Goal: Task Accomplishment & Management: Complete application form

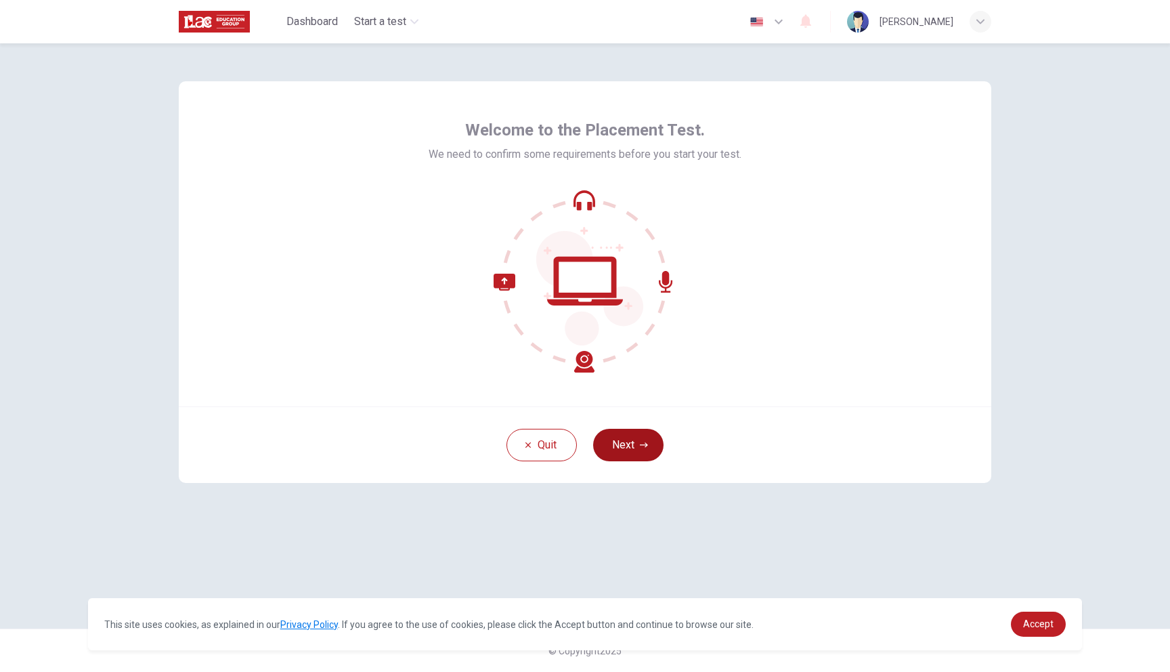
click at [626, 438] on button "Next" at bounding box center [628, 445] width 70 height 33
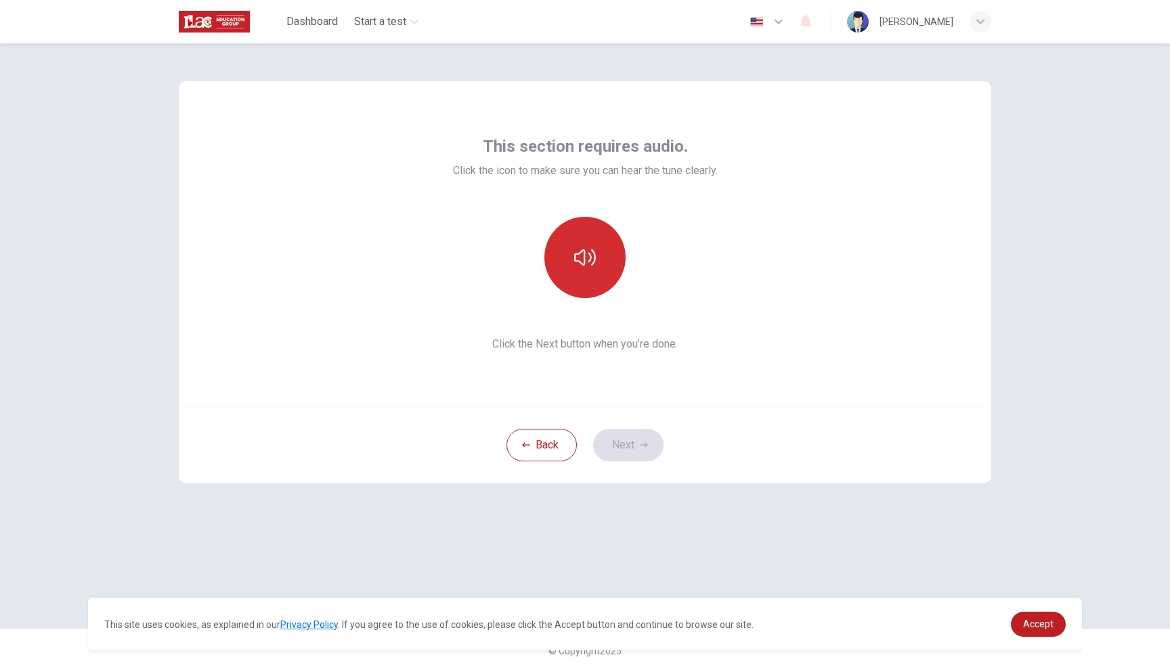
click at [602, 271] on button "button" at bounding box center [585, 257] width 81 height 81
click at [589, 270] on button "button" at bounding box center [585, 257] width 81 height 81
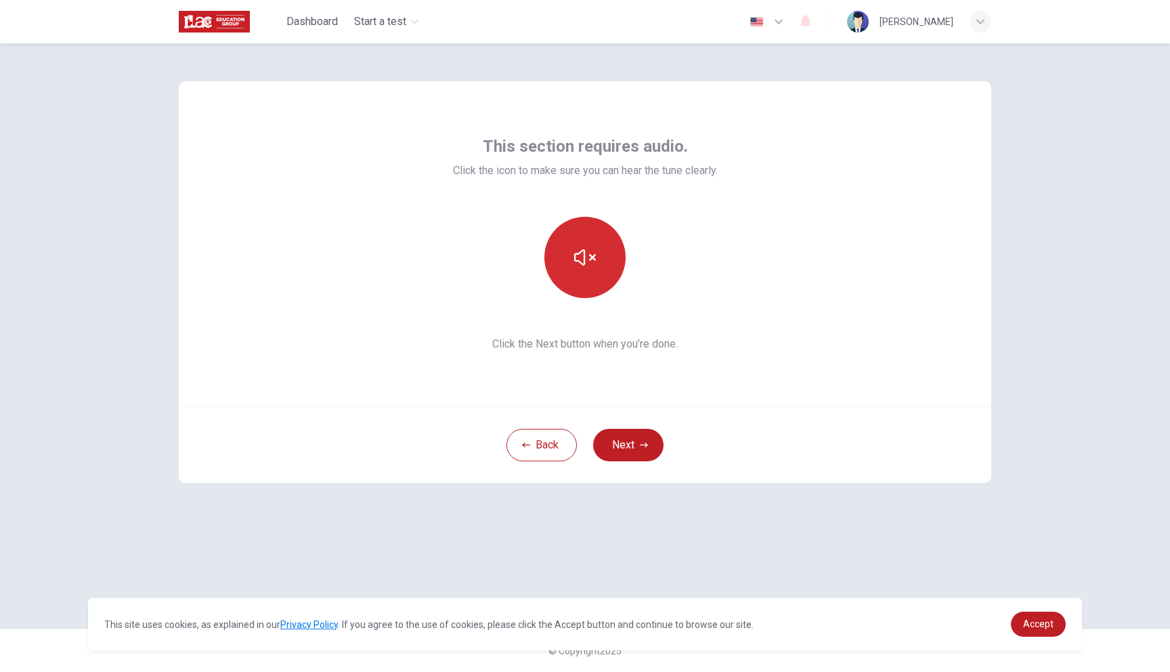
click at [589, 270] on button "button" at bounding box center [585, 257] width 81 height 81
click at [613, 425] on div "Back Next" at bounding box center [585, 444] width 813 height 77
click at [622, 455] on button "Next" at bounding box center [628, 445] width 70 height 33
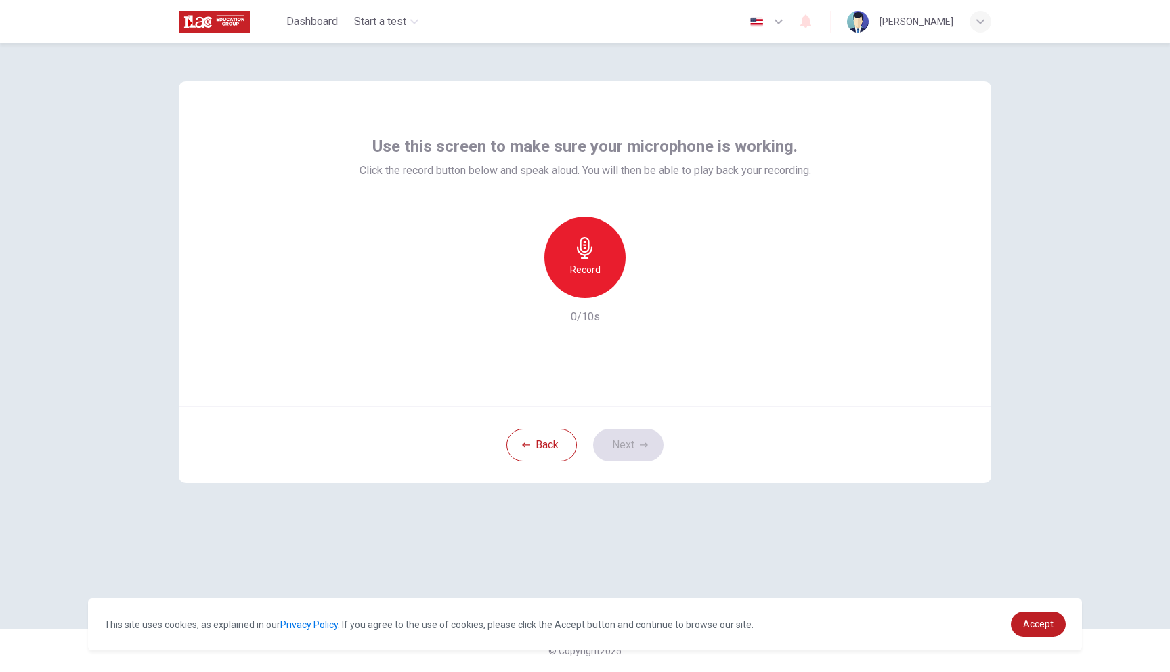
click at [577, 242] on icon "button" at bounding box center [585, 248] width 22 height 22
click at [641, 444] on icon "button" at bounding box center [644, 445] width 8 height 8
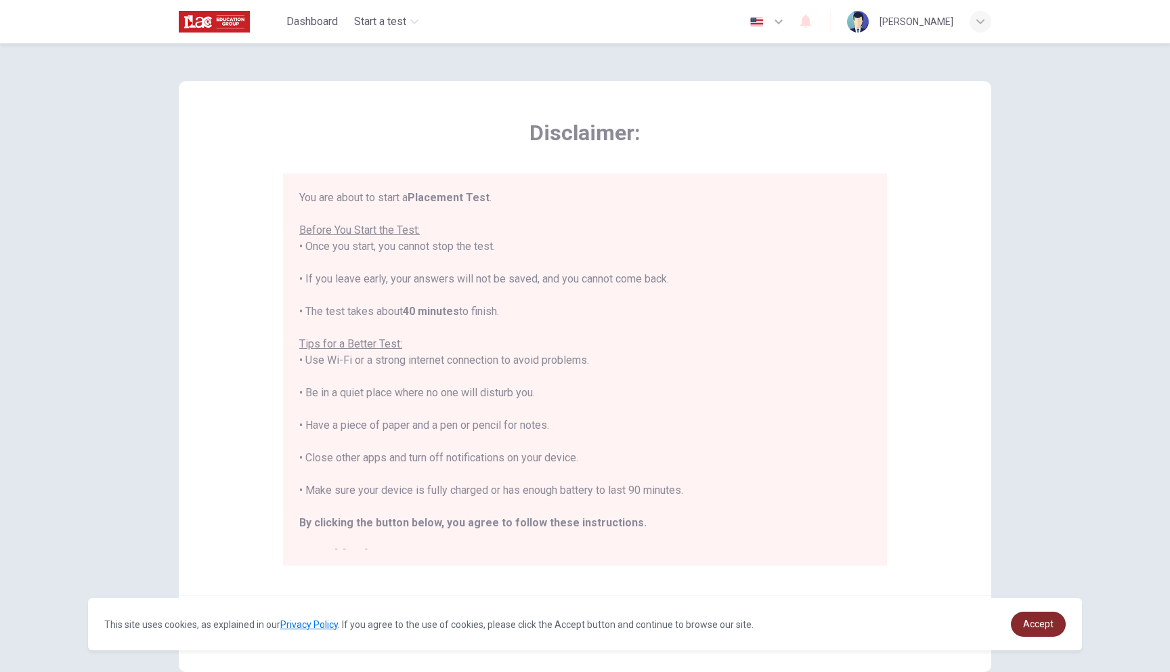
click at [1054, 625] on link "Accept" at bounding box center [1038, 624] width 55 height 25
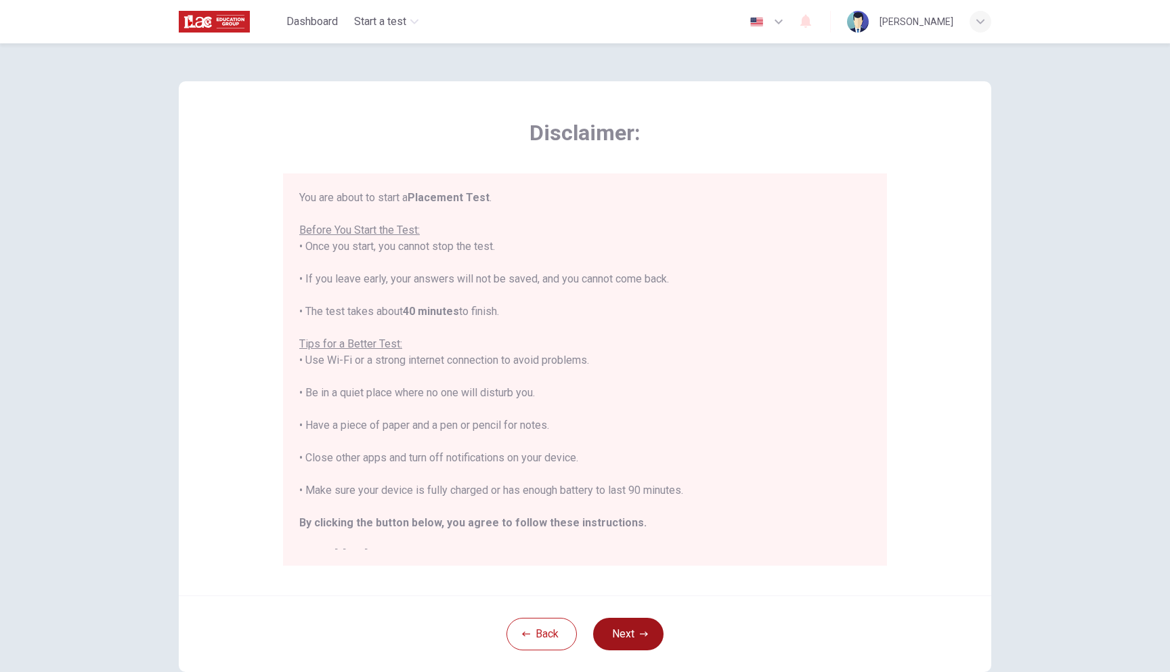
click at [651, 629] on button "Next" at bounding box center [628, 634] width 70 height 33
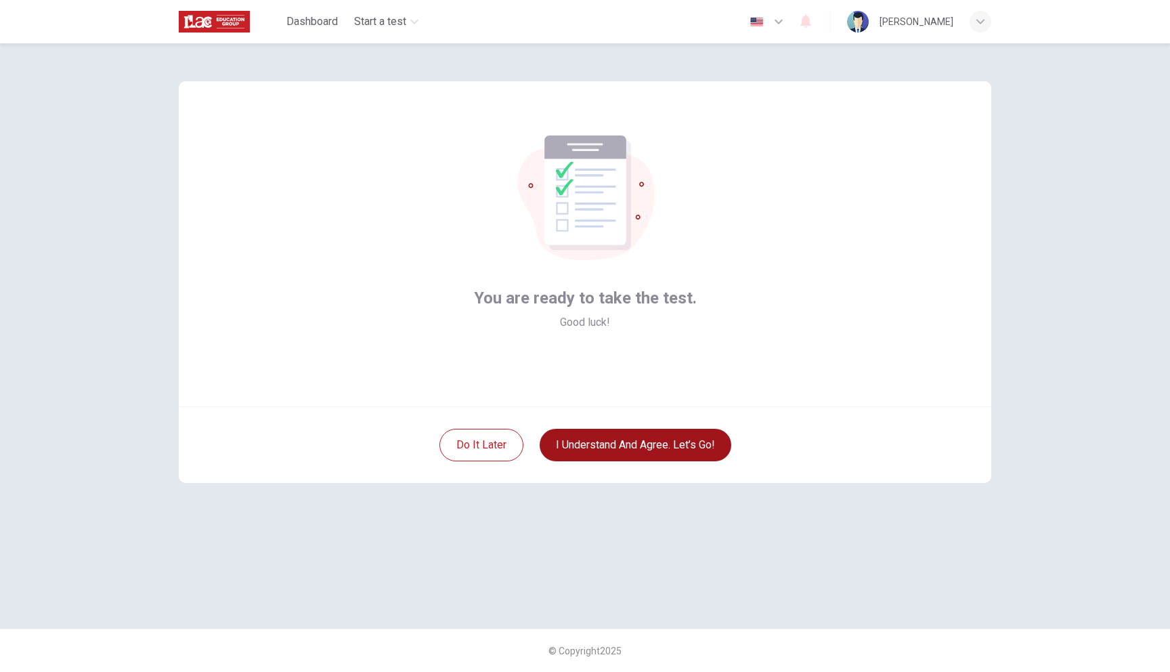
click at [701, 449] on button "I understand and agree. Let’s go!" at bounding box center [636, 445] width 192 height 33
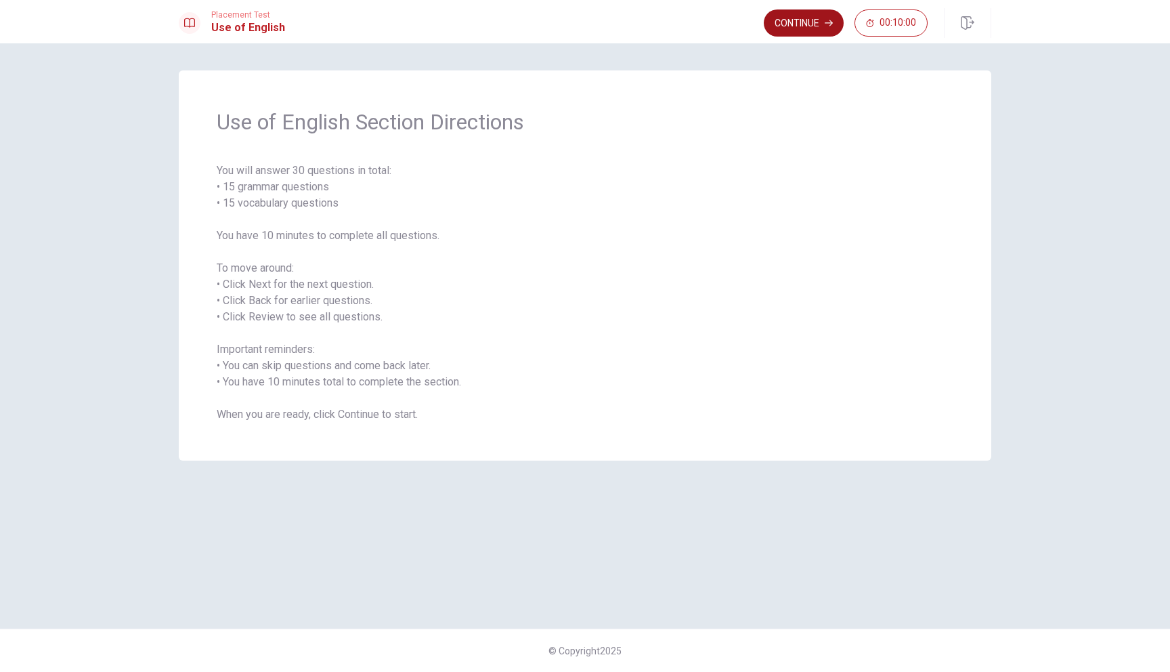
click at [821, 28] on button "Continue" at bounding box center [804, 22] width 80 height 27
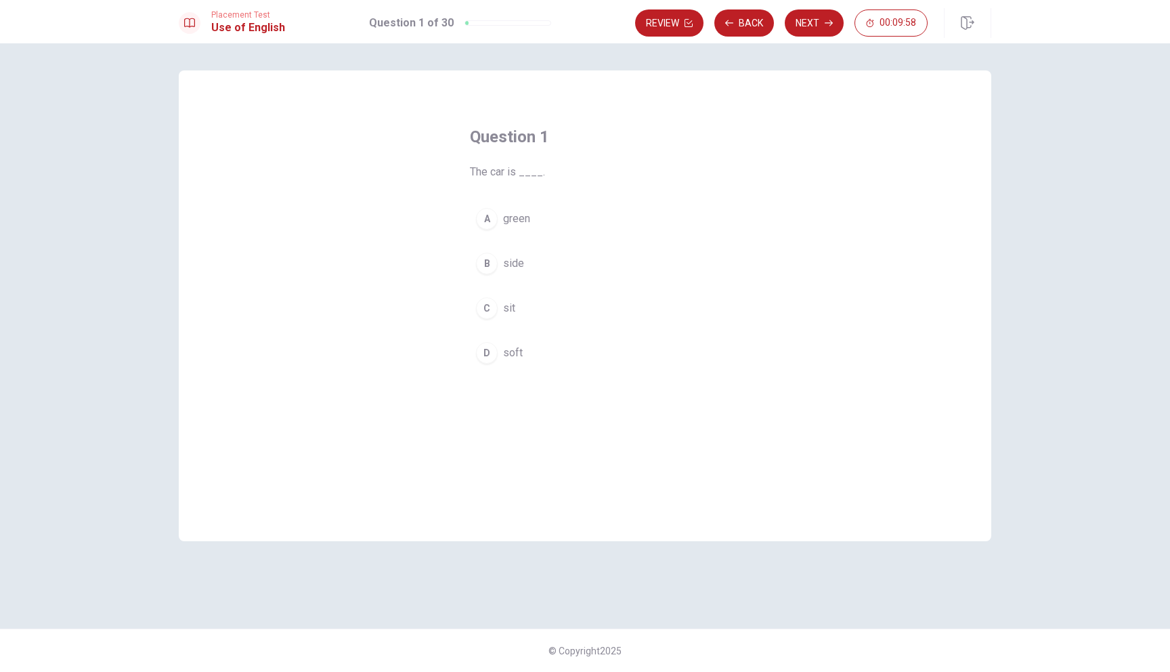
click at [501, 219] on button "A green" at bounding box center [585, 219] width 230 height 34
click at [828, 20] on icon "button" at bounding box center [829, 23] width 8 height 8
click at [510, 316] on button "C swim" at bounding box center [585, 308] width 230 height 34
click at [824, 18] on button "Next" at bounding box center [814, 22] width 59 height 27
click at [512, 348] on span "loud" at bounding box center [513, 353] width 20 height 16
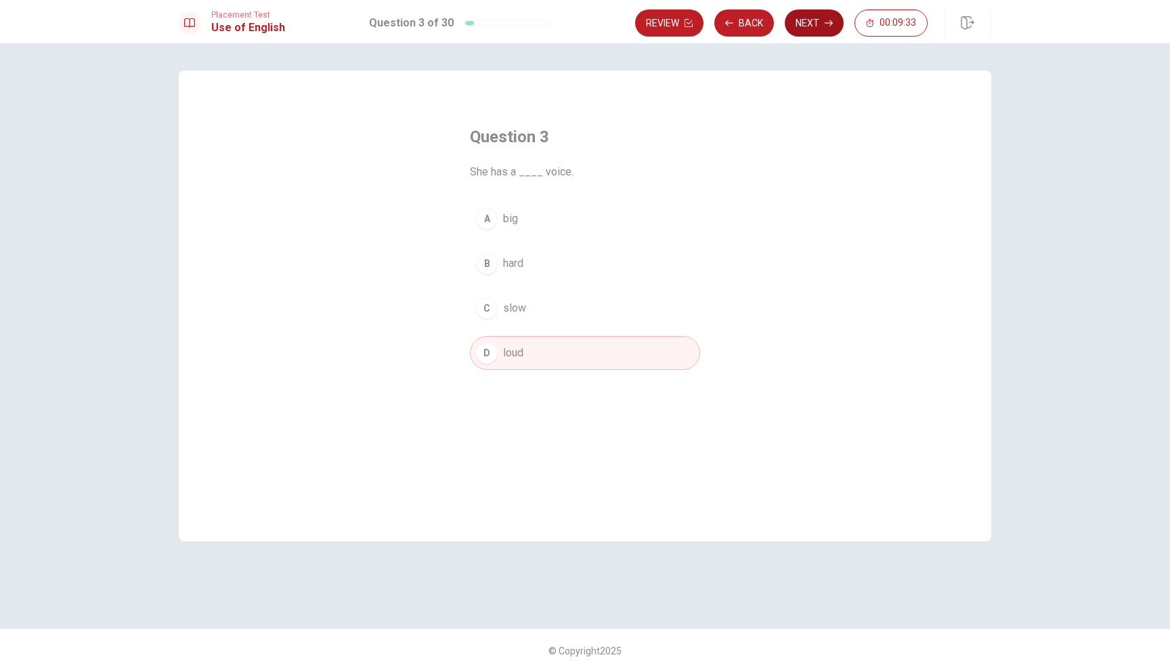
click at [832, 30] on button "Next" at bounding box center [814, 22] width 59 height 27
click at [509, 231] on button "A are" at bounding box center [585, 219] width 230 height 34
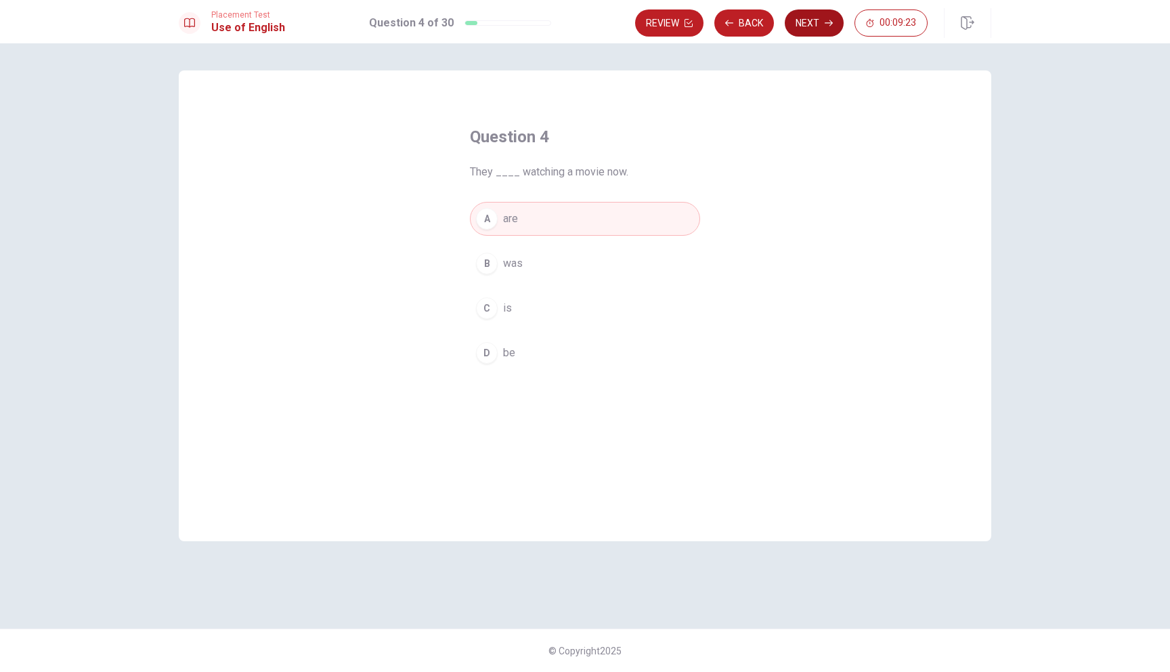
click at [834, 21] on button "Next" at bounding box center [814, 22] width 59 height 27
click at [512, 311] on span "work" at bounding box center [514, 308] width 23 height 16
click at [828, 30] on button "Next" at bounding box center [814, 22] width 59 height 27
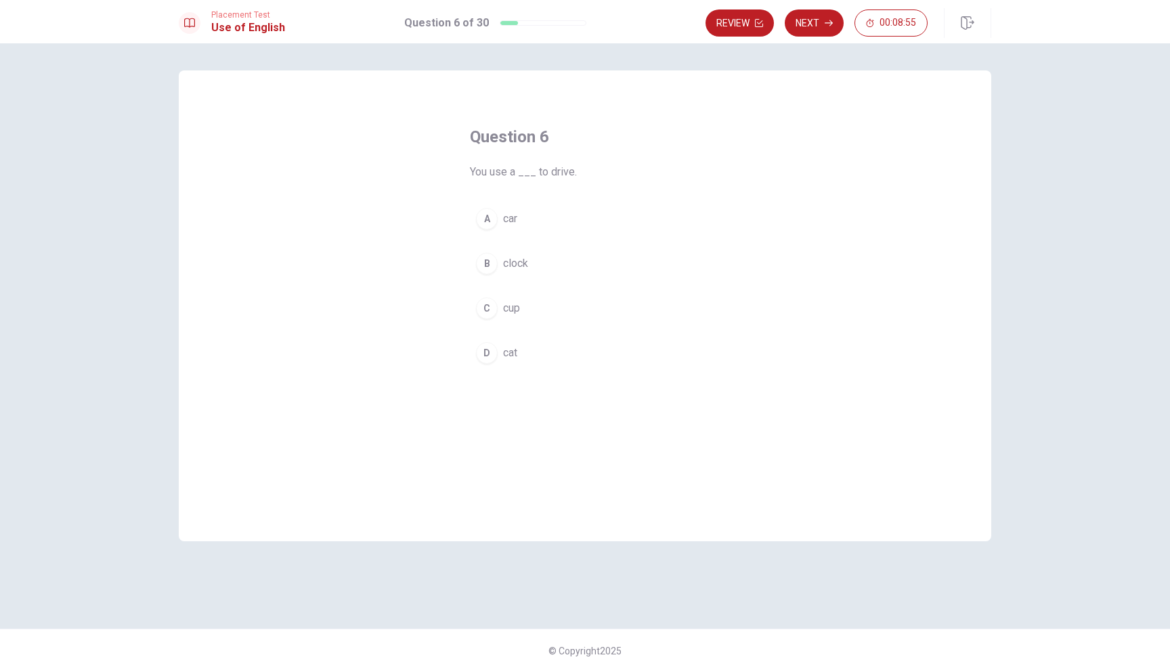
click at [511, 220] on span "car" at bounding box center [510, 219] width 14 height 16
click at [834, 28] on button "Next" at bounding box center [814, 22] width 59 height 27
click at [505, 345] on span "lamp" at bounding box center [514, 353] width 23 height 16
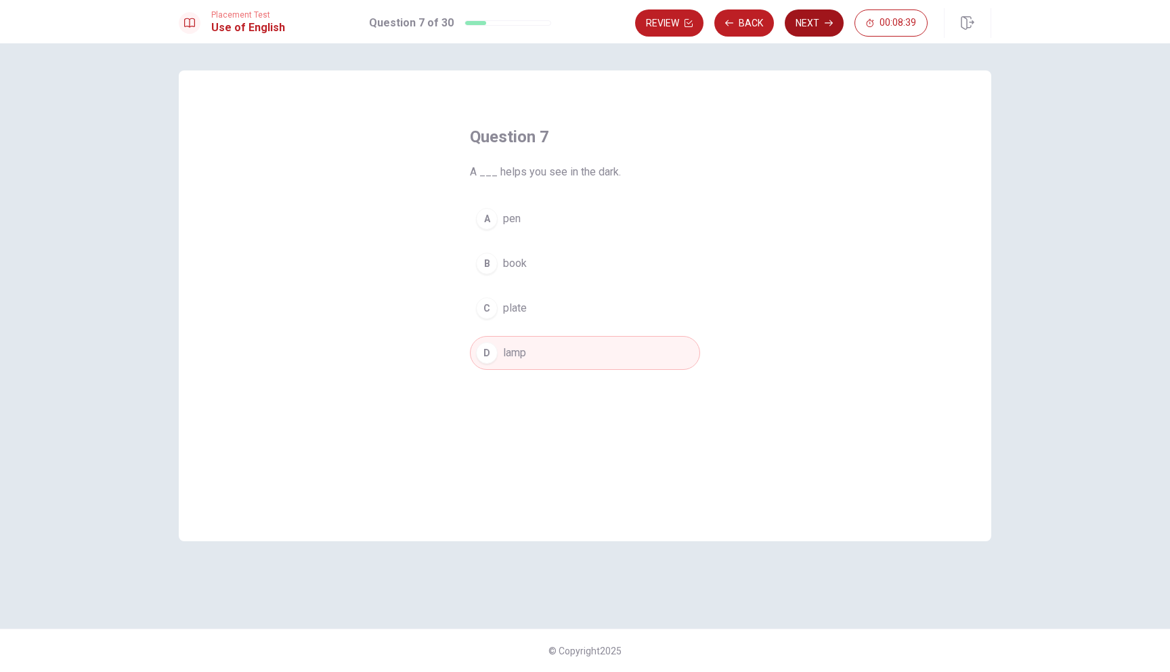
click at [827, 21] on icon "button" at bounding box center [829, 23] width 8 height 8
click at [514, 303] on span "were" at bounding box center [515, 308] width 24 height 16
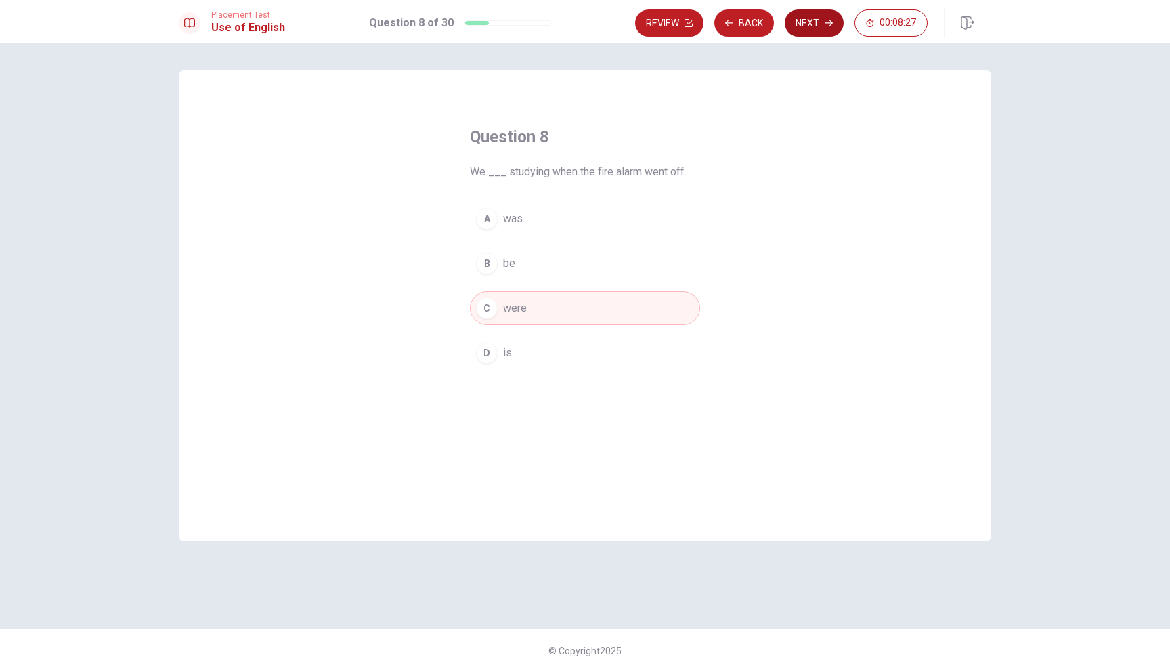
click at [823, 28] on button "Next" at bounding box center [814, 22] width 59 height 27
click at [563, 360] on span "have been waiting" at bounding box center [545, 353] width 85 height 16
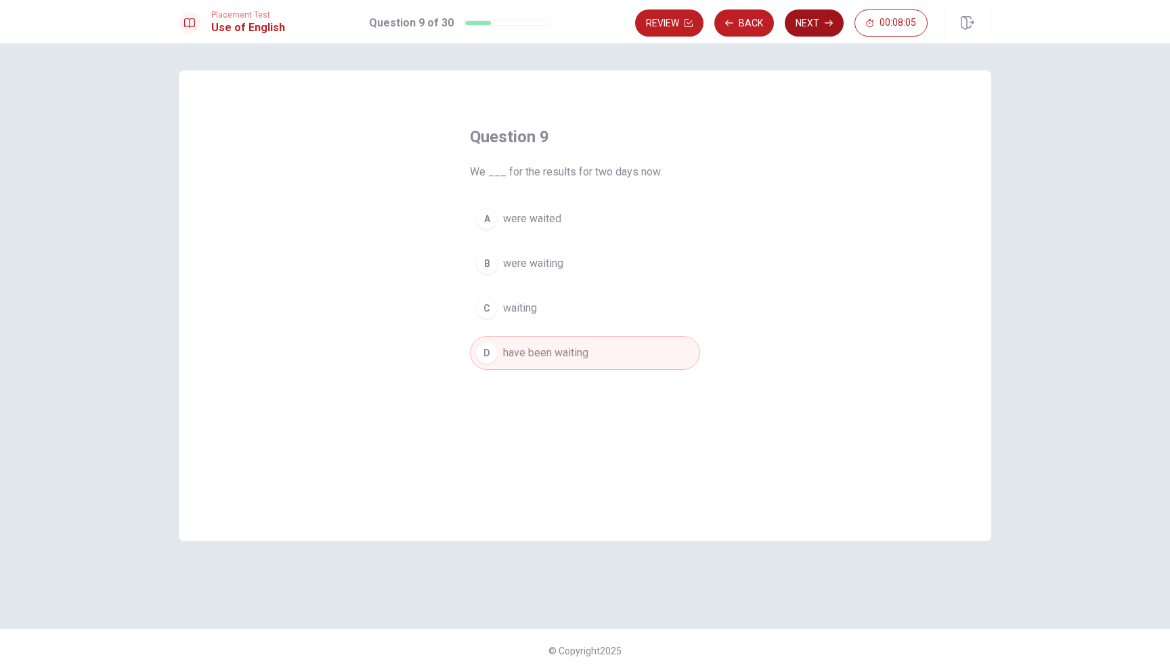
click at [825, 30] on button "Next" at bounding box center [814, 22] width 59 height 27
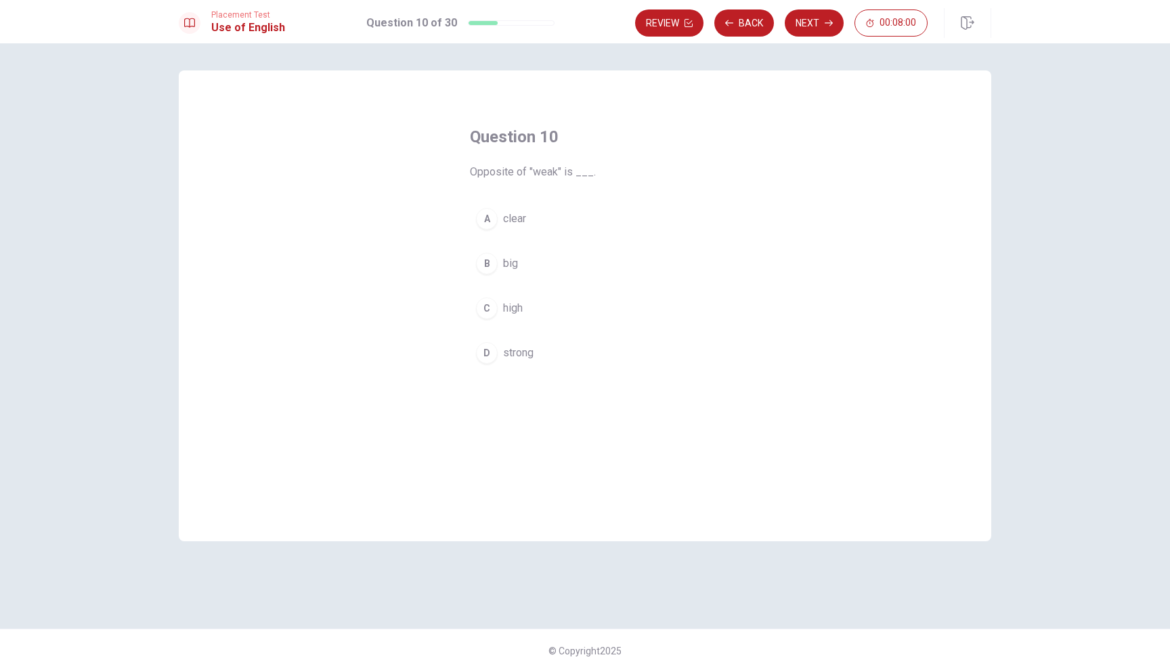
click at [521, 347] on span "strong" at bounding box center [518, 353] width 30 height 16
click at [820, 29] on button "Next" at bounding box center [814, 22] width 59 height 27
click at [539, 307] on span "construct" at bounding box center [525, 308] width 44 height 16
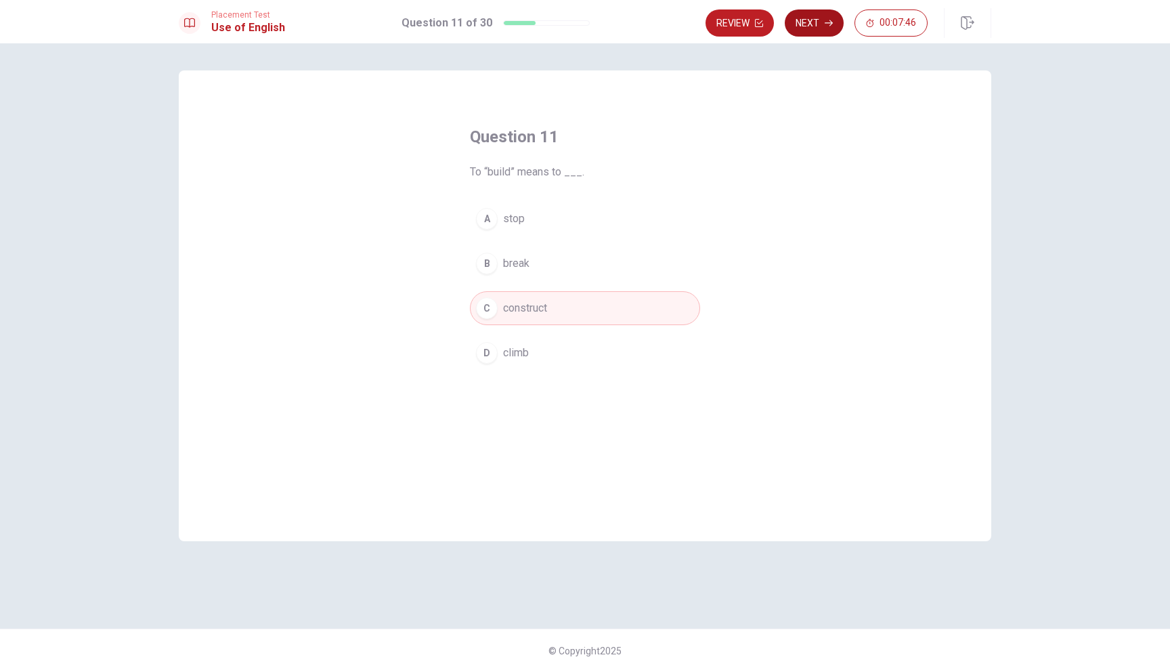
click at [817, 22] on button "Next" at bounding box center [814, 22] width 59 height 27
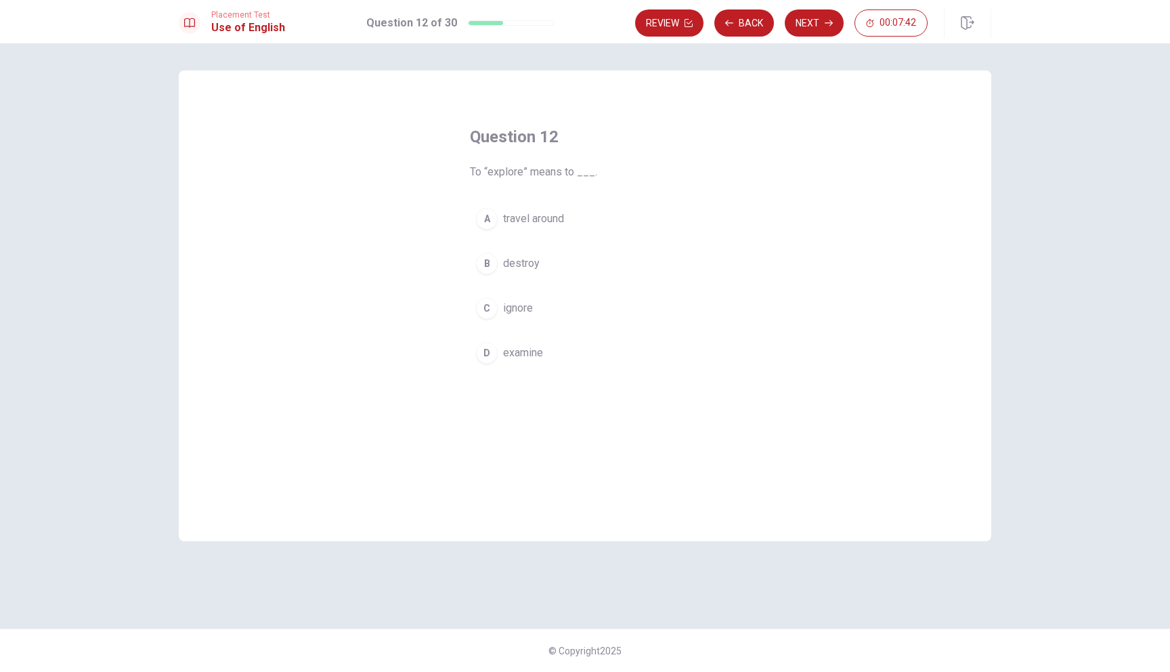
click at [542, 224] on span "travel around" at bounding box center [533, 219] width 61 height 16
click at [822, 29] on button "Next" at bounding box center [814, 22] width 59 height 27
click at [524, 308] on span "receive" at bounding box center [520, 308] width 35 height 16
click at [539, 354] on span "received" at bounding box center [523, 353] width 41 height 16
click at [818, 33] on button "Next" at bounding box center [814, 22] width 59 height 27
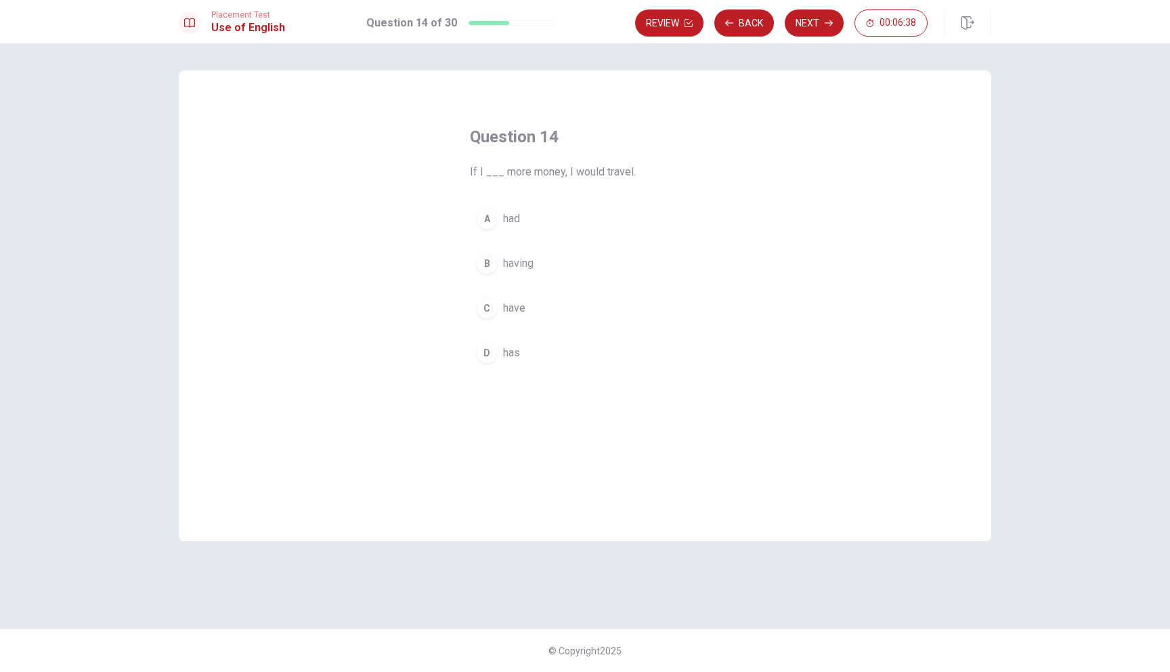
click at [512, 221] on span "had" at bounding box center [511, 219] width 17 height 16
click at [504, 303] on span "have" at bounding box center [514, 308] width 22 height 16
click at [822, 26] on button "Next" at bounding box center [814, 22] width 59 height 27
click at [536, 276] on span "to ask someone to join or come to an event" at bounding box center [598, 269] width 191 height 33
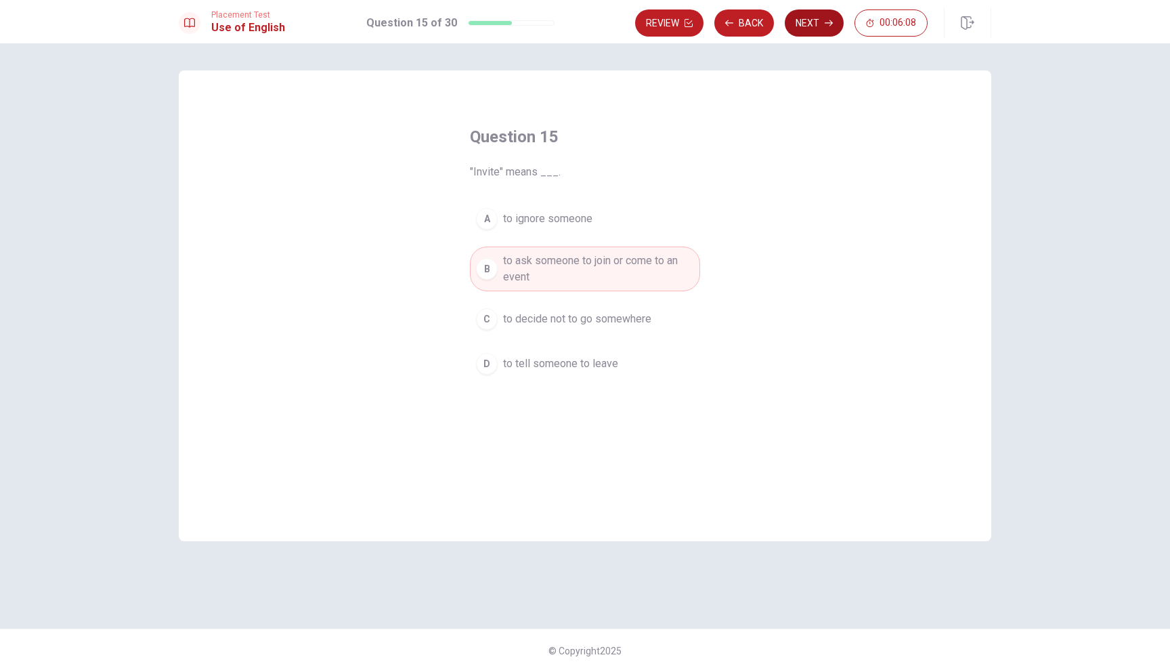
click at [821, 20] on button "Next" at bounding box center [814, 22] width 59 height 27
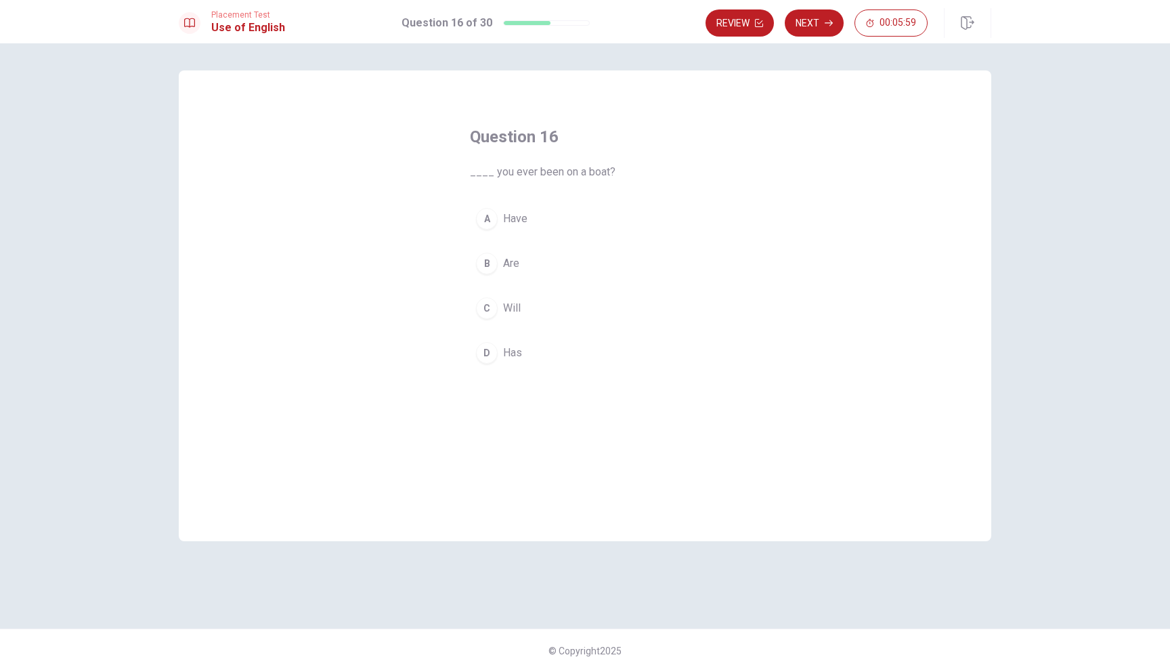
click at [516, 227] on button "A Have" at bounding box center [585, 219] width 230 height 34
click at [818, 27] on button "Next" at bounding box center [814, 22] width 59 height 27
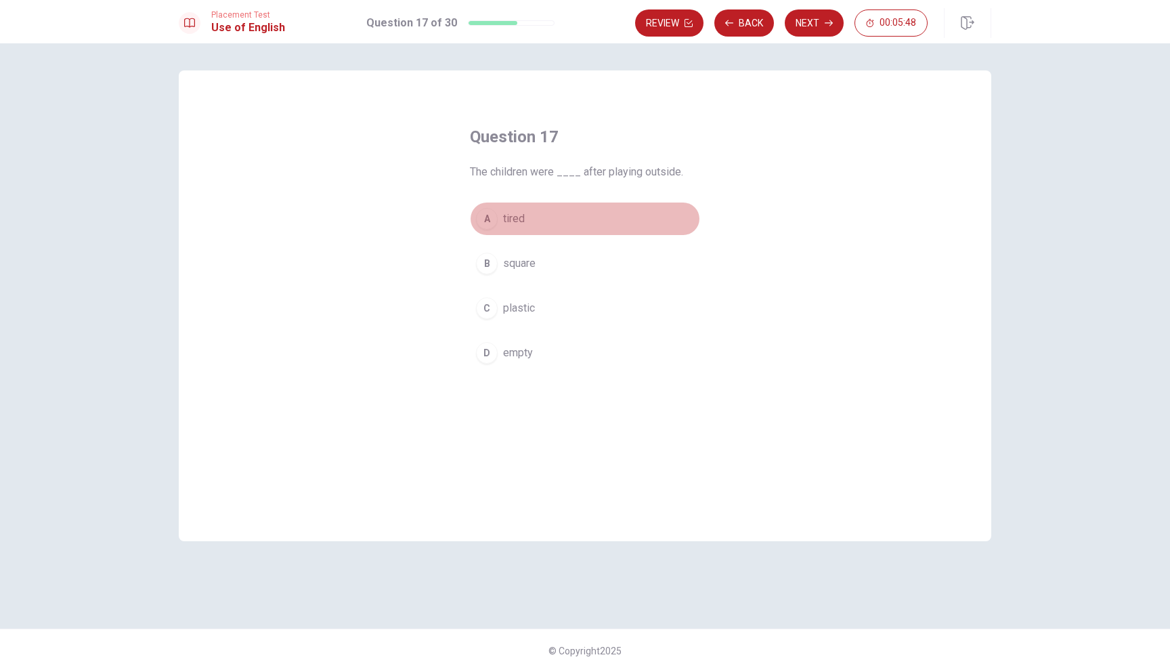
click at [515, 219] on span "tired" at bounding box center [514, 219] width 22 height 16
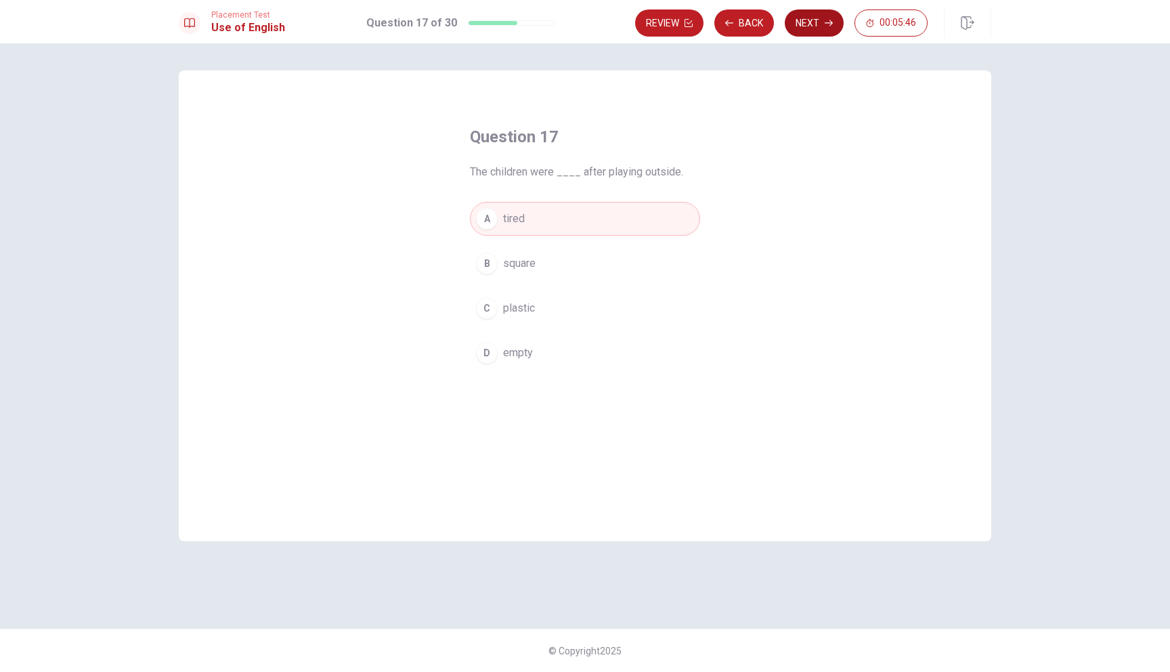
click at [827, 20] on icon "button" at bounding box center [829, 23] width 8 height 8
click at [521, 227] on button "A has been" at bounding box center [585, 219] width 230 height 34
click at [816, 28] on button "Next" at bounding box center [814, 22] width 59 height 27
click at [509, 225] on span "went" at bounding box center [514, 219] width 23 height 16
click at [824, 15] on button "Next" at bounding box center [814, 22] width 59 height 27
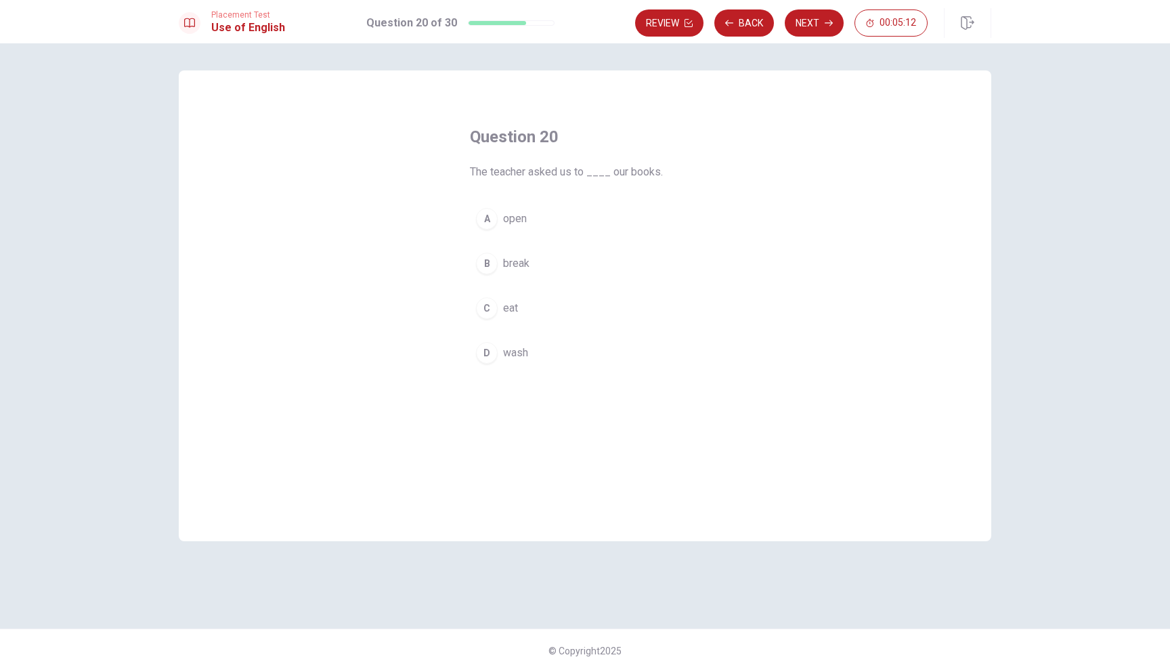
click at [511, 219] on span "open" at bounding box center [515, 219] width 24 height 16
click at [834, 28] on button "Next" at bounding box center [814, 22] width 59 height 27
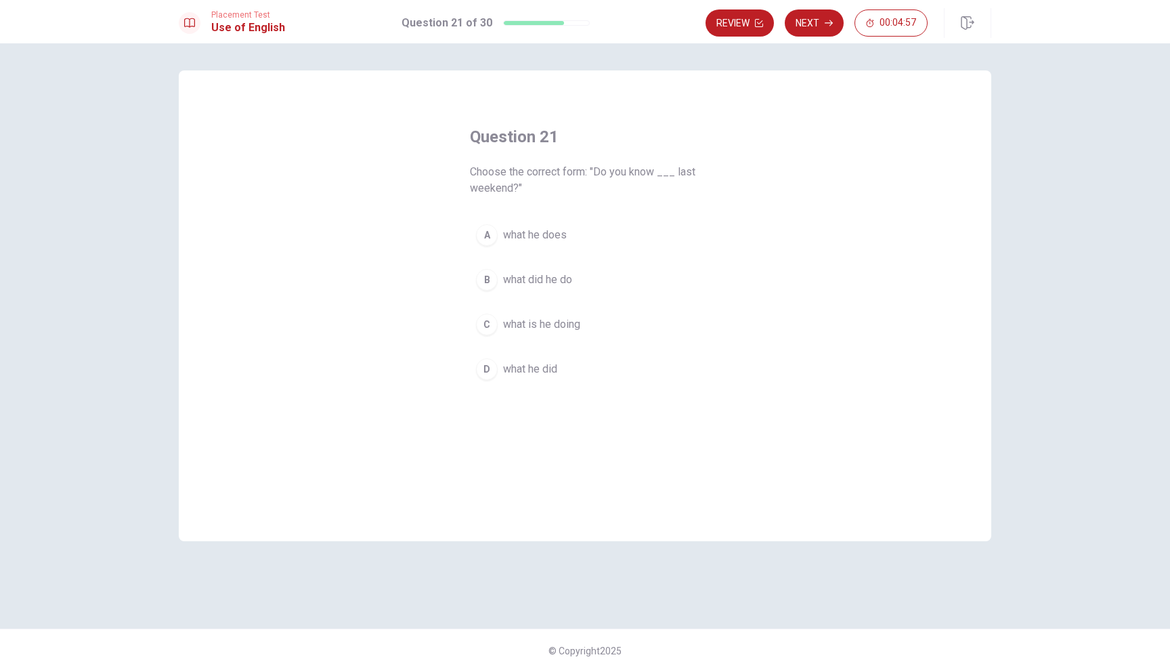
click at [565, 370] on button "D what he did" at bounding box center [585, 369] width 230 height 34
click at [823, 28] on button "Next" at bounding box center [814, 22] width 59 height 27
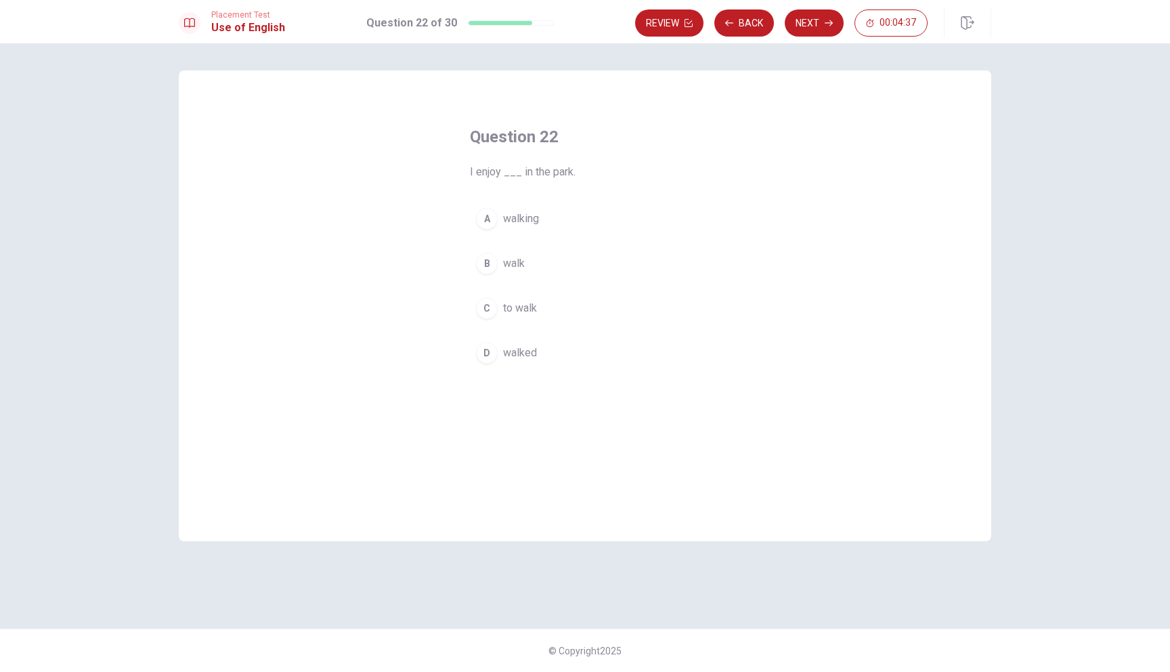
click at [512, 223] on span "walking" at bounding box center [521, 219] width 36 height 16
click at [813, 31] on button "Next" at bounding box center [814, 22] width 59 height 27
click at [536, 343] on button "D temporary" at bounding box center [585, 353] width 230 height 34
click at [817, 27] on button "Next" at bounding box center [814, 22] width 59 height 27
click at [524, 225] on span "studied" at bounding box center [521, 219] width 36 height 16
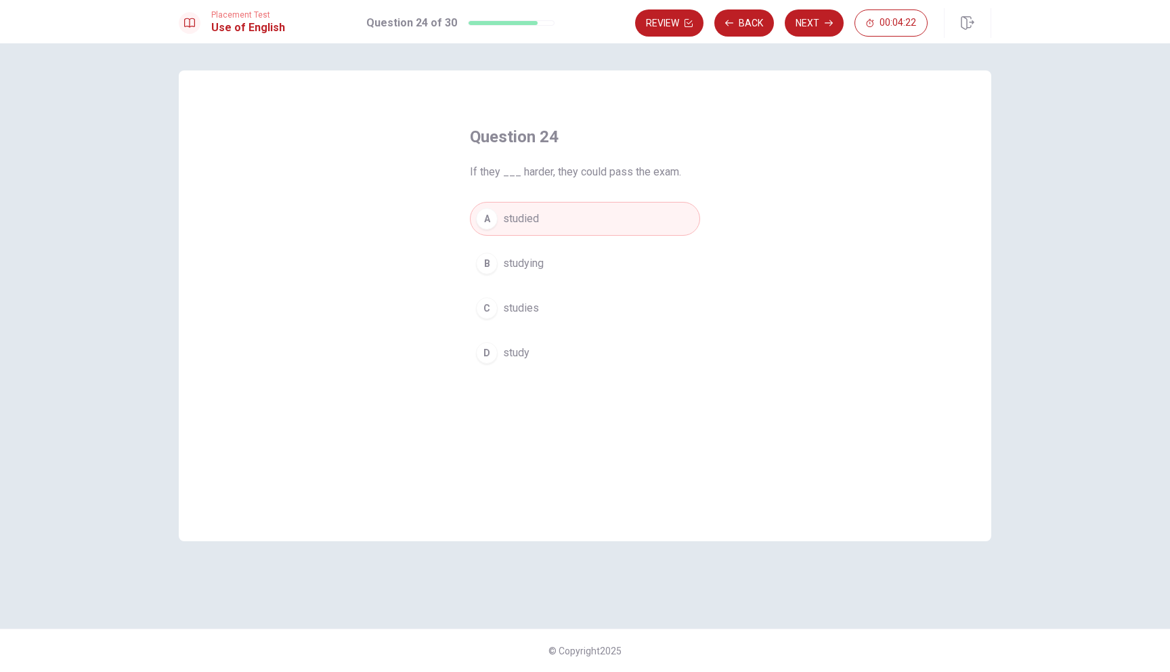
click at [526, 354] on span "study" at bounding box center [516, 353] width 26 height 16
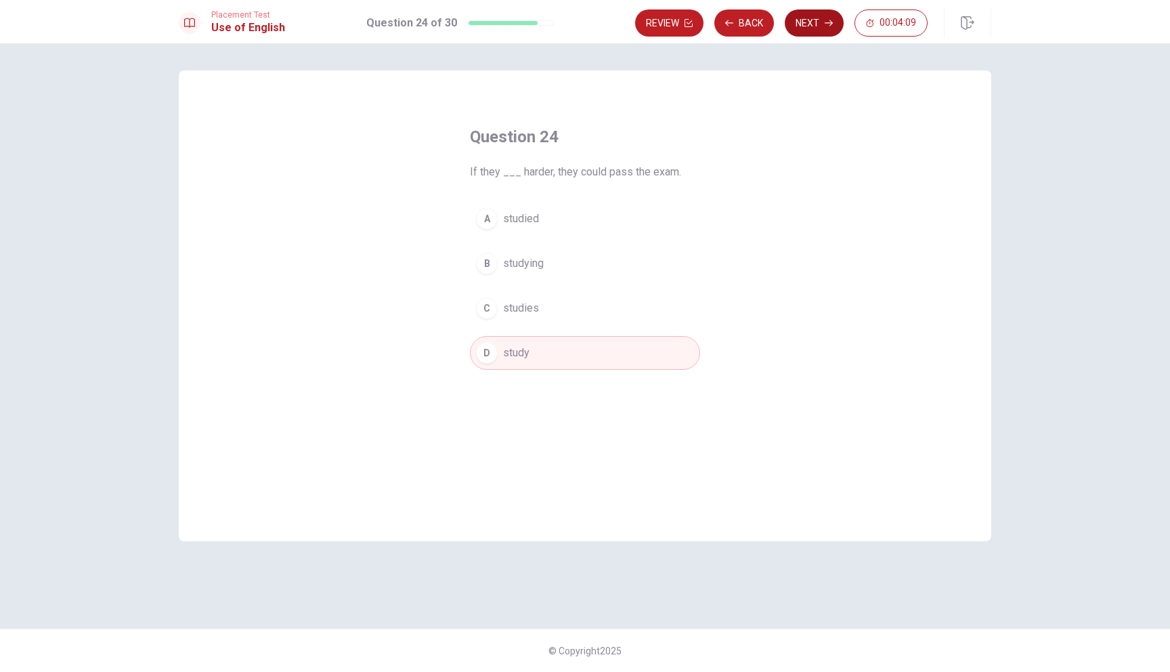
click at [822, 27] on button "Next" at bounding box center [814, 22] width 59 height 27
click at [524, 304] on span "Have" at bounding box center [515, 308] width 24 height 16
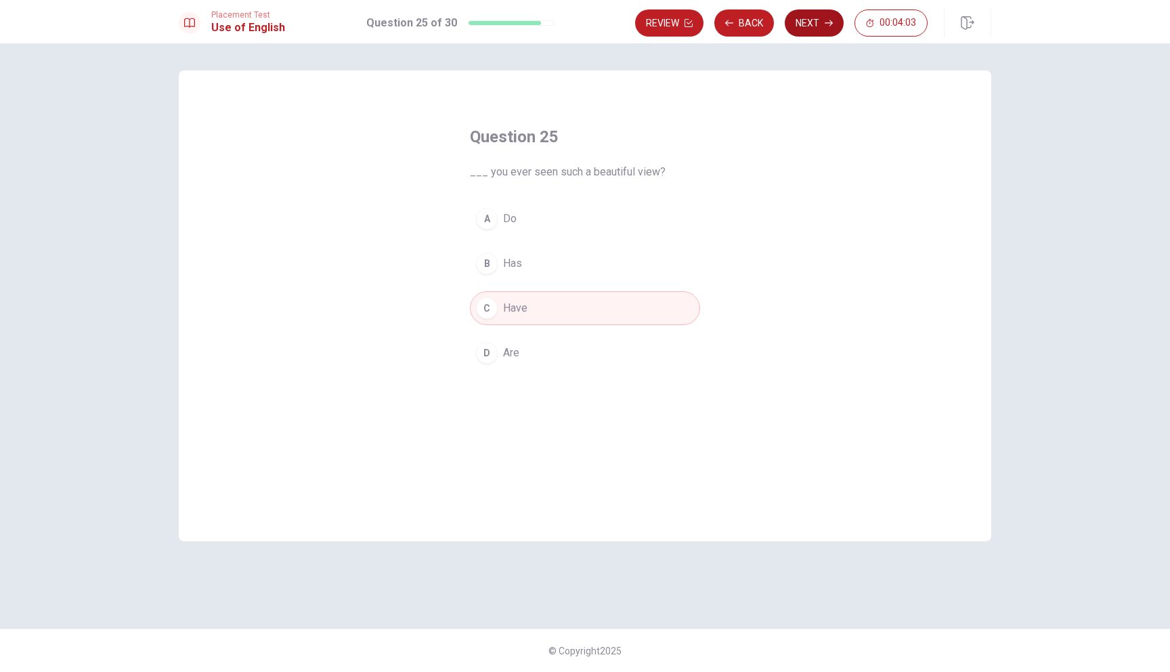
click at [824, 32] on button "Next" at bounding box center [814, 22] width 59 height 27
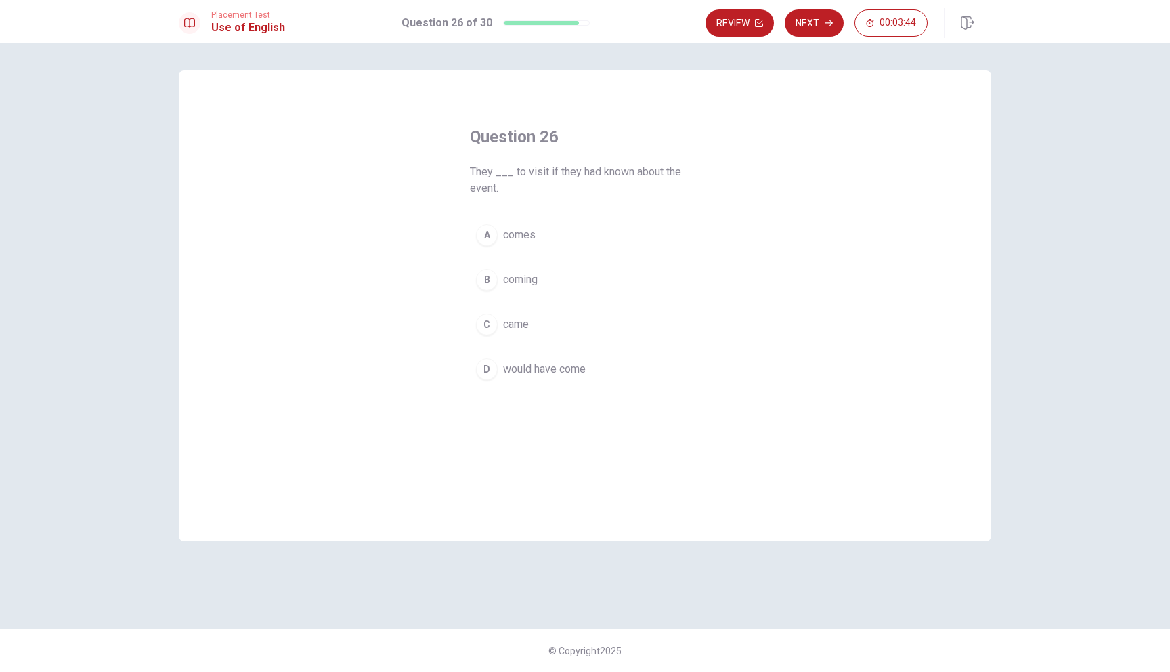
click at [542, 373] on span "would have come" at bounding box center [544, 369] width 83 height 16
click at [817, 30] on button "Next" at bounding box center [814, 22] width 59 height 27
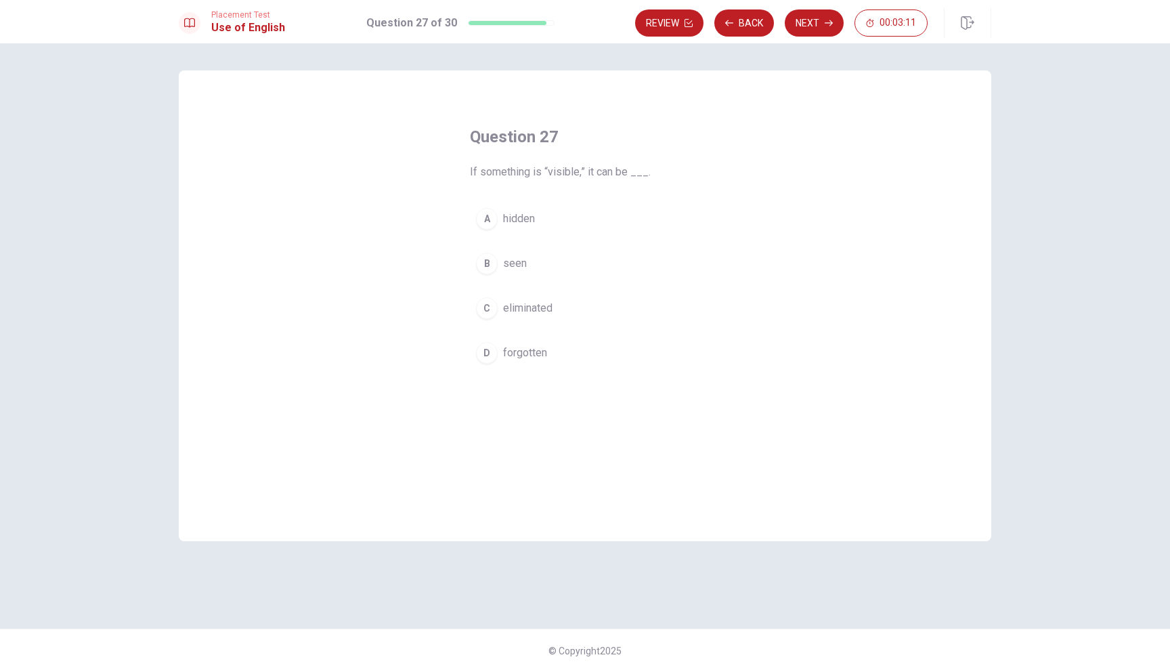
click at [518, 263] on span "seen" at bounding box center [515, 263] width 24 height 16
click at [826, 23] on icon "button" at bounding box center [829, 23] width 8 height 8
click at [508, 304] on span "am" at bounding box center [510, 308] width 14 height 16
click at [521, 256] on span "does" at bounding box center [515, 263] width 24 height 16
click at [505, 366] on button "D do" at bounding box center [585, 353] width 230 height 34
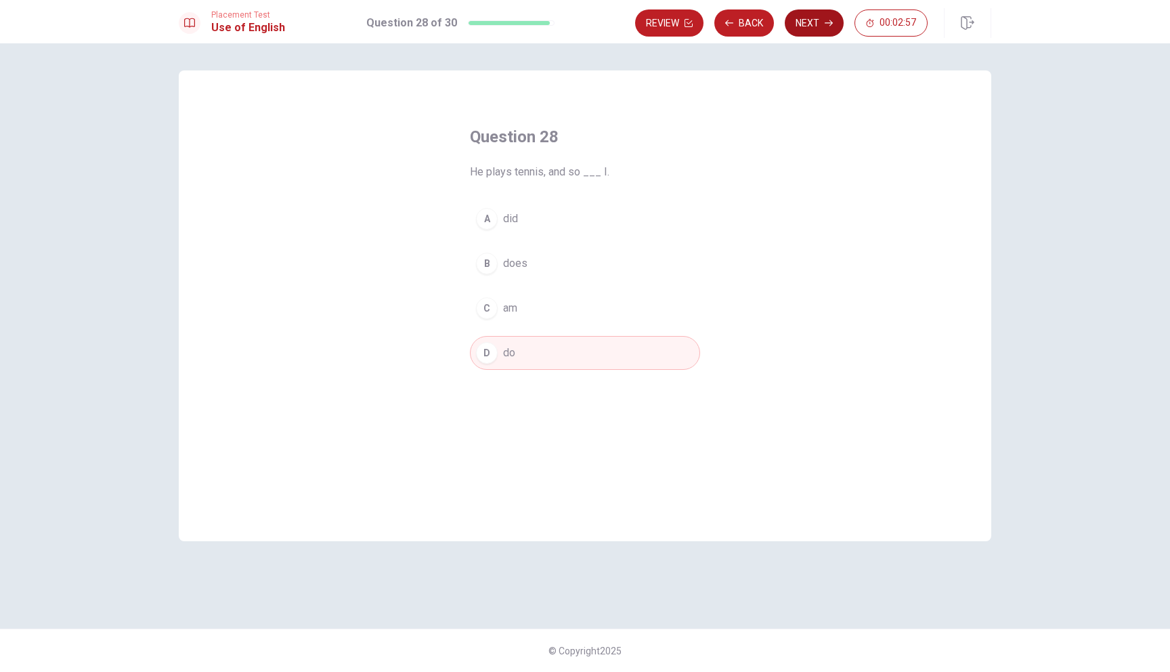
click at [828, 20] on icon "button" at bounding box center [829, 23] width 8 height 8
click at [519, 216] on span "remove" at bounding box center [521, 219] width 36 height 16
click at [830, 17] on button "Next" at bounding box center [814, 22] width 59 height 27
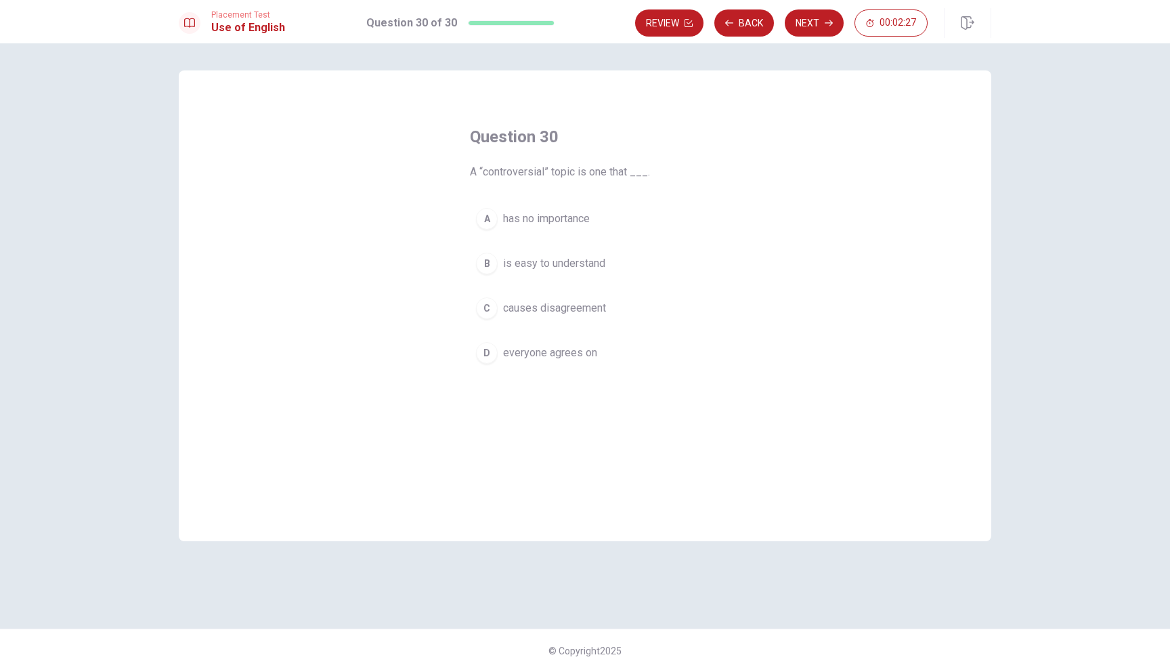
click at [553, 354] on span "everyone agrees on" at bounding box center [550, 353] width 94 height 16
click at [685, 31] on button "Review" at bounding box center [669, 22] width 68 height 27
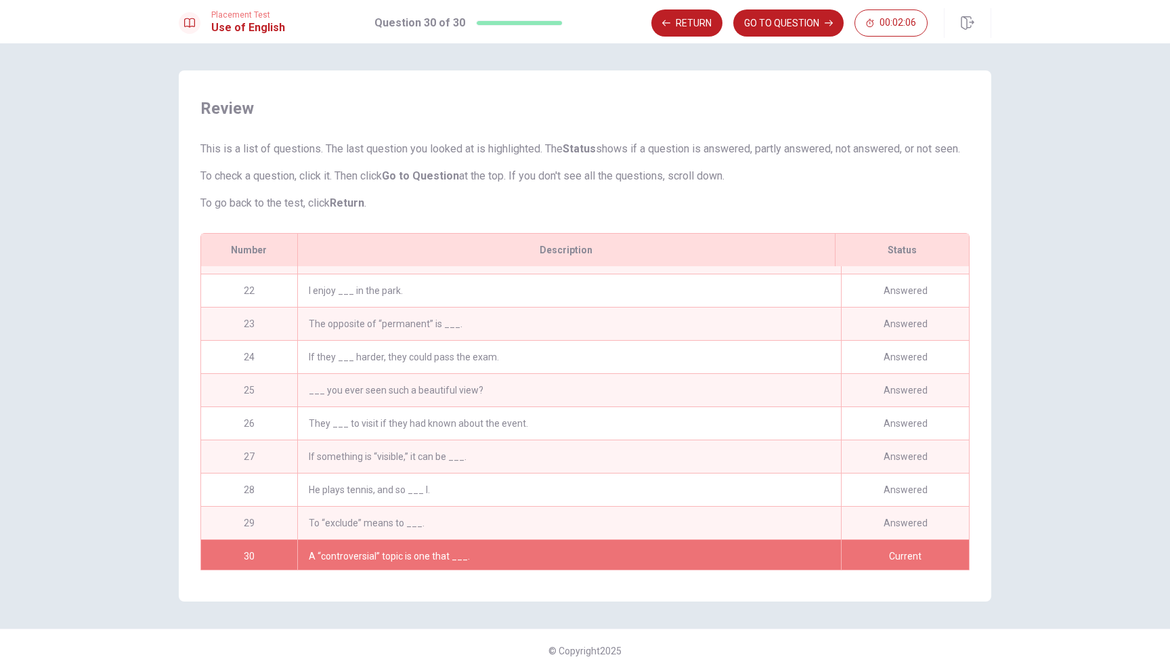
scroll to position [691, 0]
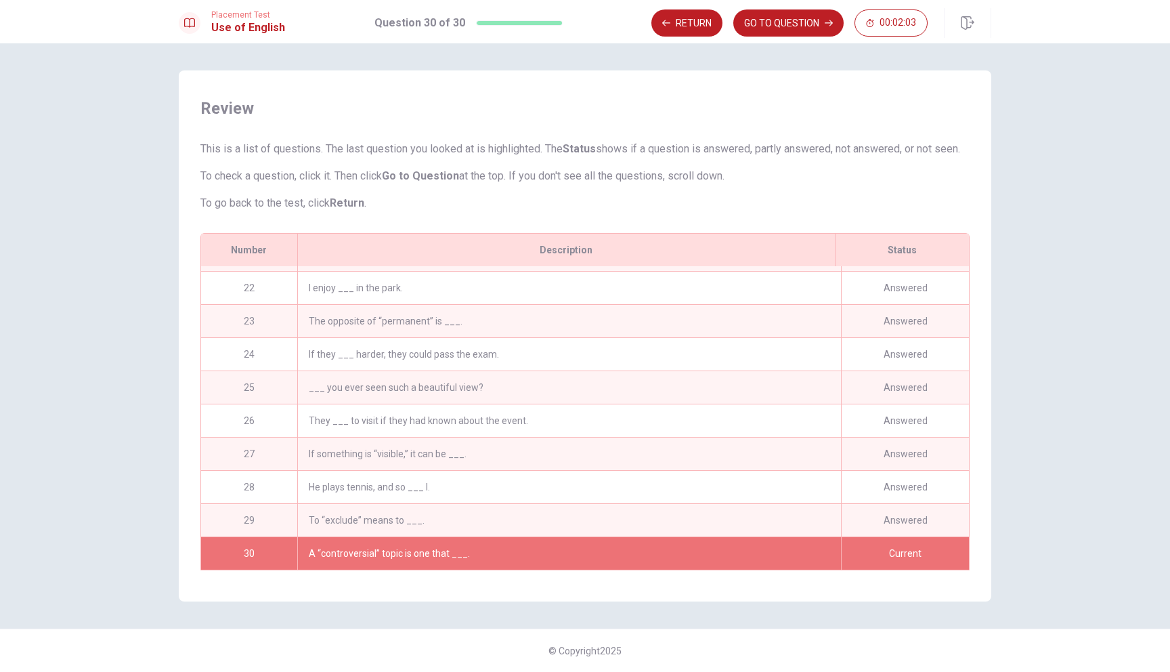
click at [660, 358] on div "If they ___ harder, they could pass the exam." at bounding box center [569, 354] width 544 height 33
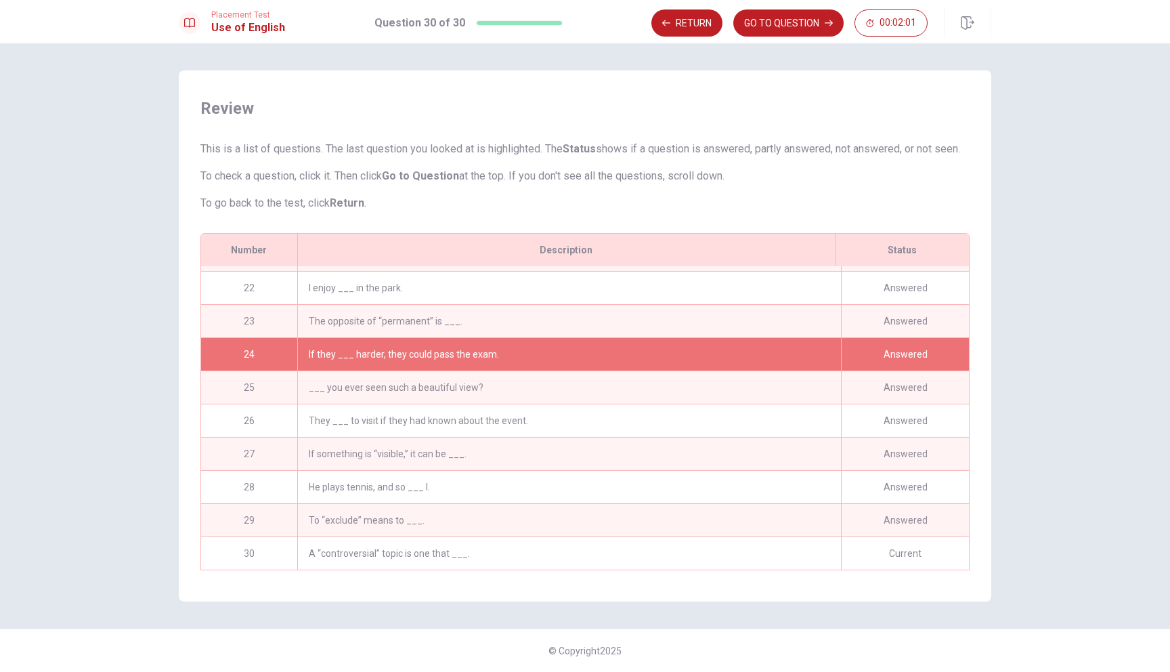
click at [870, 359] on div "Answered" at bounding box center [905, 354] width 128 height 33
click at [786, 12] on button "GO TO QUESTION" at bounding box center [788, 22] width 110 height 27
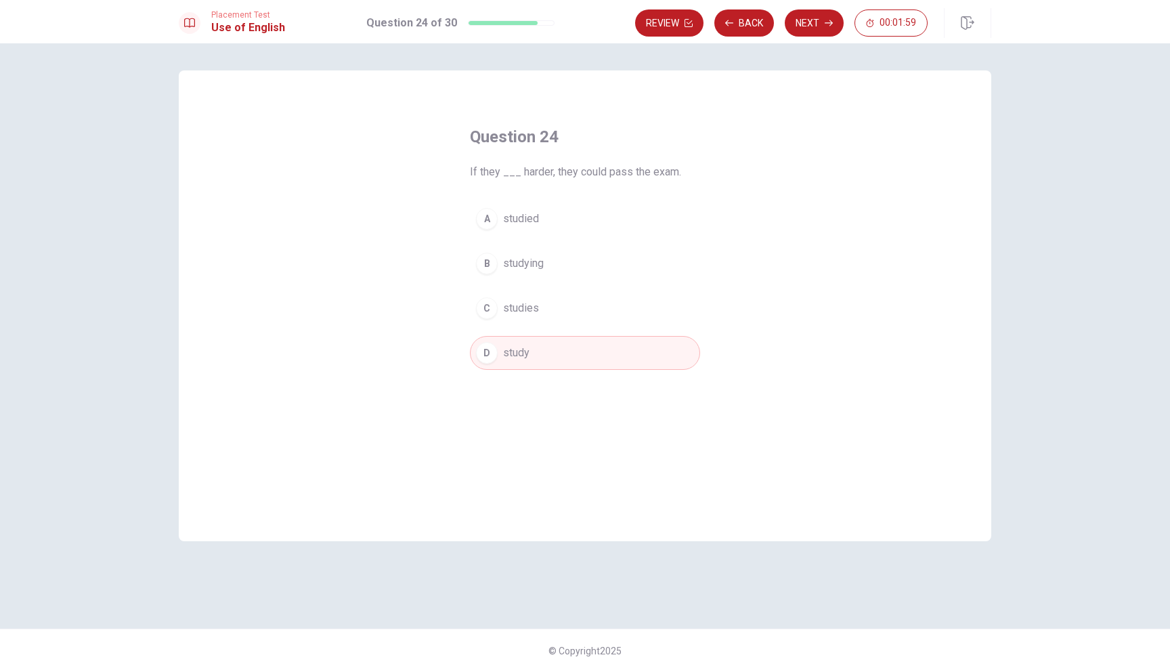
scroll to position [0, 0]
click at [534, 219] on span "studied" at bounding box center [521, 219] width 36 height 16
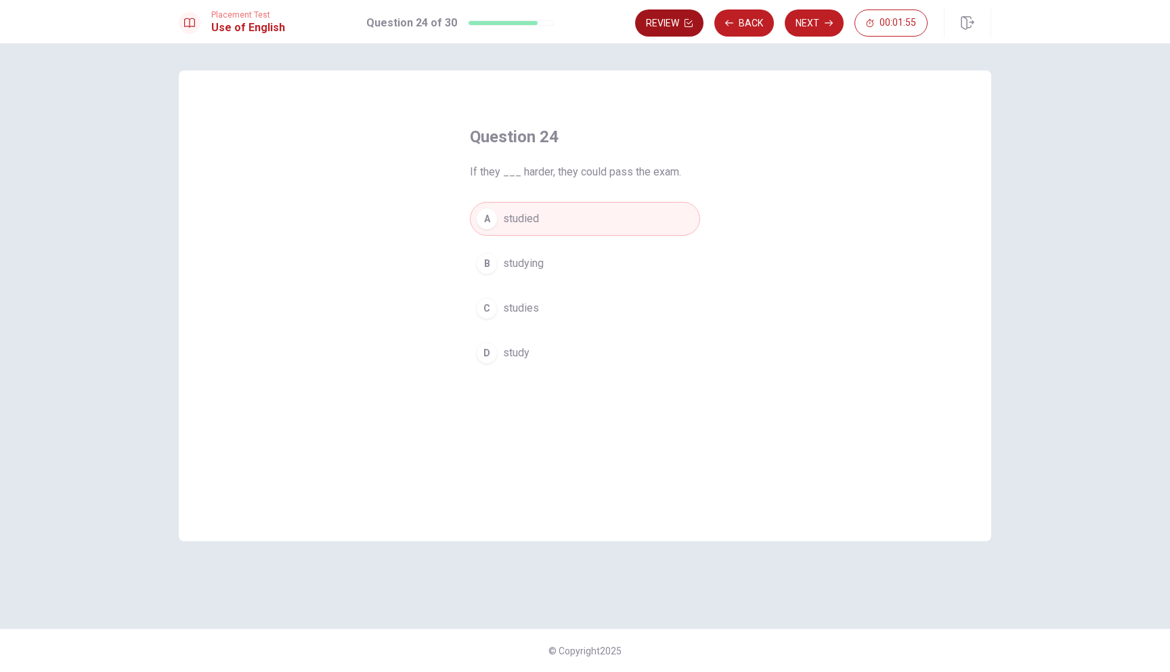
click at [669, 19] on button "Review" at bounding box center [669, 22] width 68 height 27
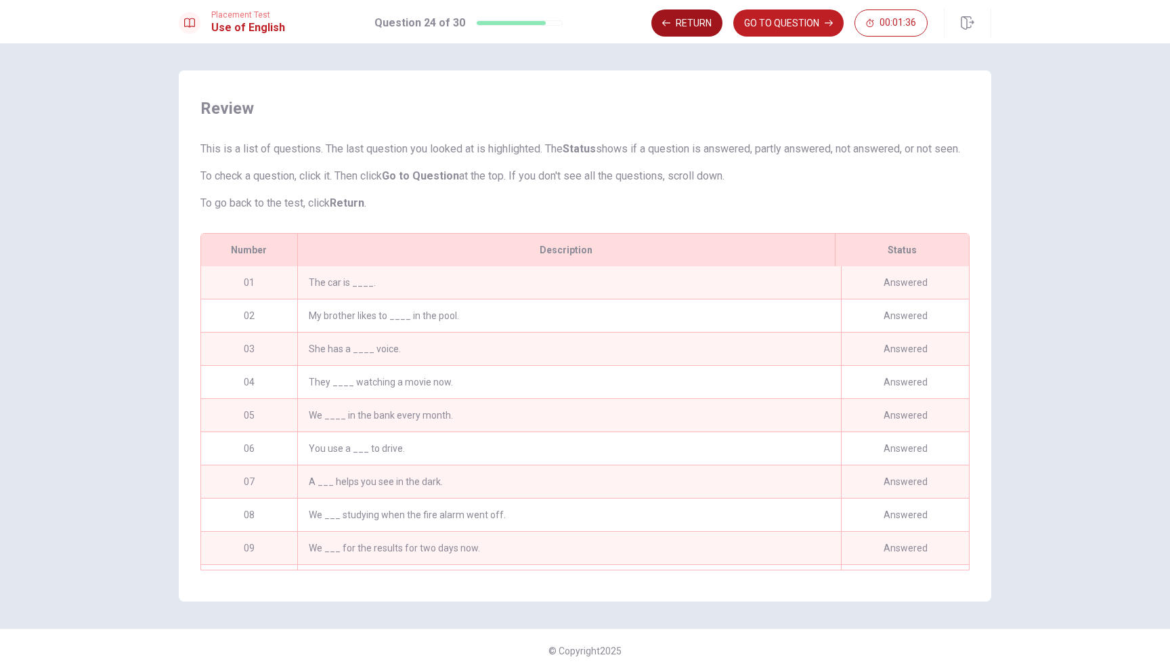
click at [705, 30] on button "Return" at bounding box center [687, 22] width 71 height 27
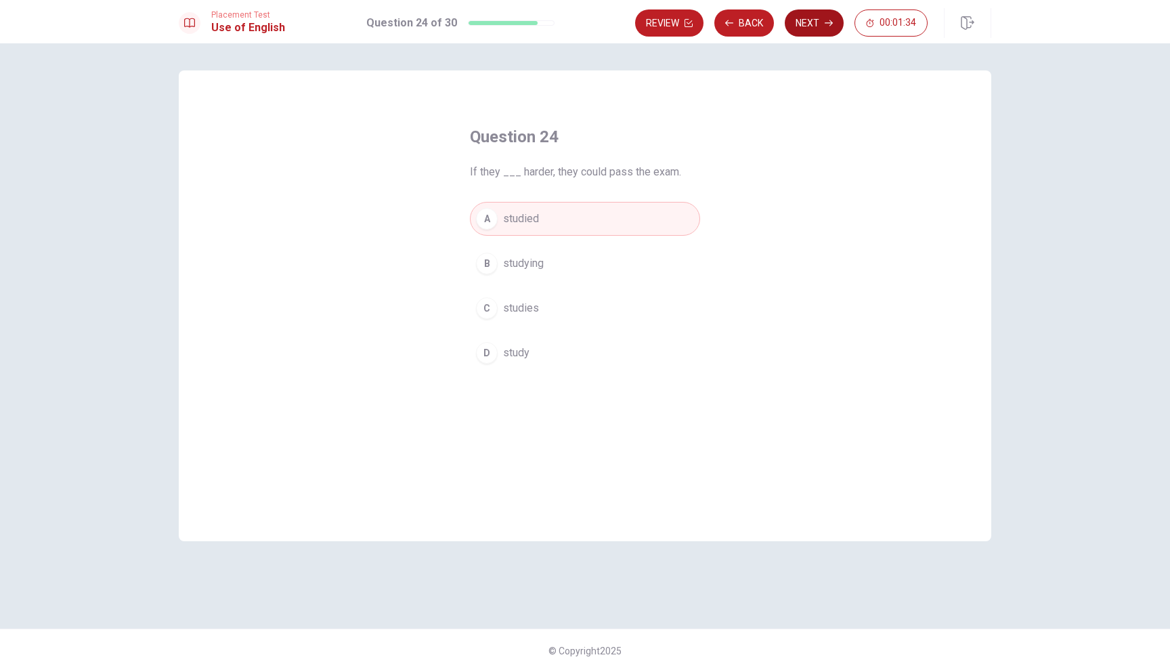
click at [821, 19] on button "Next" at bounding box center [814, 22] width 59 height 27
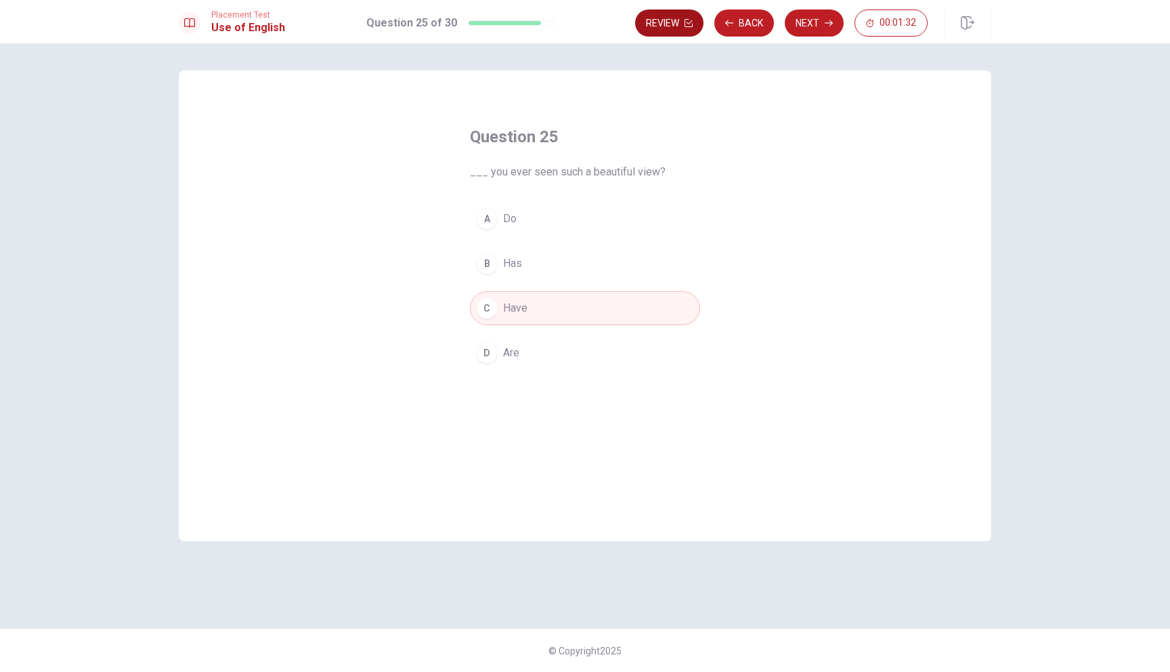
click at [658, 28] on button "Review" at bounding box center [669, 22] width 68 height 27
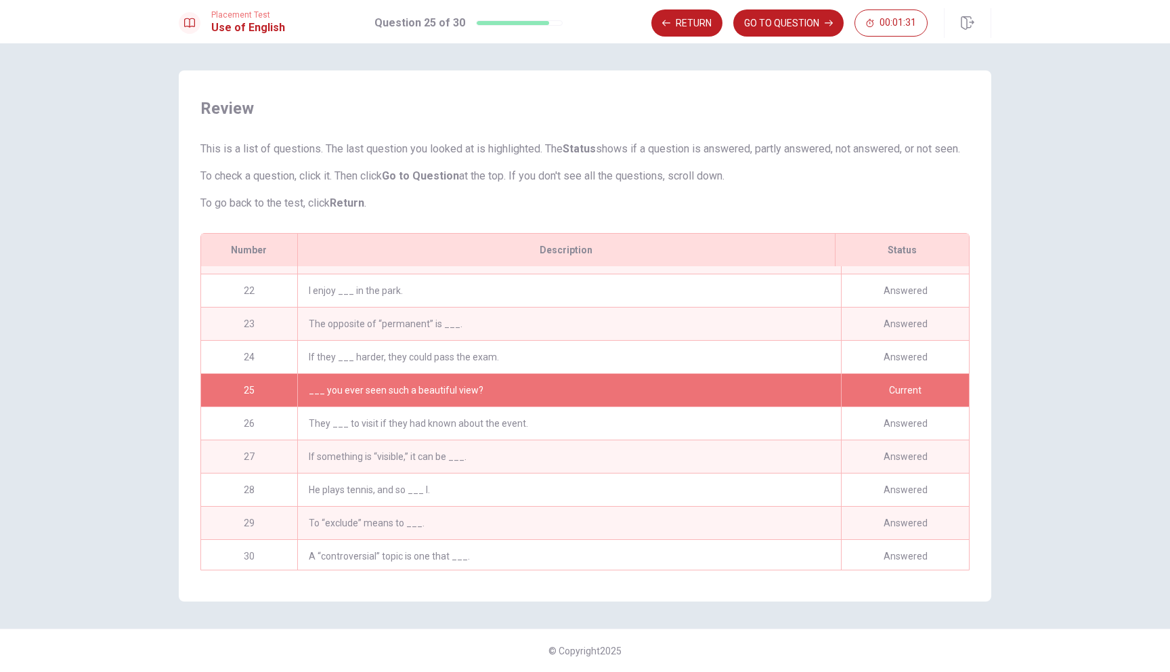
scroll to position [691, 0]
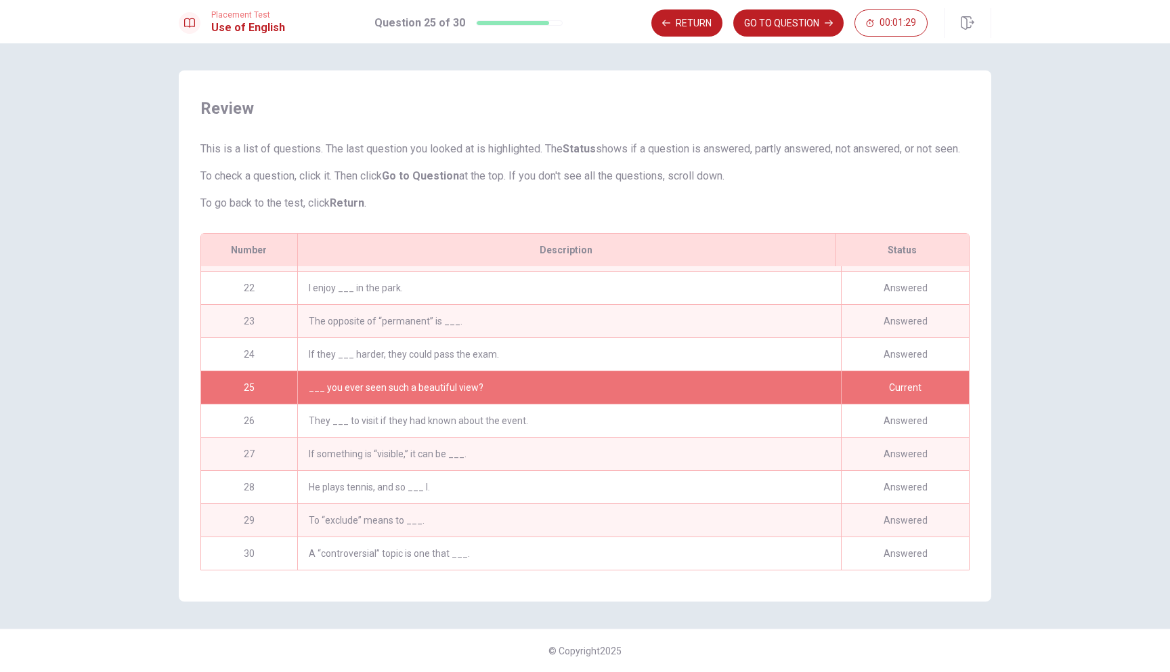
click at [616, 563] on div "A “controversial” topic is one that ___." at bounding box center [569, 553] width 544 height 33
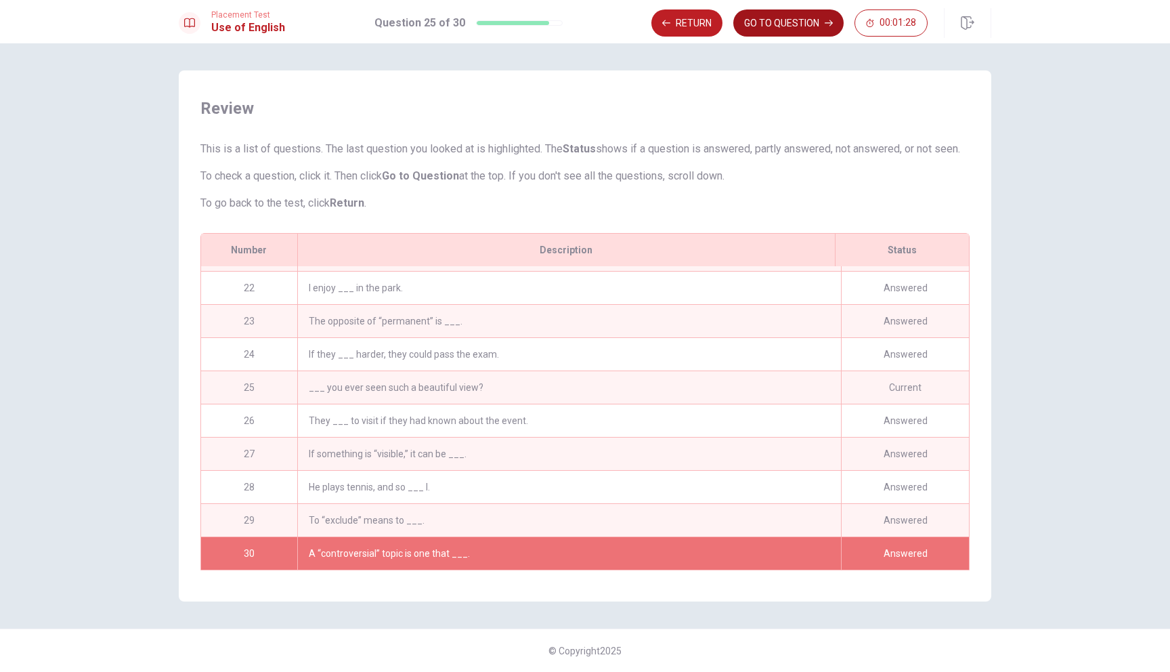
click at [795, 22] on button "GO TO QUESTION" at bounding box center [788, 22] width 110 height 27
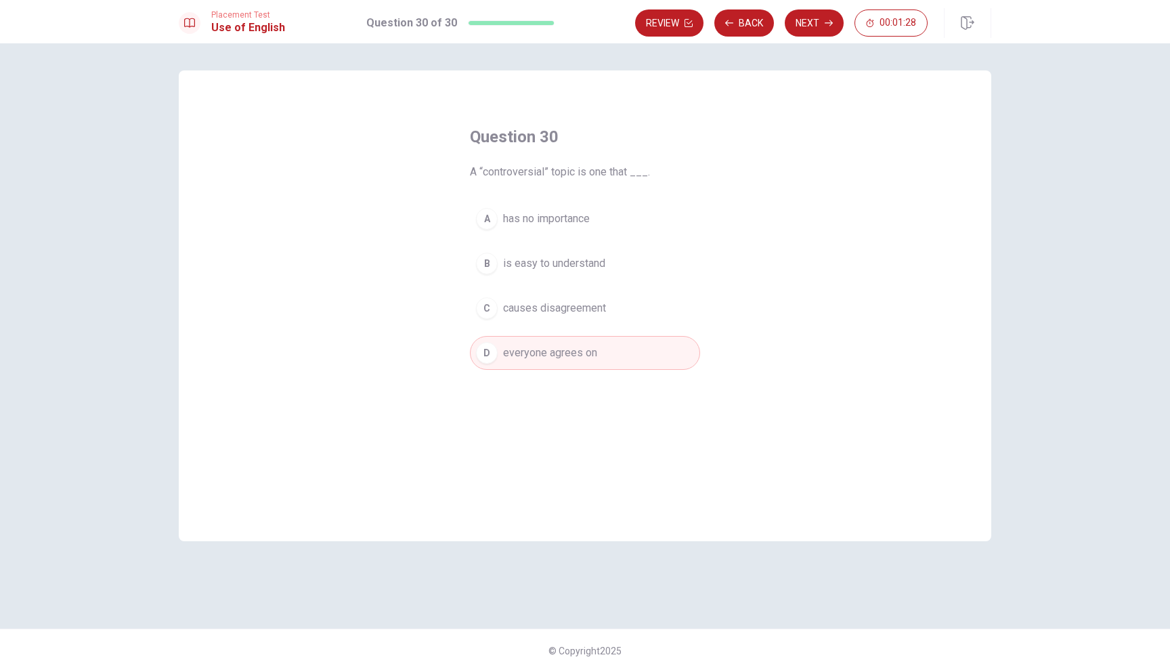
scroll to position [0, 0]
click at [815, 20] on button "Next" at bounding box center [814, 22] width 59 height 27
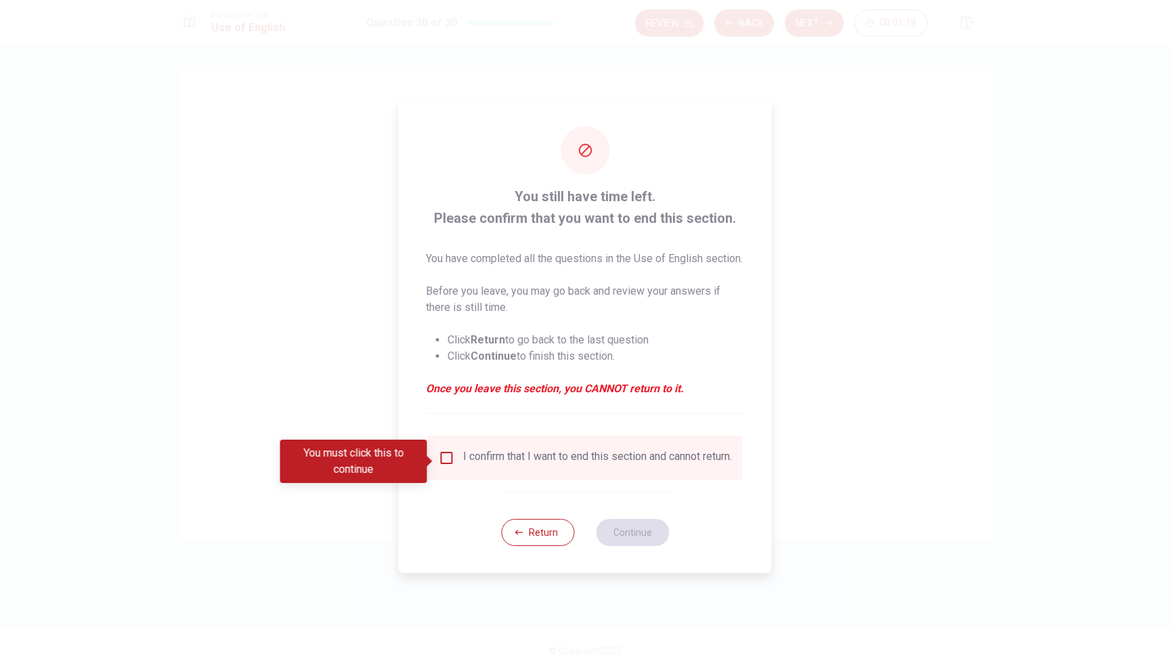
click at [444, 455] on input "You must click this to continue" at bounding box center [447, 458] width 16 height 16
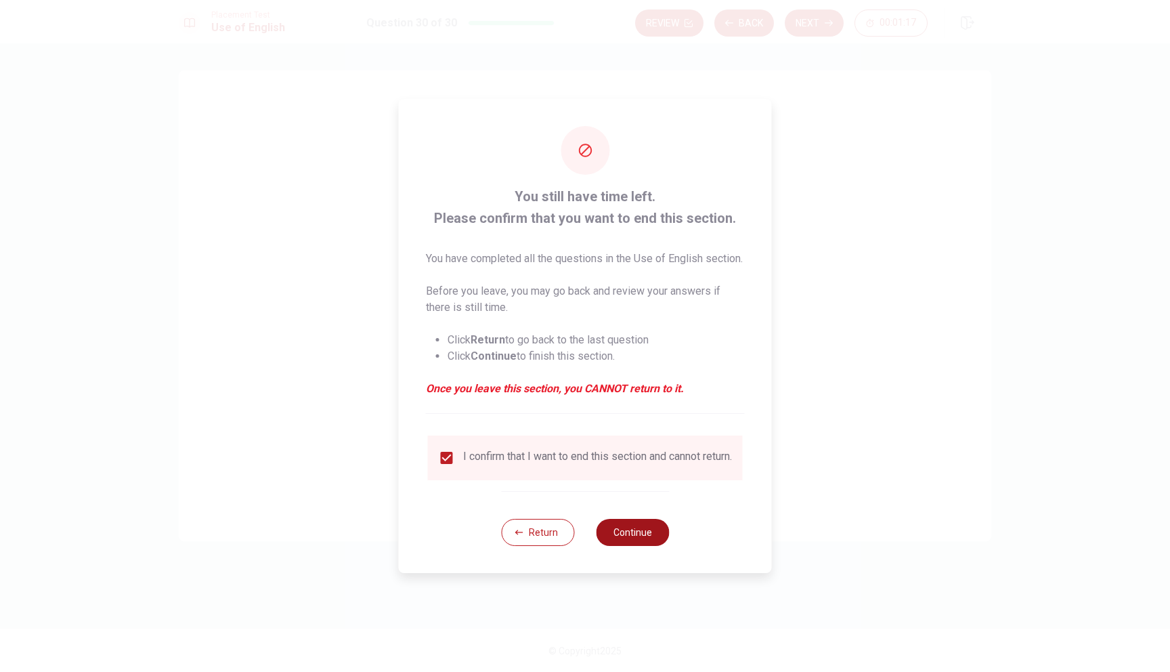
click at [626, 545] on button "Continue" at bounding box center [632, 532] width 73 height 27
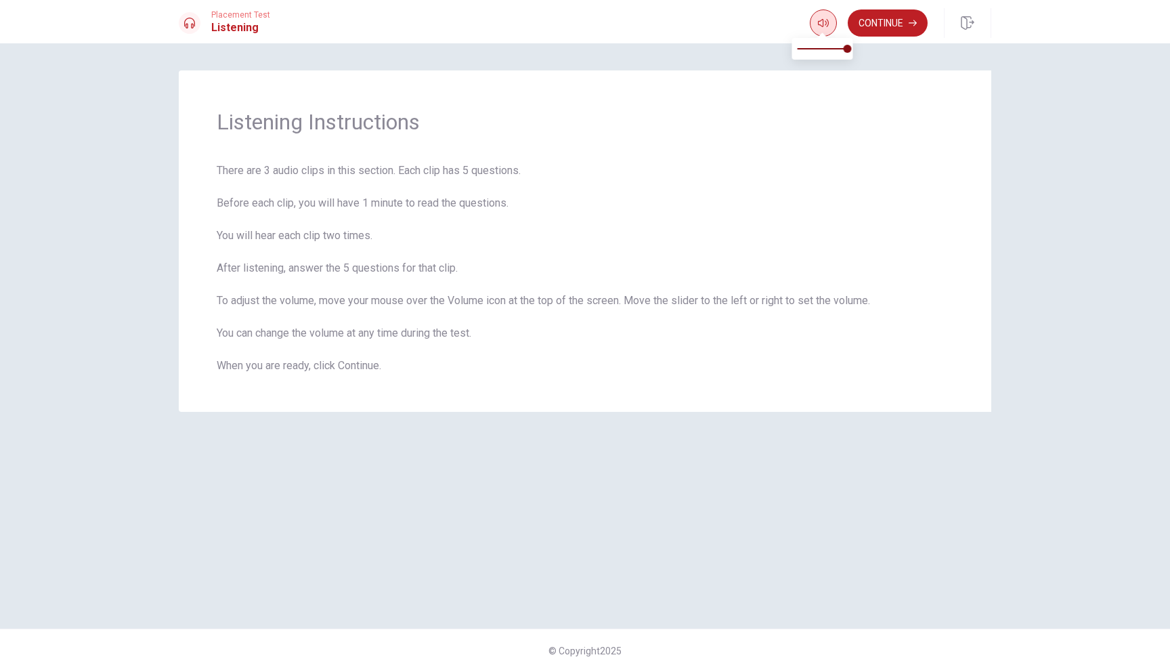
click at [825, 26] on icon "button" at bounding box center [823, 23] width 11 height 11
click at [828, 42] on span at bounding box center [823, 48] width 50 height 19
click at [841, 47] on span at bounding box center [823, 48] width 50 height 19
type input "0.9"
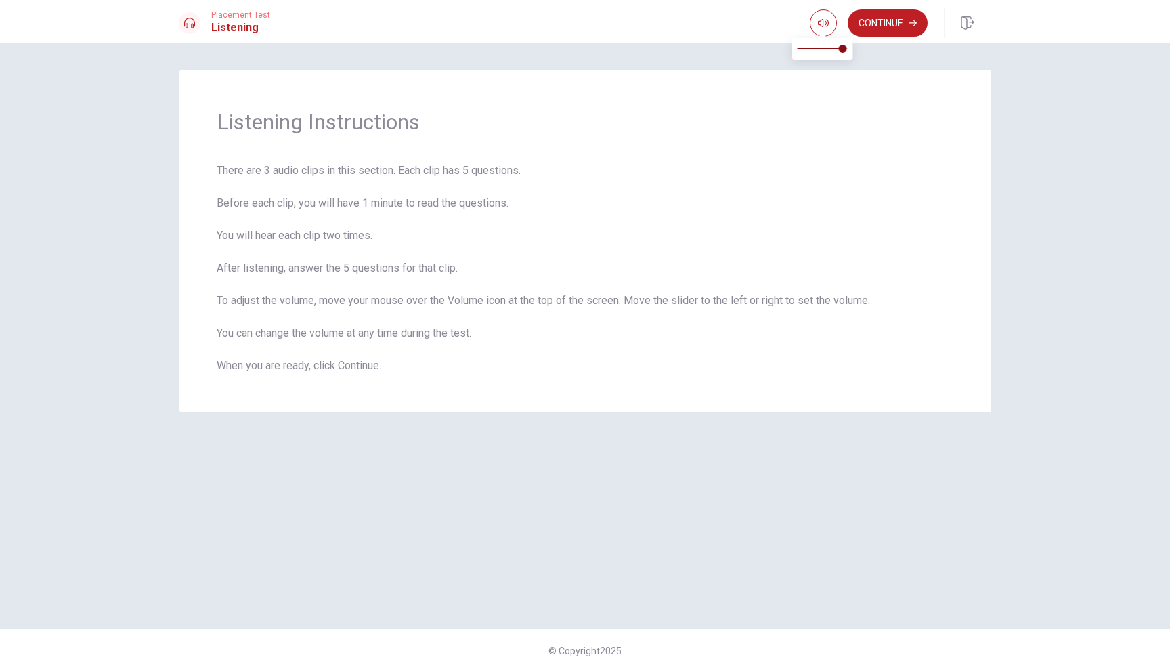
click at [841, 47] on span at bounding box center [842, 49] width 8 height 8
click at [834, 28] on button "button" at bounding box center [823, 22] width 27 height 27
click at [906, 28] on button "Continue" at bounding box center [888, 22] width 80 height 27
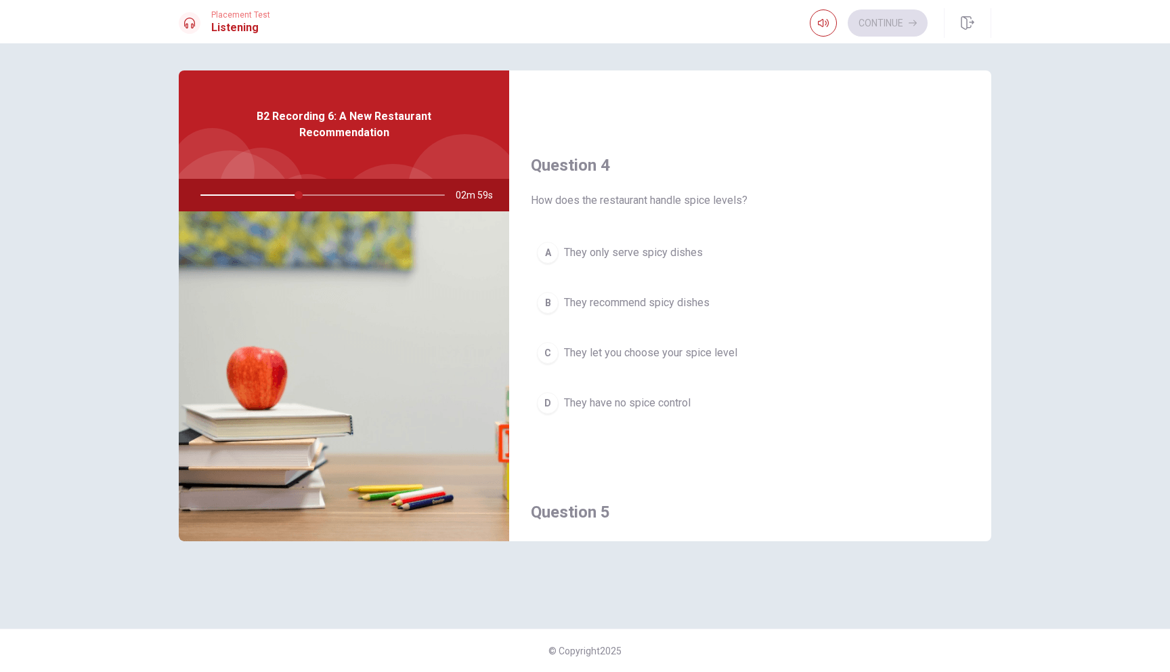
scroll to position [976, 0]
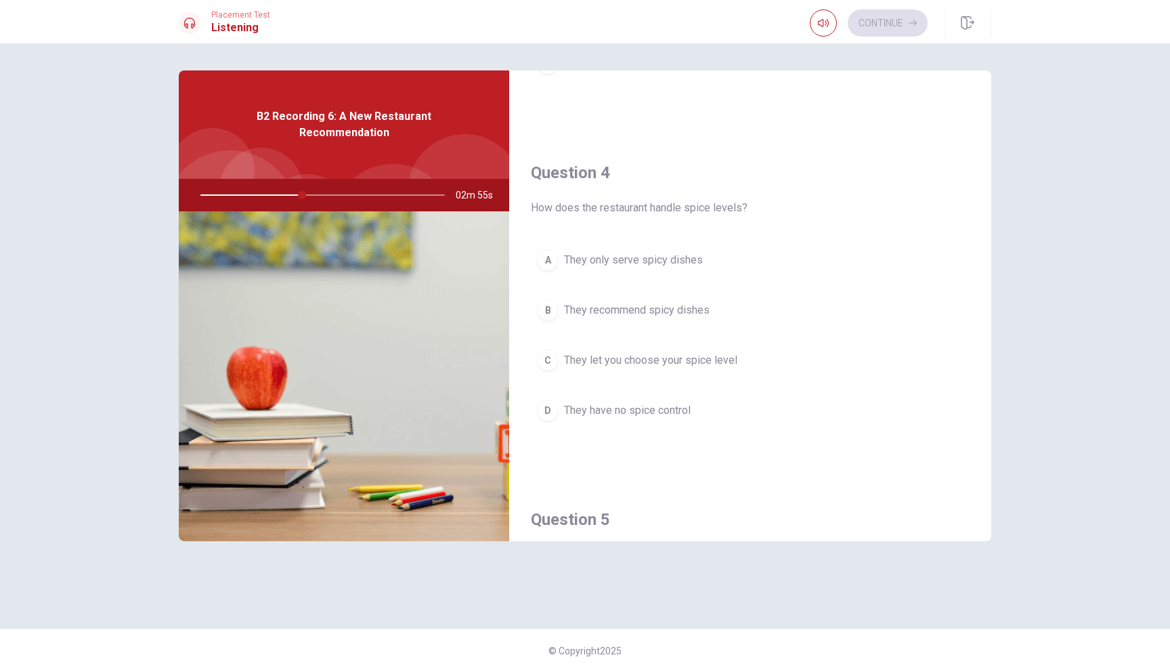
click at [679, 366] on span "They let you choose your spice level" at bounding box center [650, 360] width 173 height 16
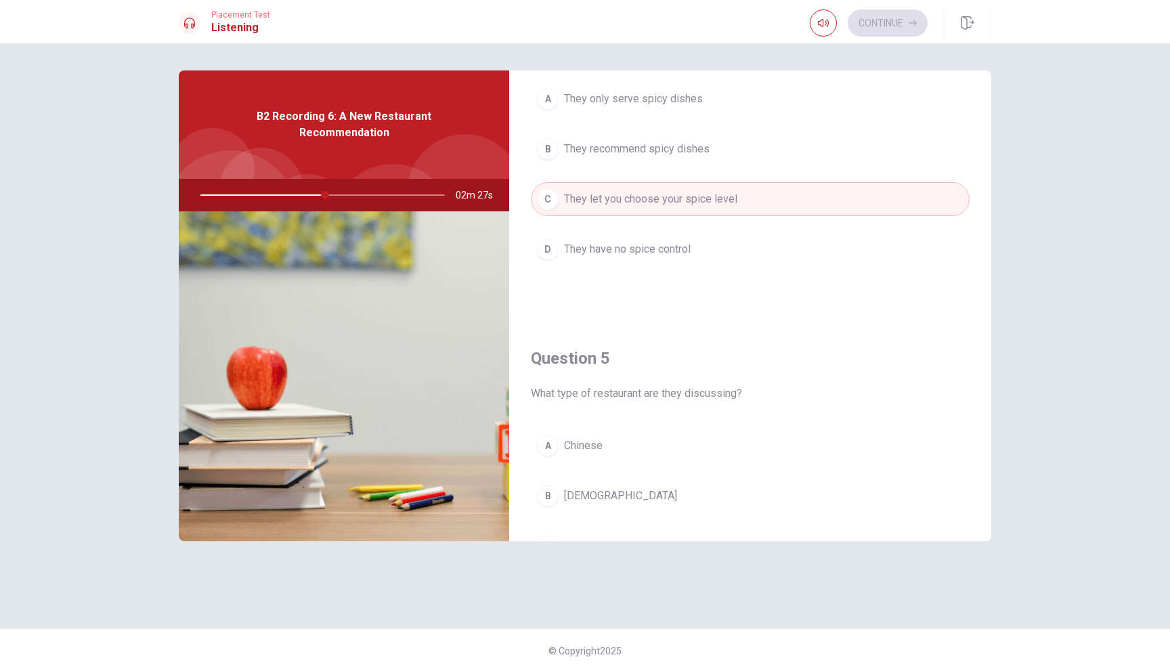
scroll to position [1263, 0]
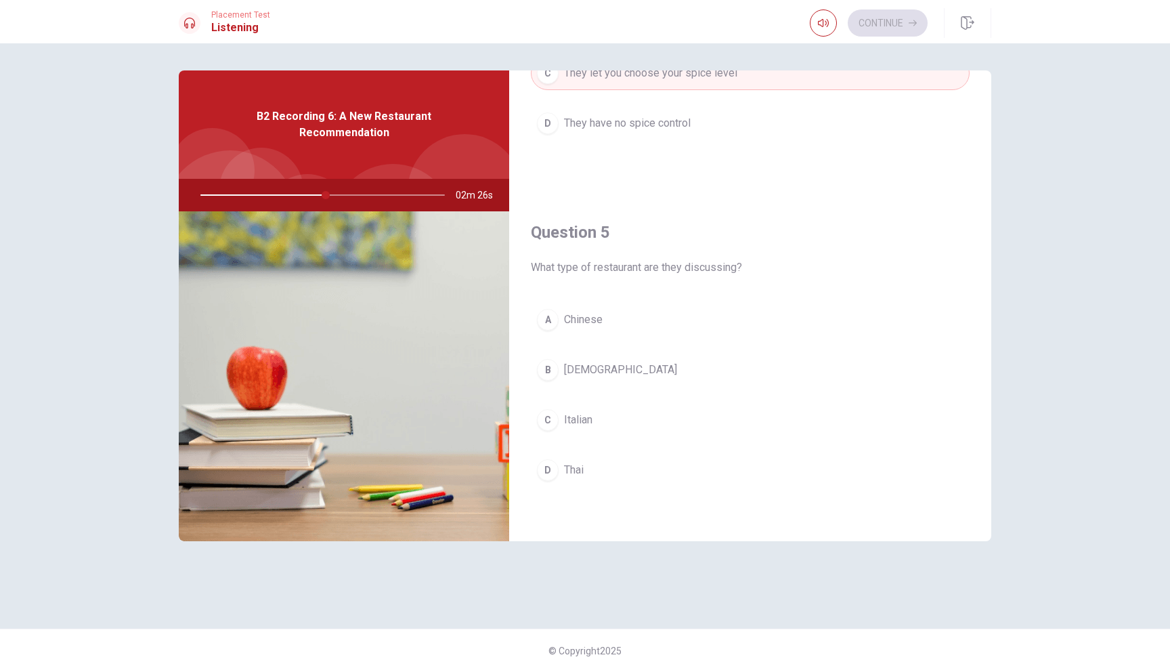
click at [583, 467] on span "Thai" at bounding box center [574, 470] width 20 height 16
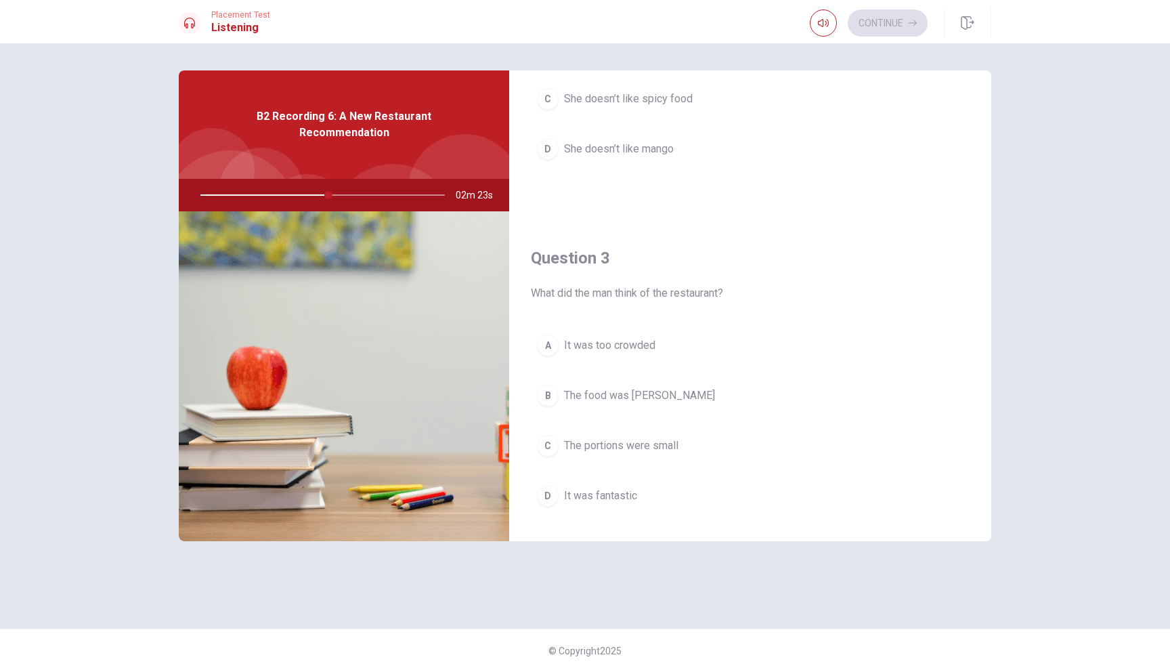
scroll to position [528, 0]
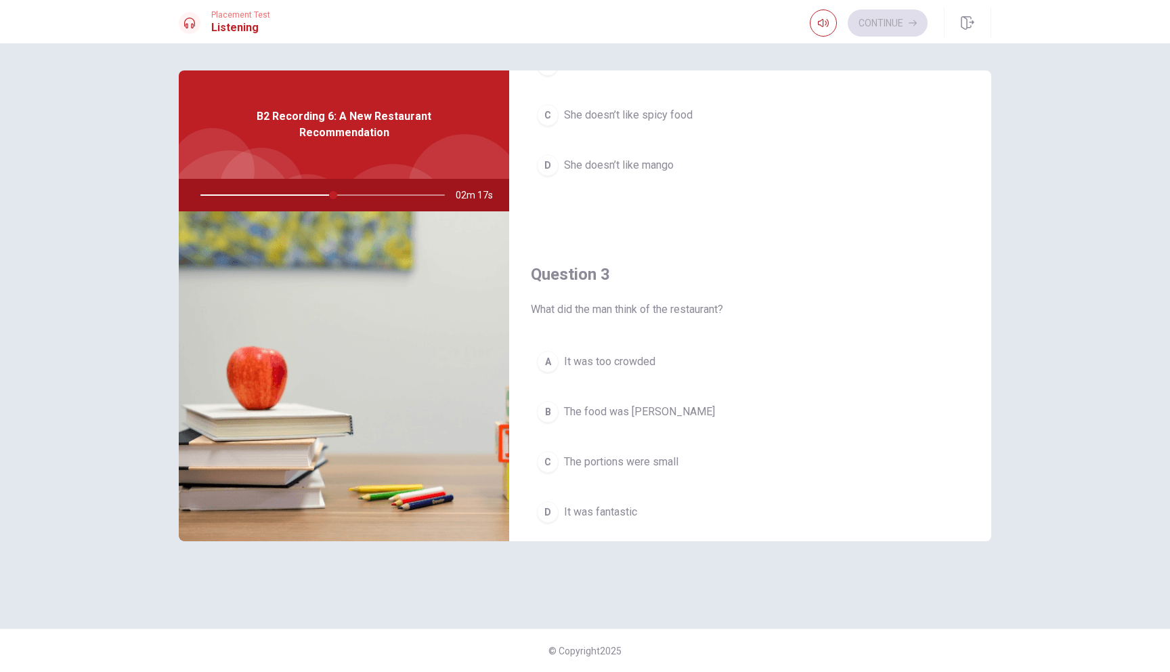
click at [647, 512] on button "D It was fantastic" at bounding box center [750, 512] width 439 height 34
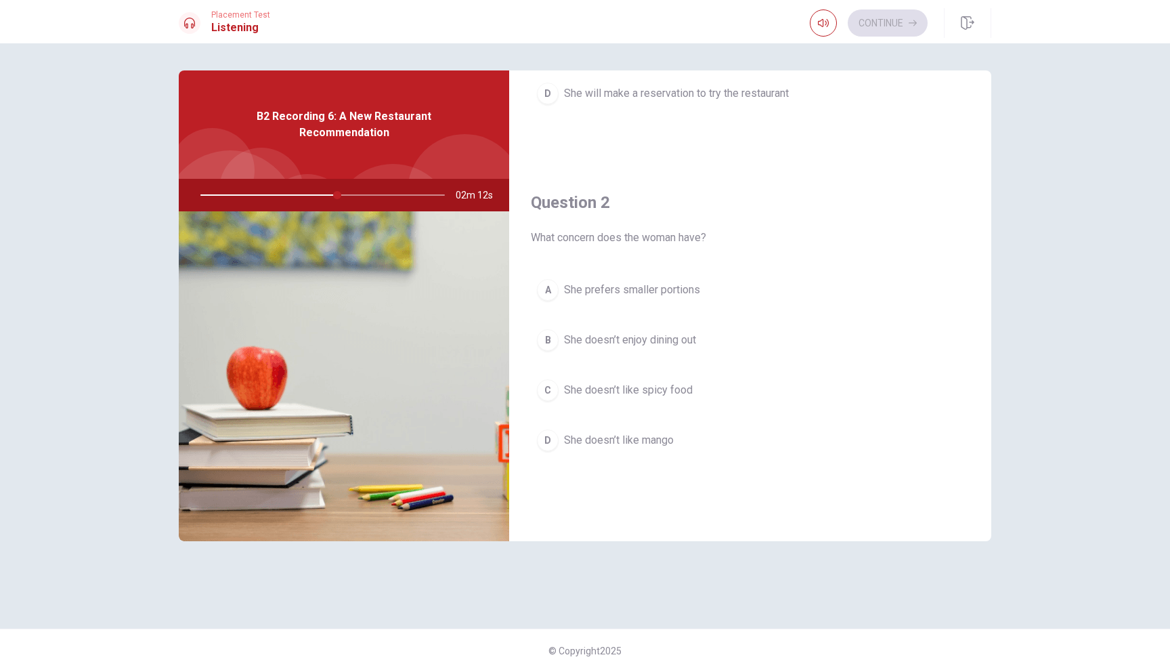
scroll to position [250, 0]
click at [673, 387] on span "She doesn’t like spicy food" at bounding box center [628, 393] width 129 height 16
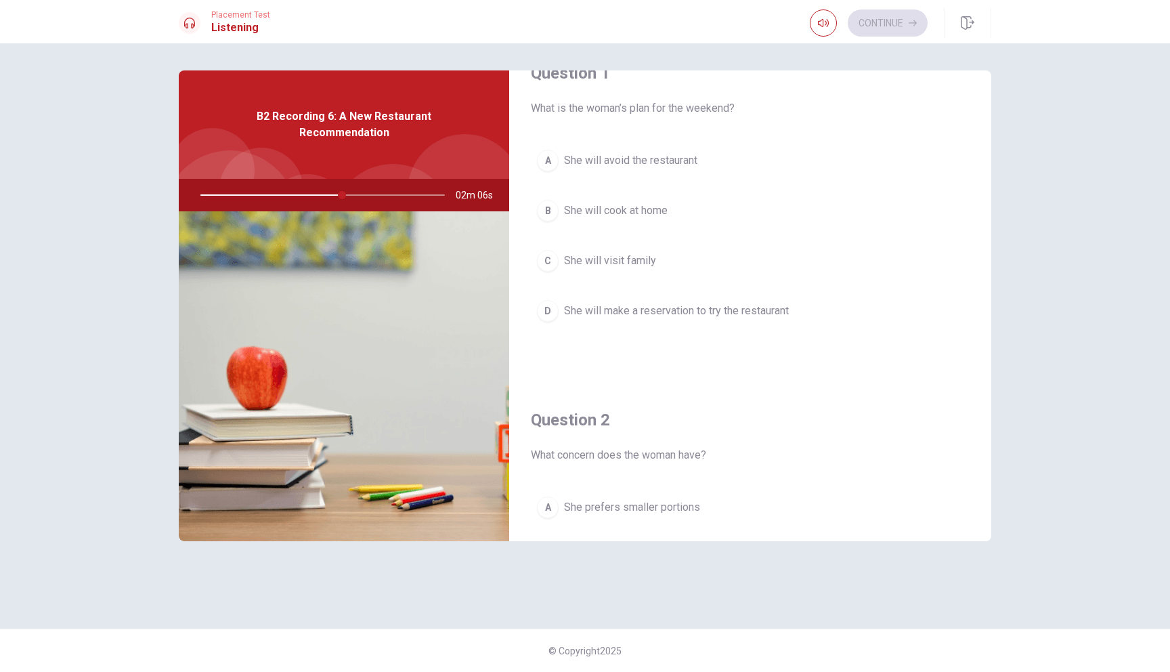
scroll to position [0, 0]
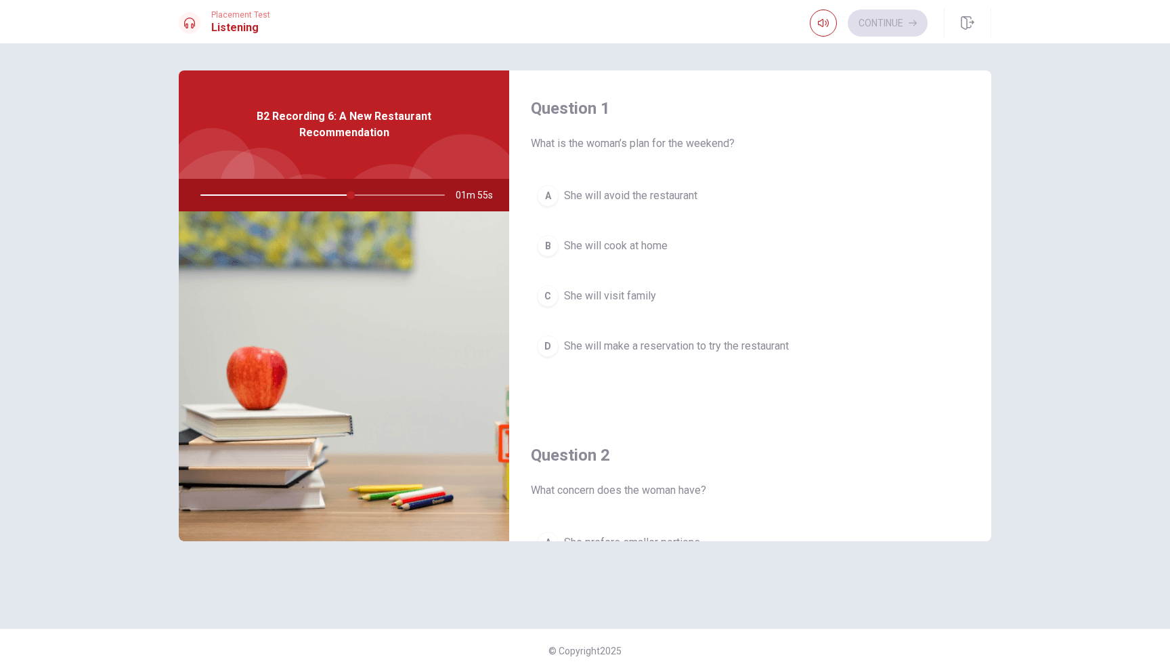
click at [779, 356] on button "D She will make a reservation to try the restaurant" at bounding box center [750, 346] width 439 height 34
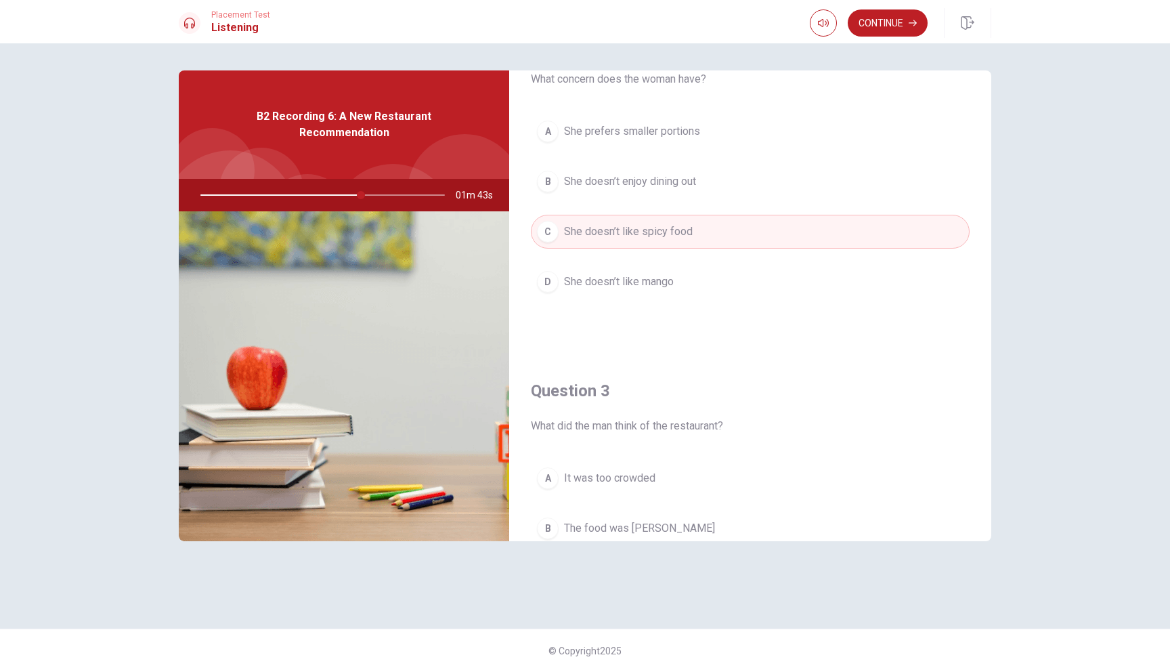
scroll to position [410, 0]
click at [829, 234] on button "C She doesn’t like spicy food" at bounding box center [750, 233] width 439 height 34
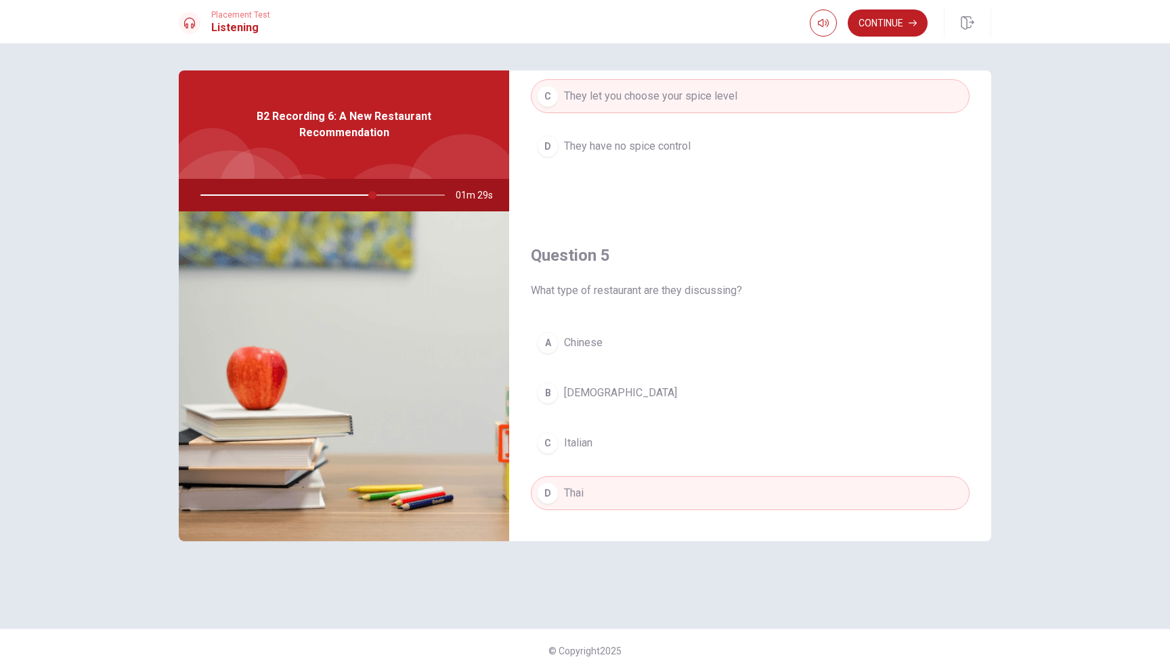
scroll to position [1263, 0]
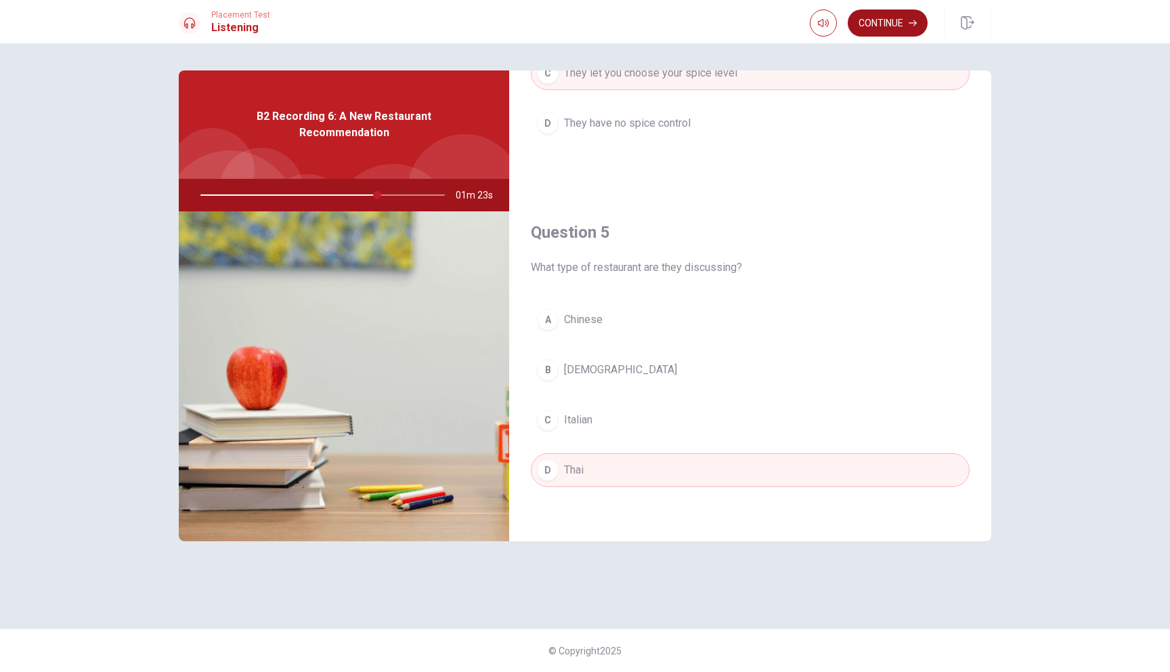
click at [893, 19] on button "Continue" at bounding box center [888, 22] width 80 height 27
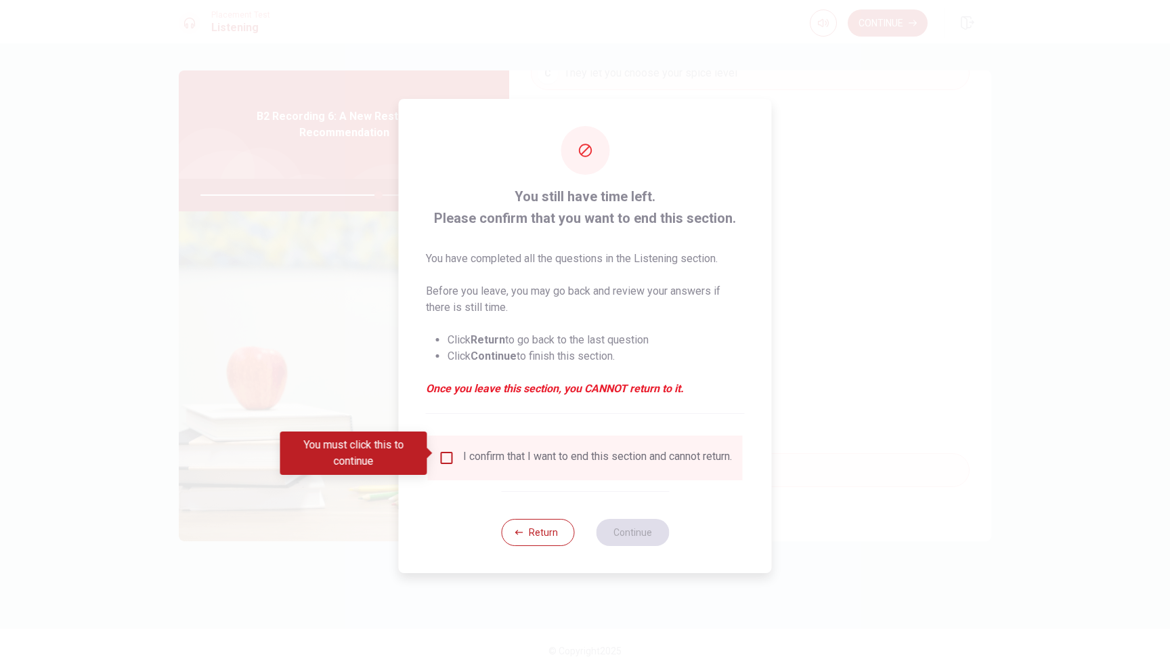
click at [444, 454] on input "You must click this to continue" at bounding box center [447, 458] width 16 height 16
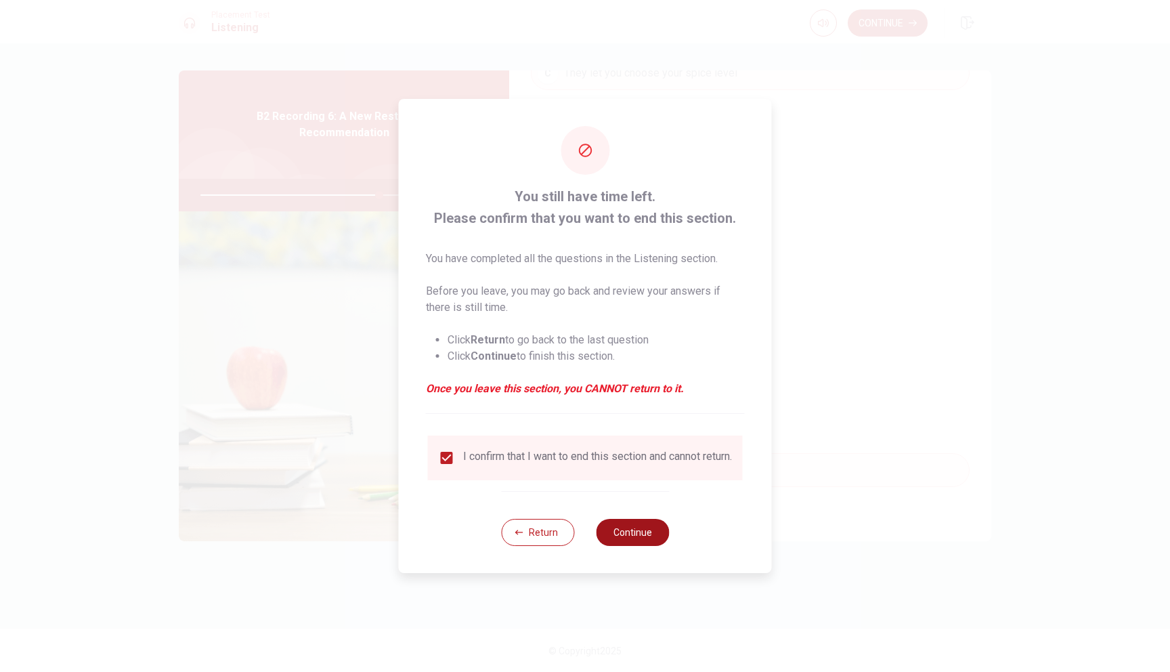
click at [623, 530] on button "Continue" at bounding box center [632, 532] width 73 height 27
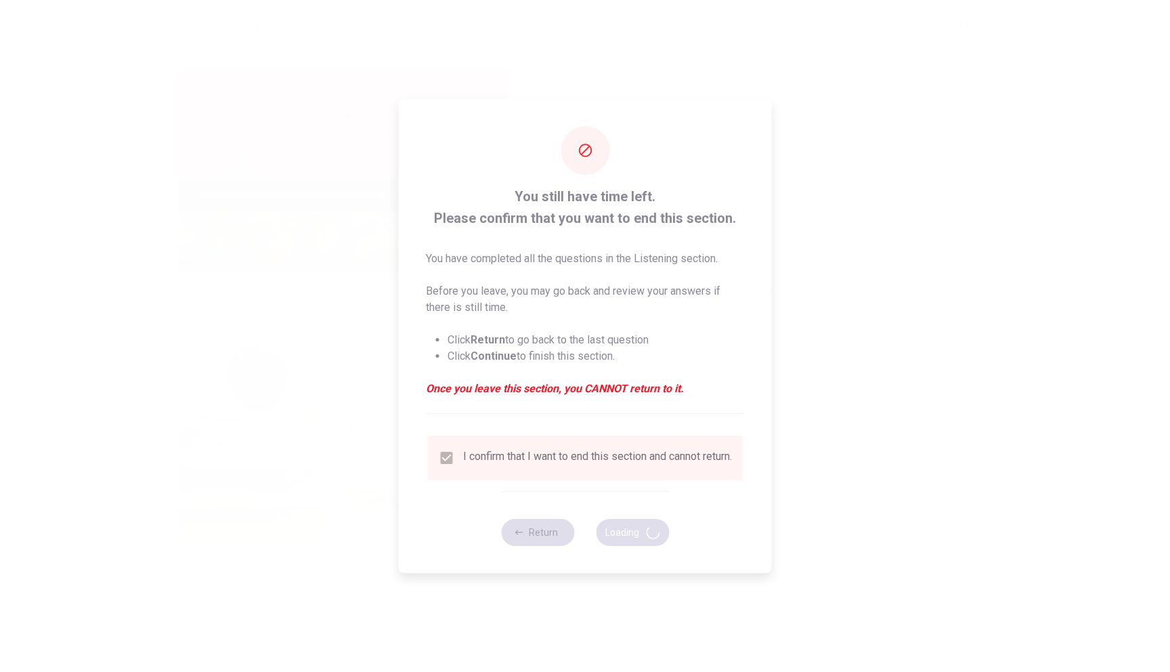
type input "74"
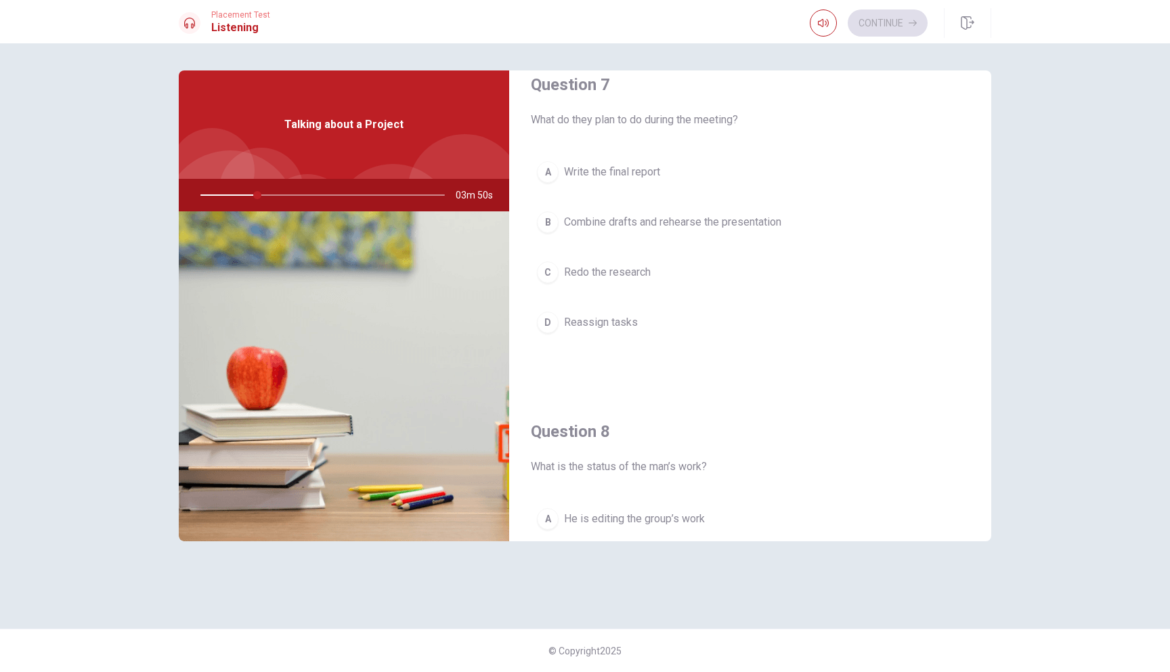
scroll to position [0, 0]
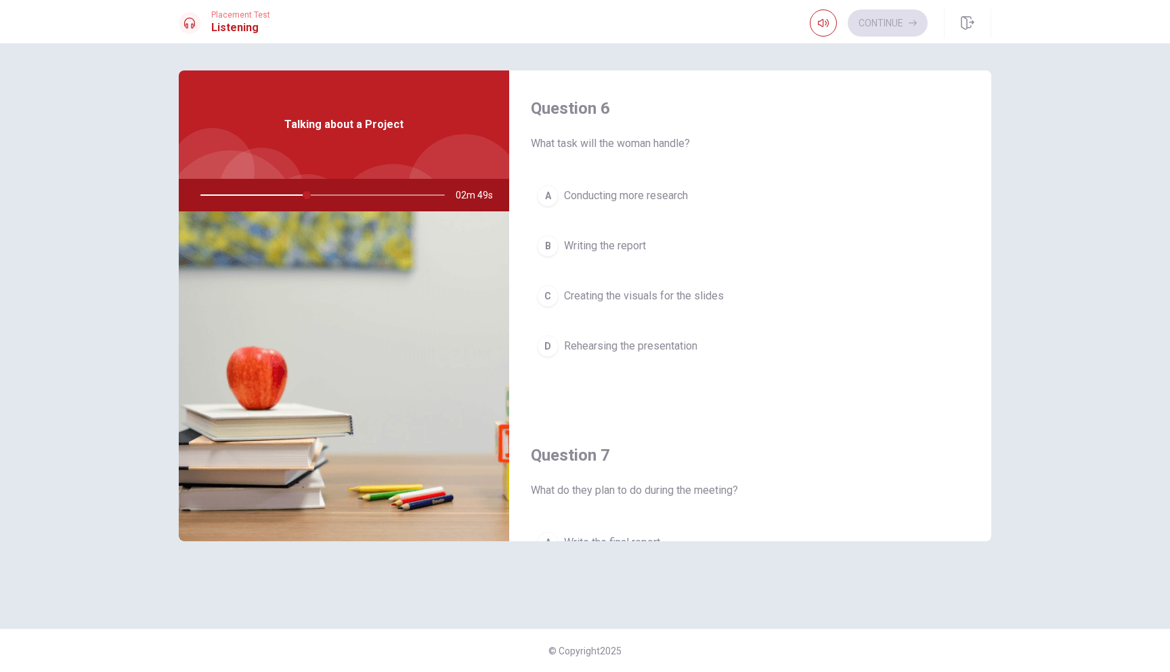
click at [719, 305] on button "C Creating the visuals for the slides" at bounding box center [750, 296] width 439 height 34
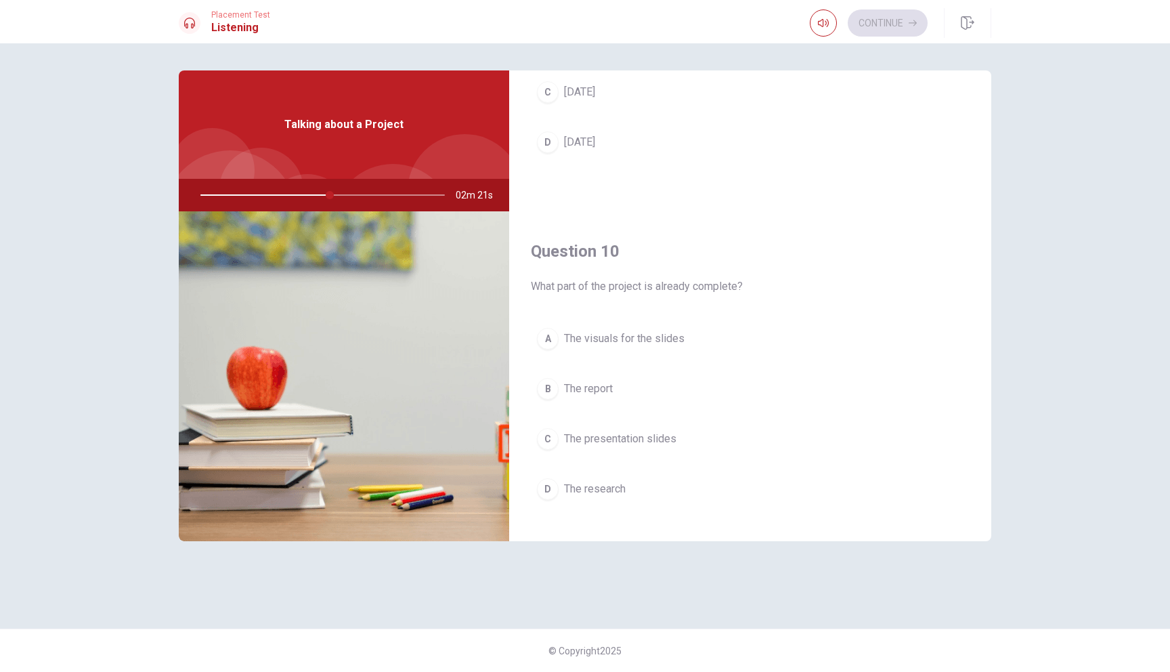
scroll to position [1263, 0]
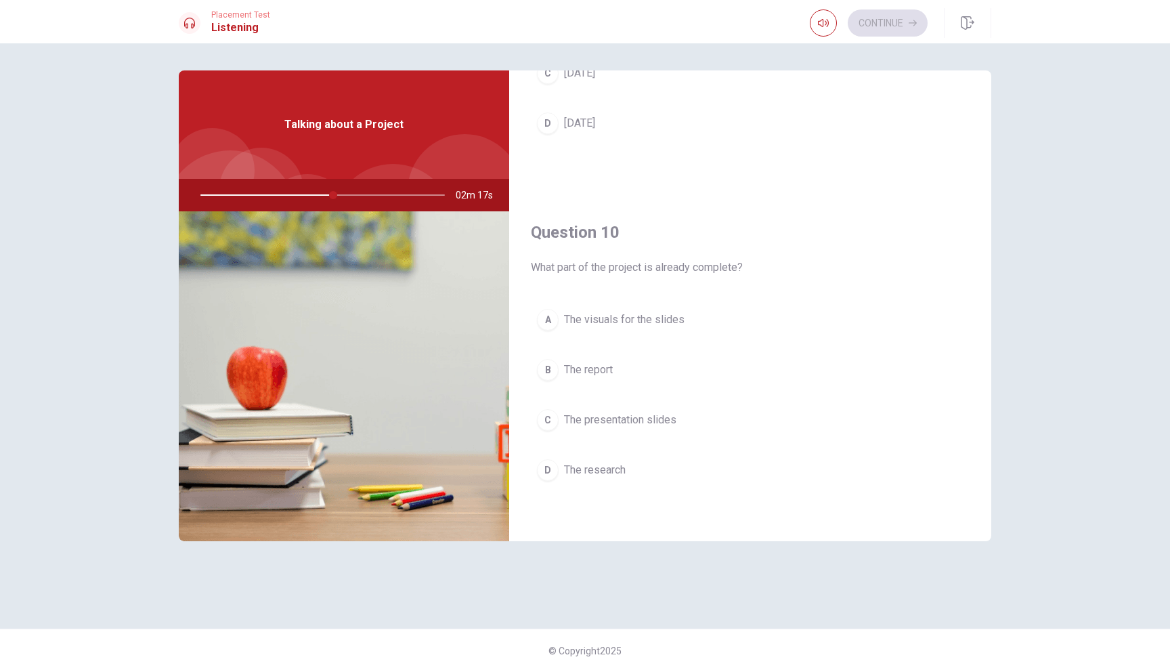
click at [625, 465] on span "The research" at bounding box center [595, 470] width 62 height 16
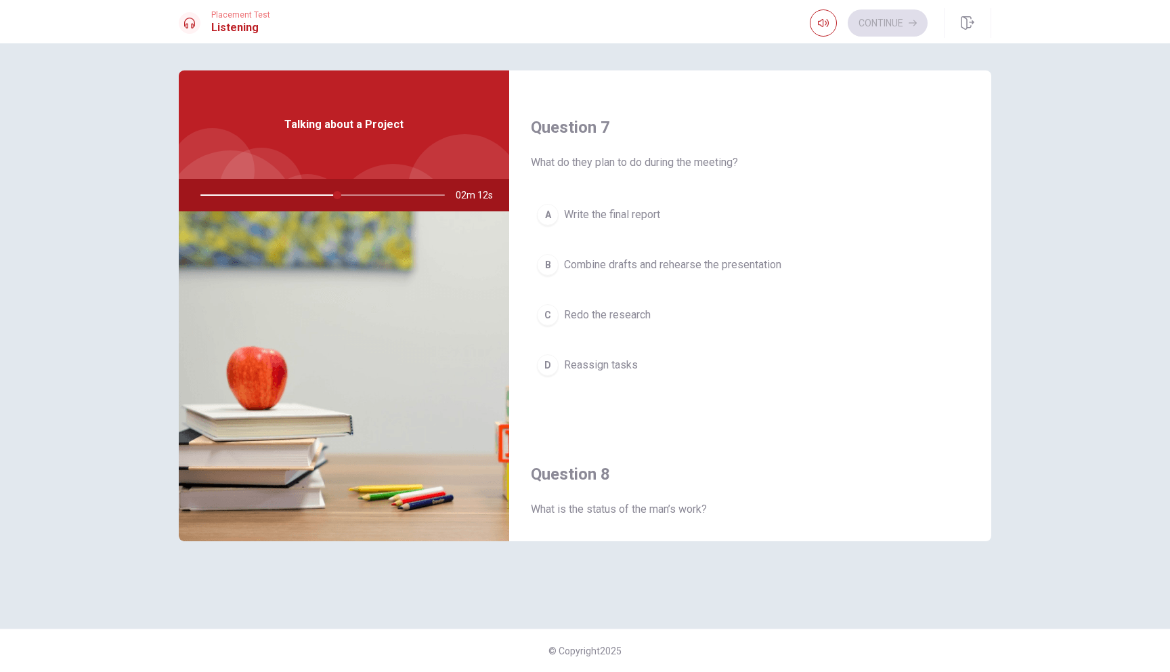
scroll to position [335, 0]
click at [706, 263] on span "Combine drafts and rehearse the presentation" at bounding box center [672, 258] width 217 height 16
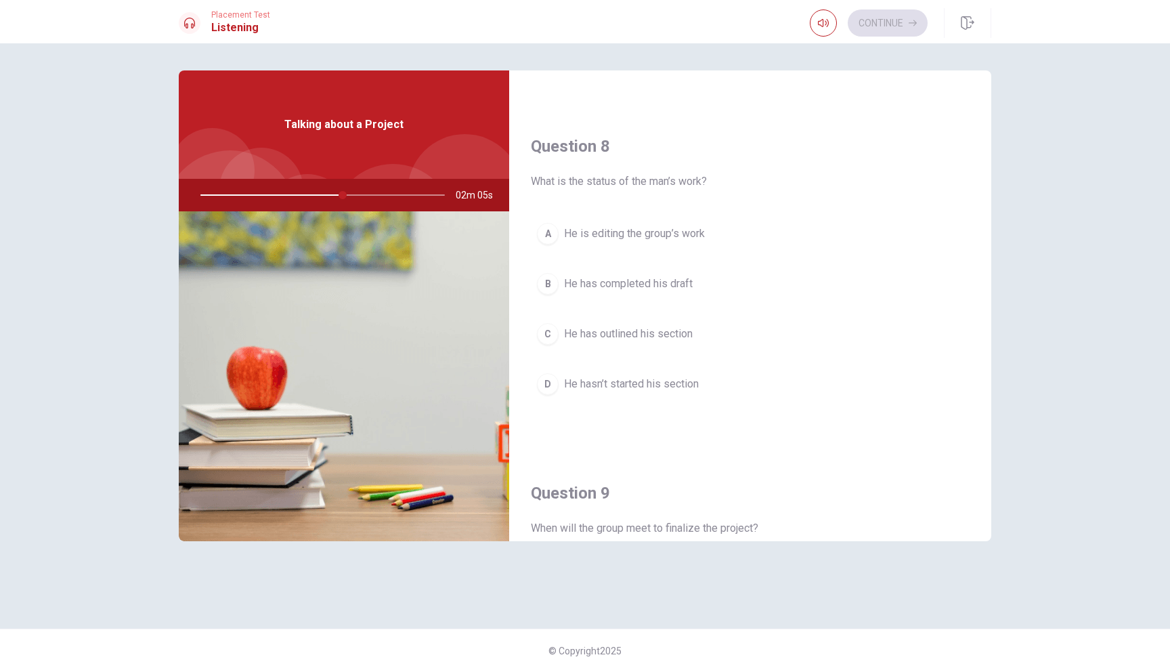
scroll to position [658, 0]
click at [692, 377] on span "He hasn’t started his section" at bounding box center [631, 381] width 135 height 16
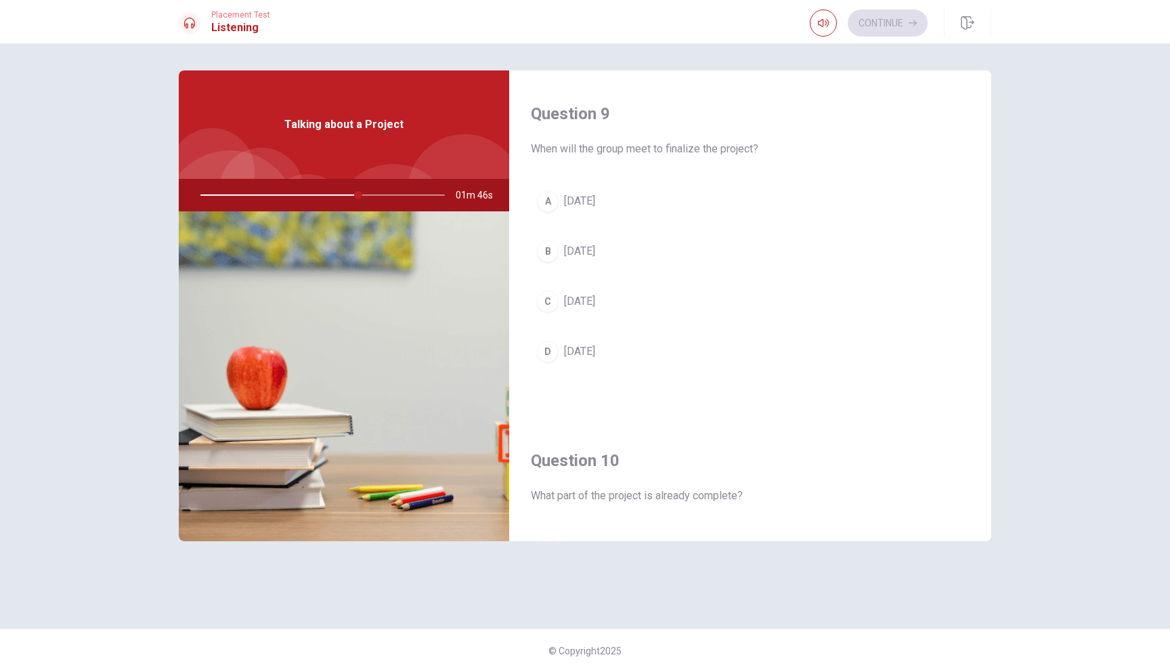
scroll to position [1041, 0]
click at [584, 188] on span "[DATE]" at bounding box center [579, 195] width 31 height 16
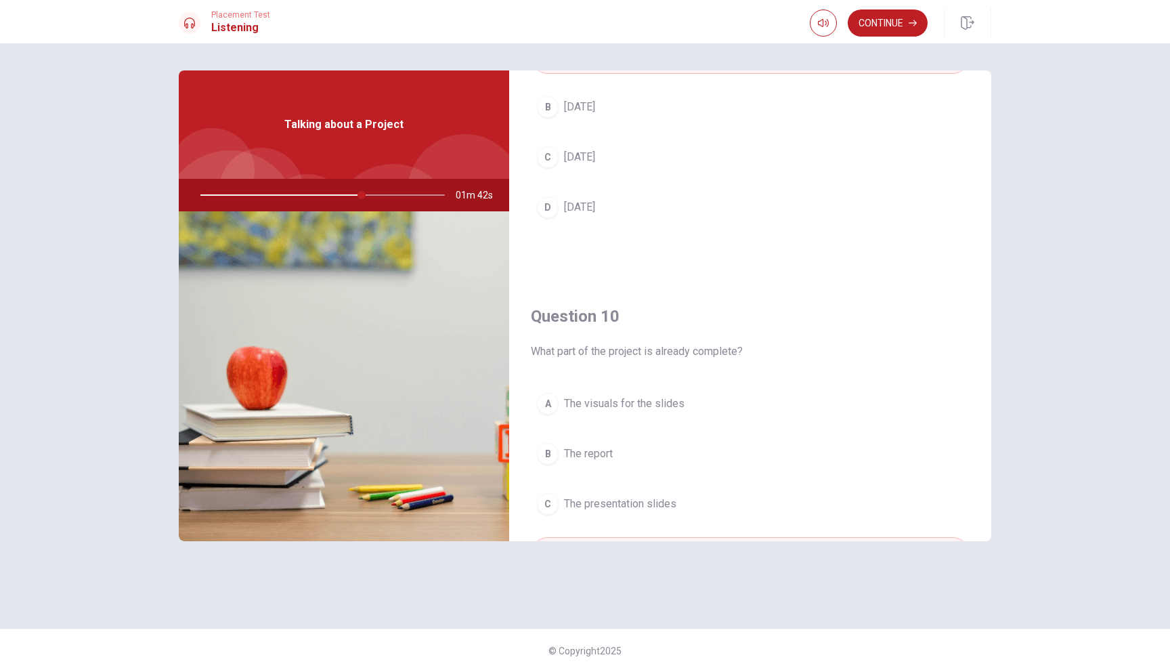
scroll to position [1263, 0]
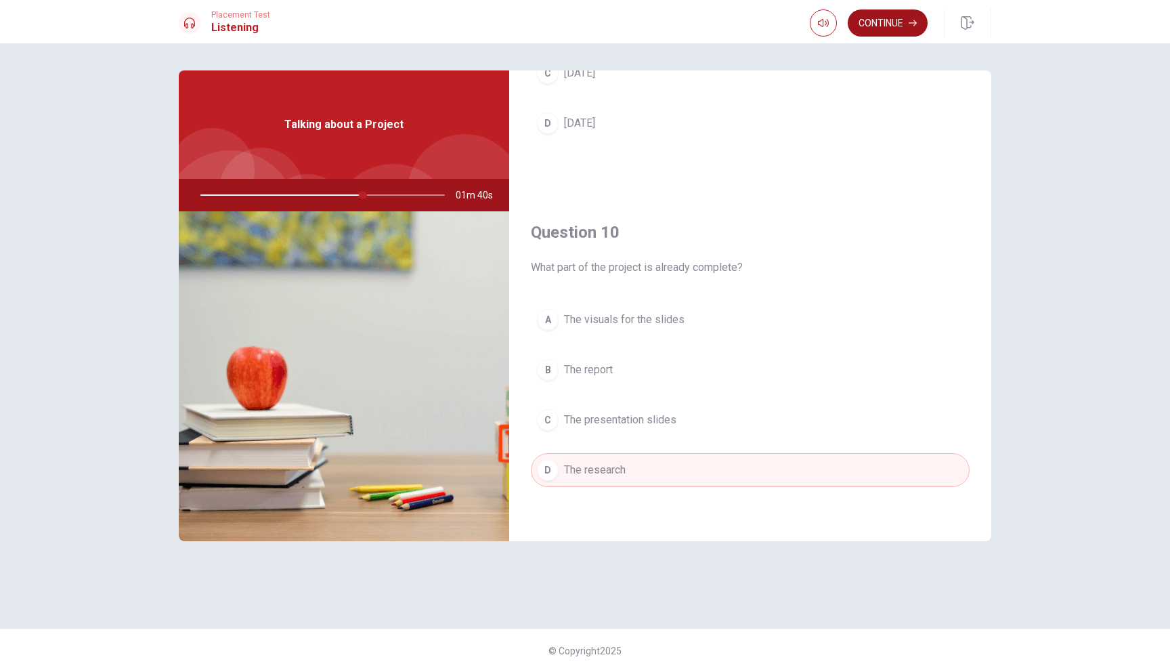
click at [906, 14] on button "Continue" at bounding box center [888, 22] width 80 height 27
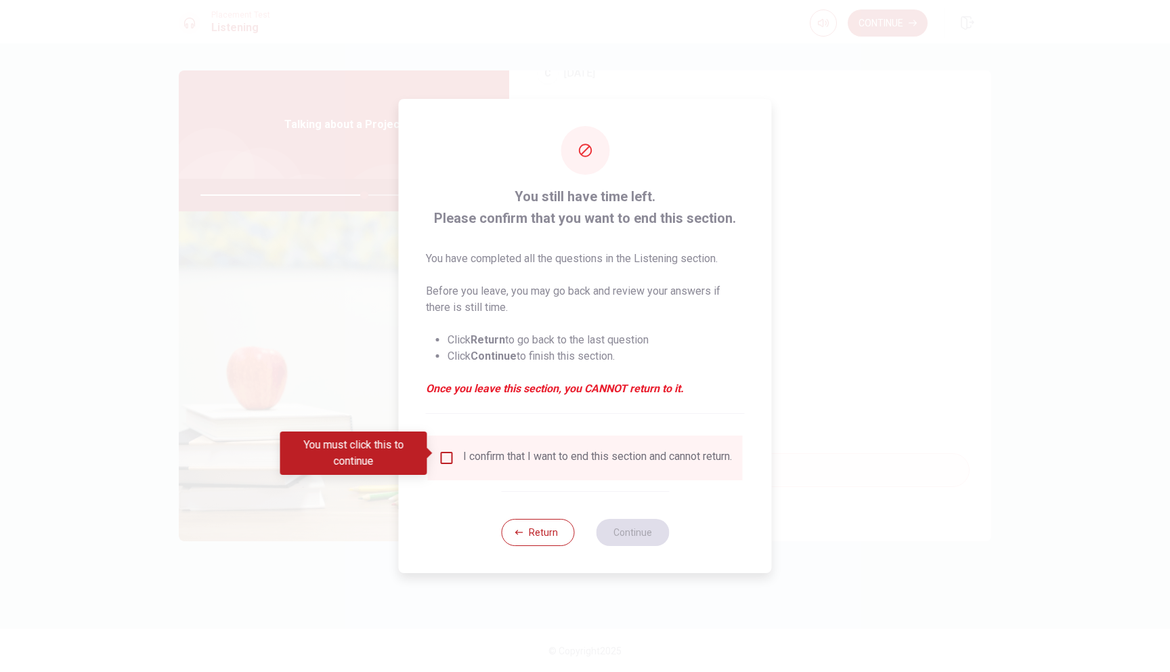
click at [452, 450] on div "I confirm that I want to end this section and cannot return." at bounding box center [585, 458] width 293 height 16
click at [448, 450] on input "You must click this to continue" at bounding box center [447, 458] width 16 height 16
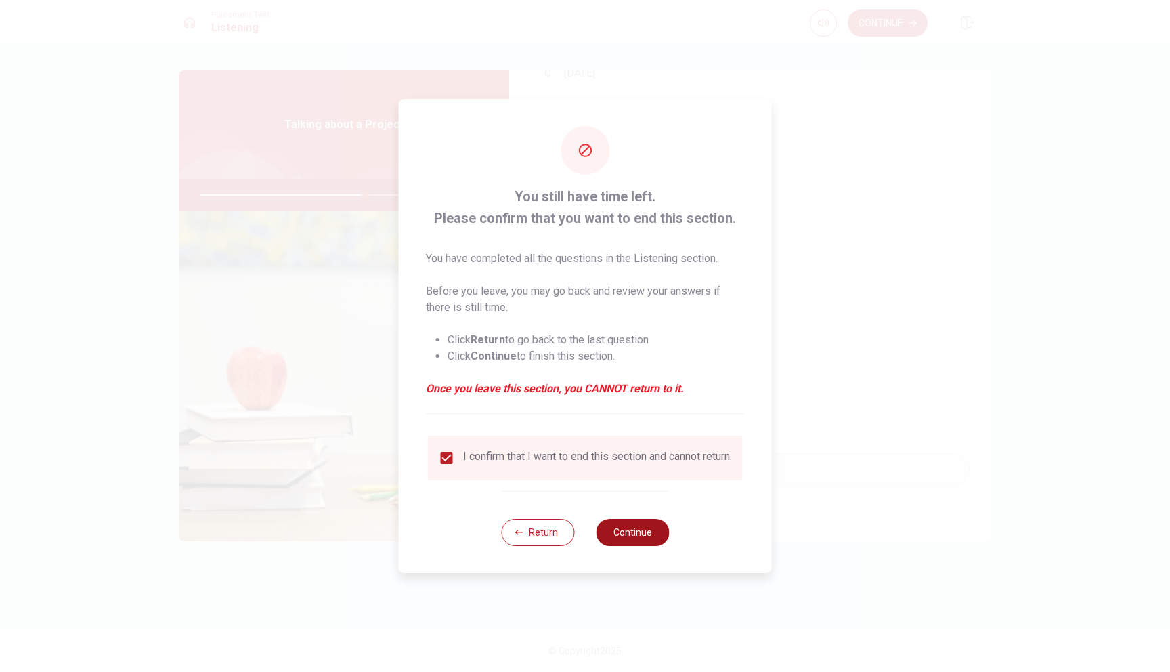
click at [635, 536] on button "Continue" at bounding box center [632, 532] width 73 height 27
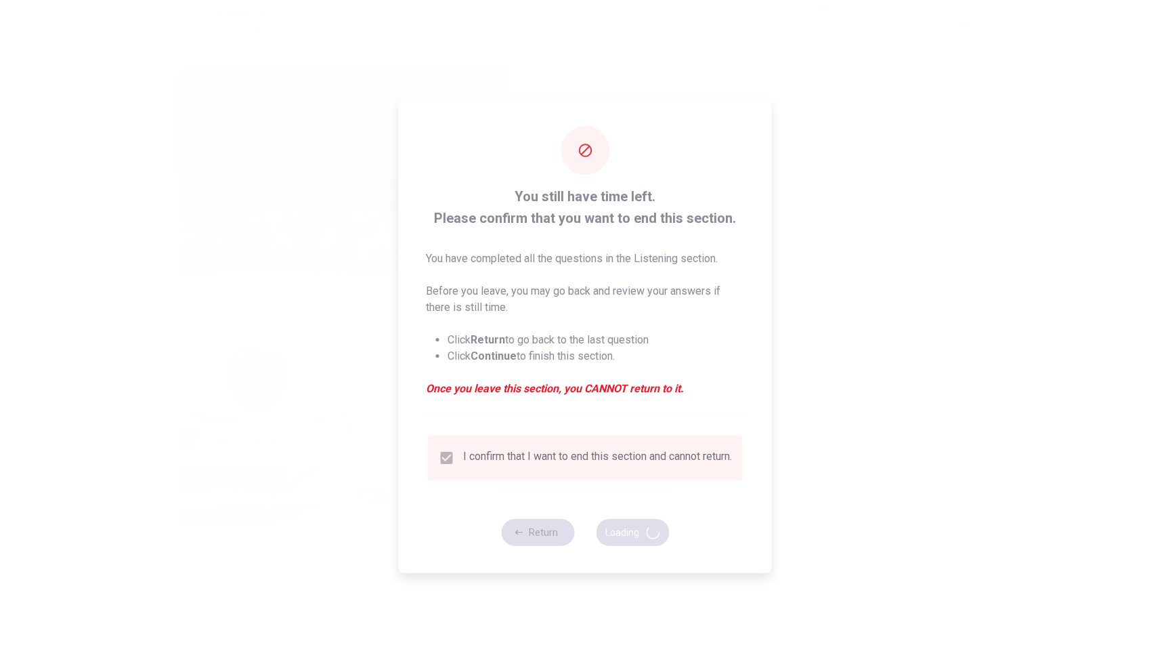
type input "68"
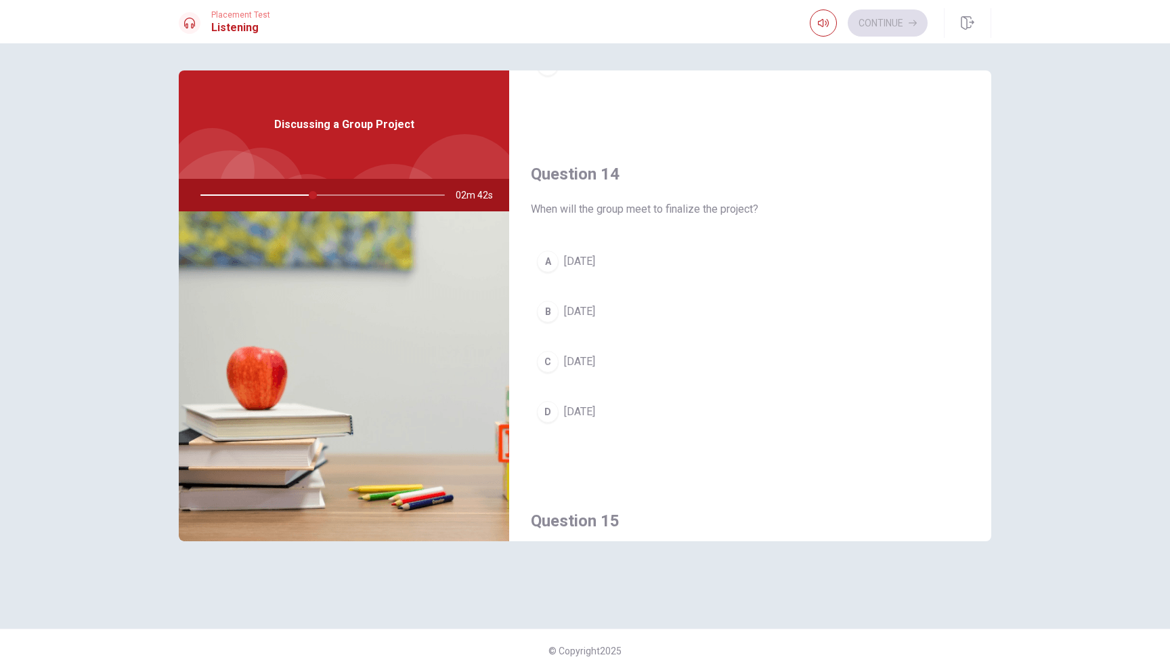
scroll to position [1045, 0]
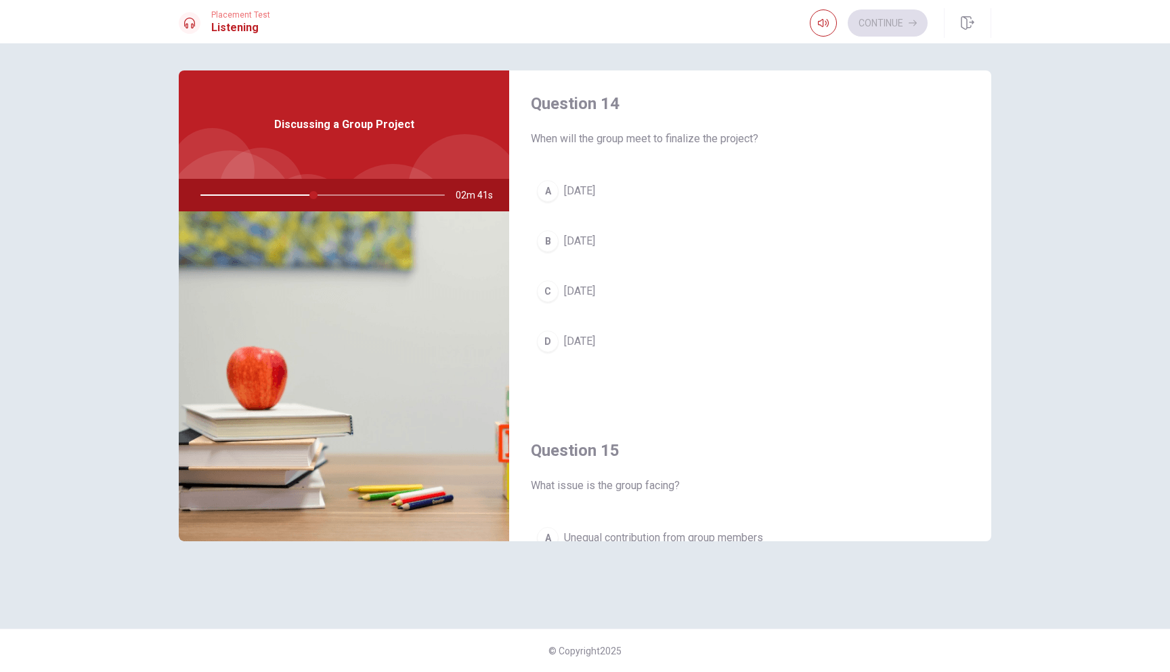
click at [579, 239] on span "[DATE]" at bounding box center [579, 241] width 31 height 16
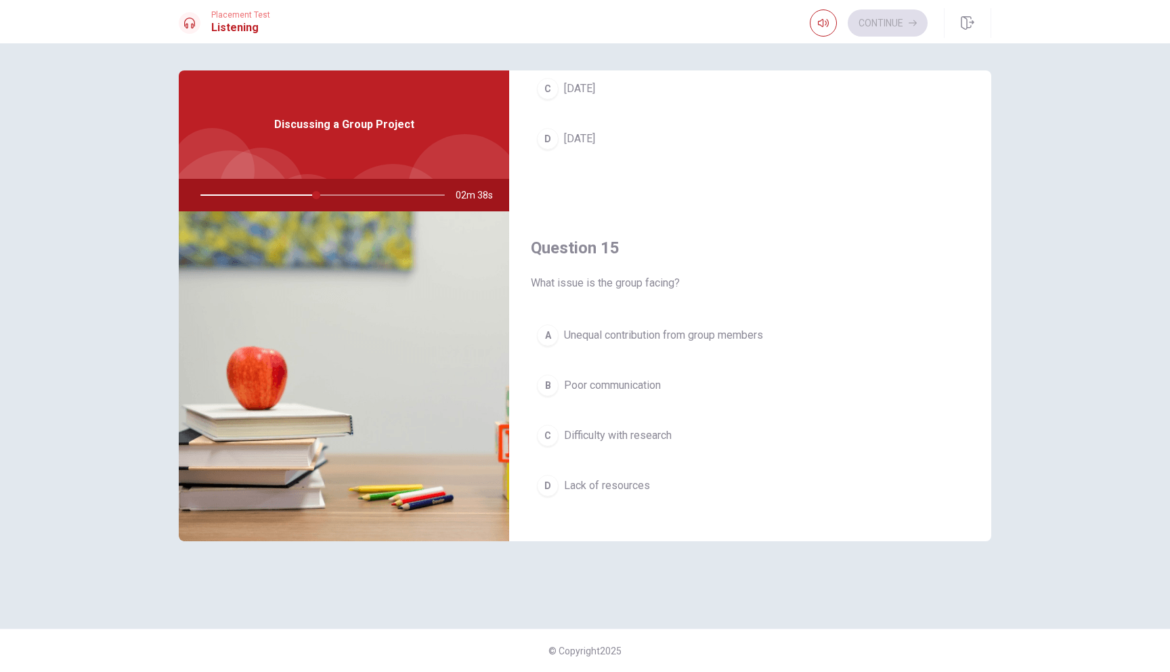
scroll to position [1263, 0]
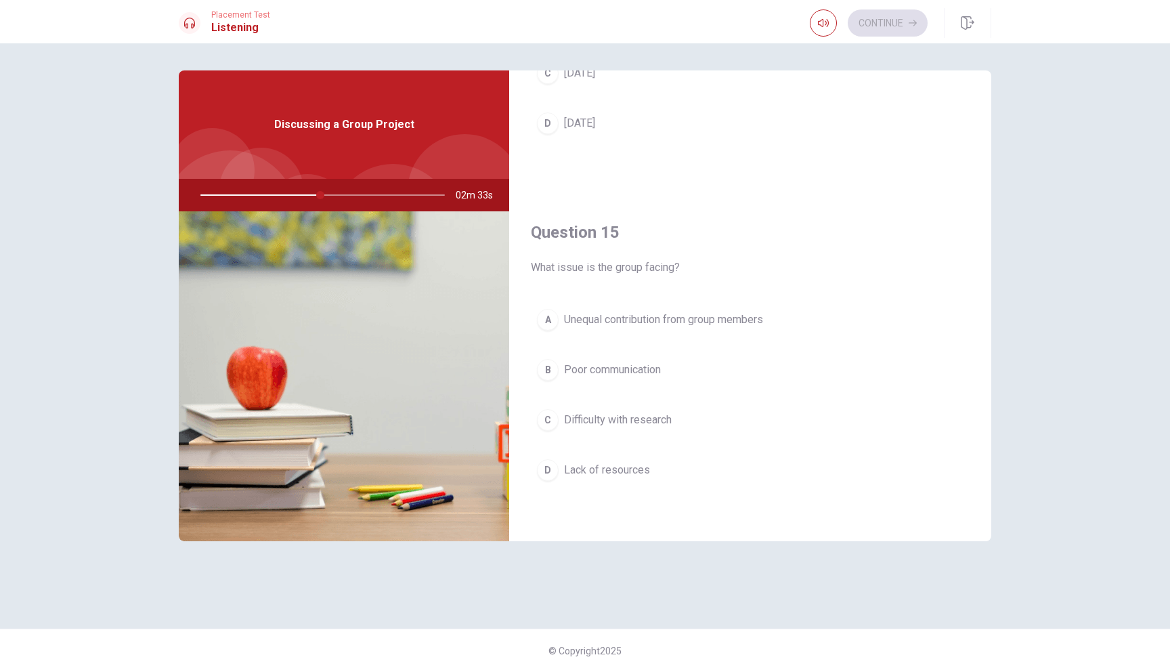
click at [712, 326] on span "Unequal contribution from group members" at bounding box center [663, 320] width 199 height 16
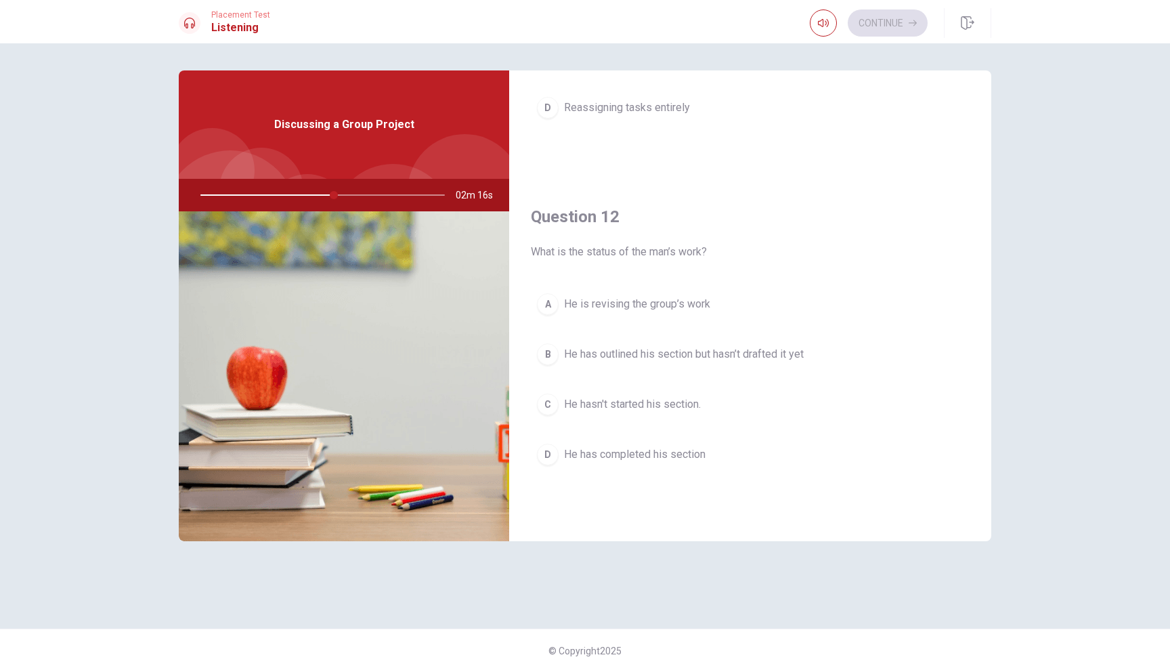
scroll to position [240, 0]
click at [658, 459] on span "He has completed his section" at bounding box center [635, 453] width 142 height 16
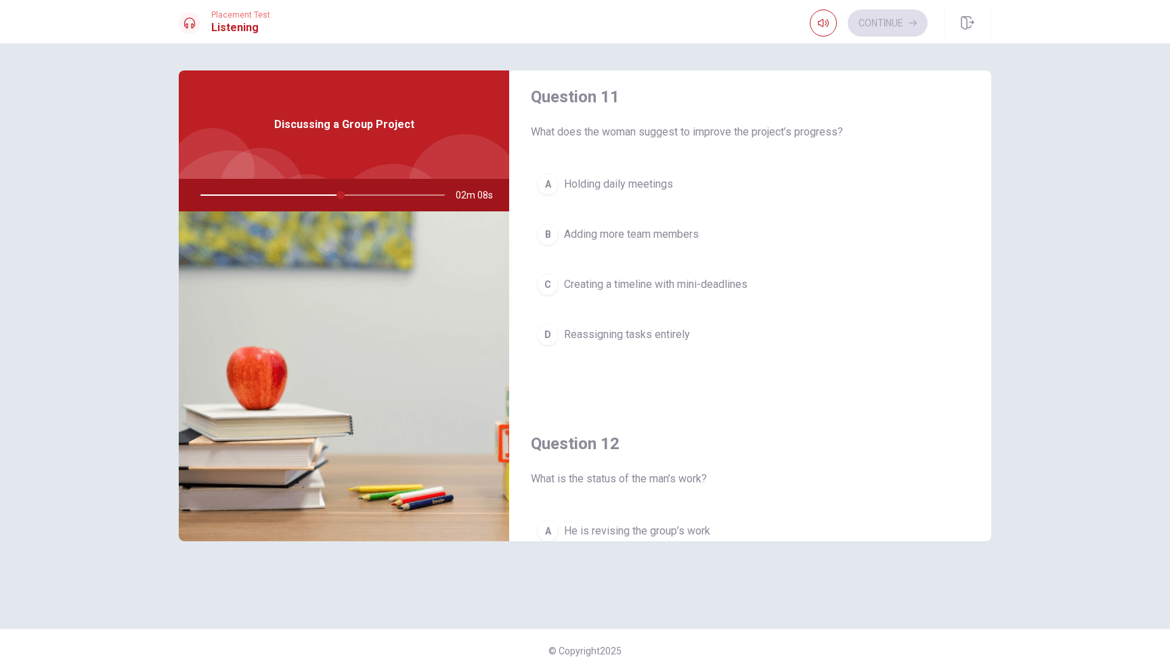
scroll to position [16, 0]
click at [744, 280] on span "Creating a timeline with mini-deadlines" at bounding box center [656, 280] width 184 height 16
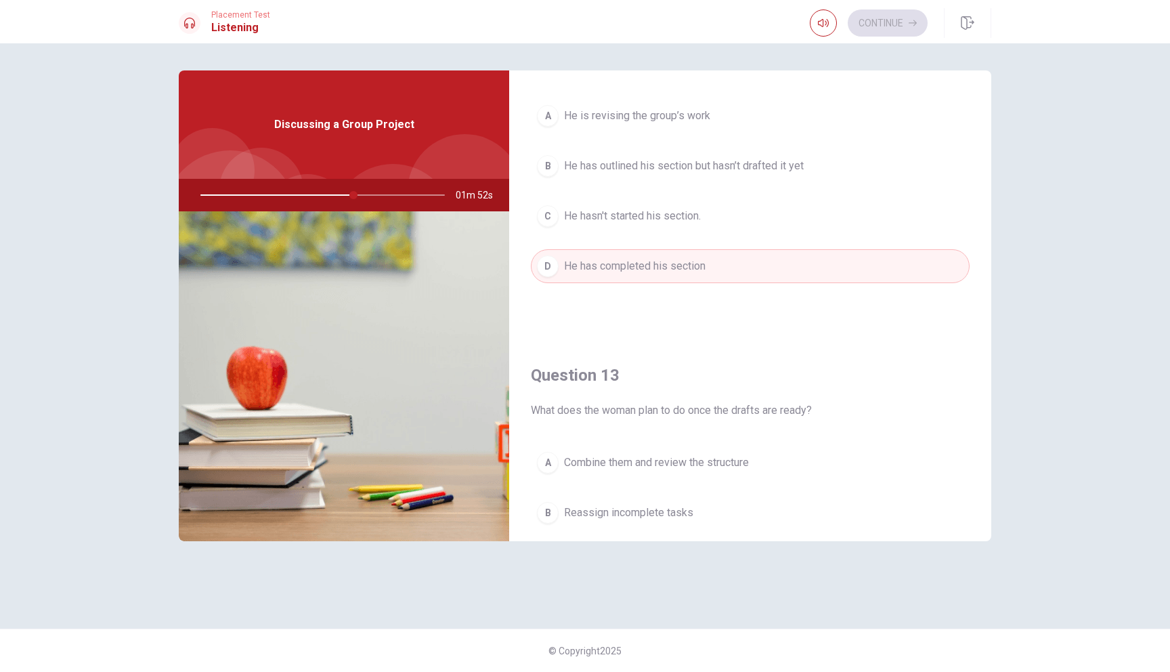
scroll to position [417, 0]
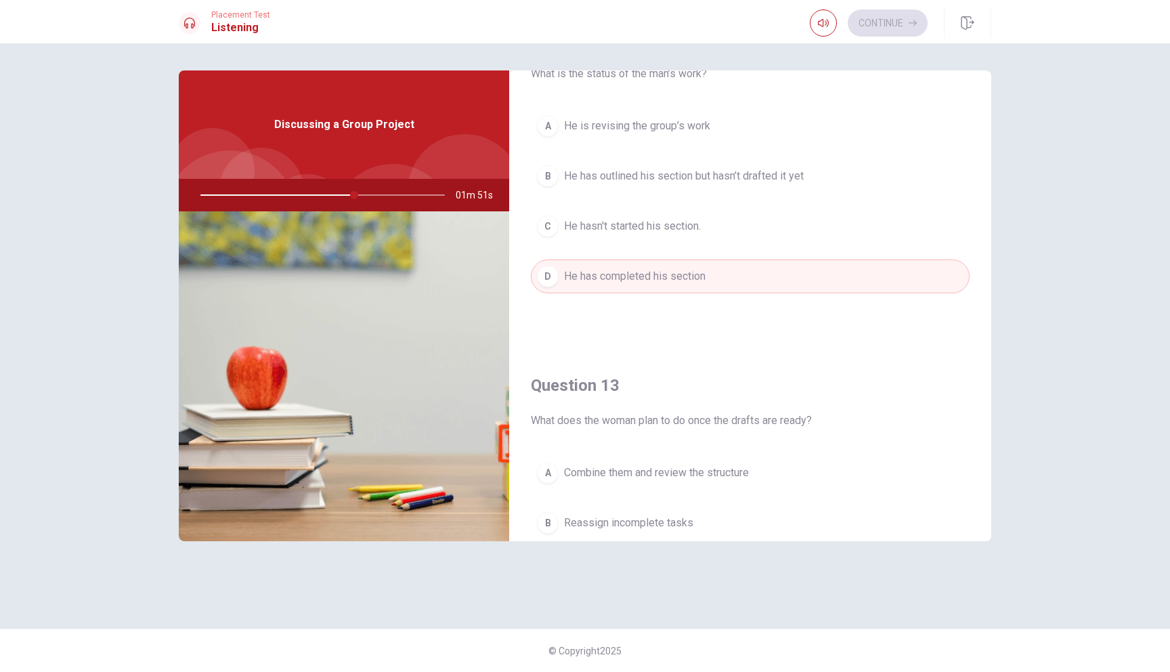
click at [700, 226] on span "He hasn't started his section." at bounding box center [632, 226] width 137 height 16
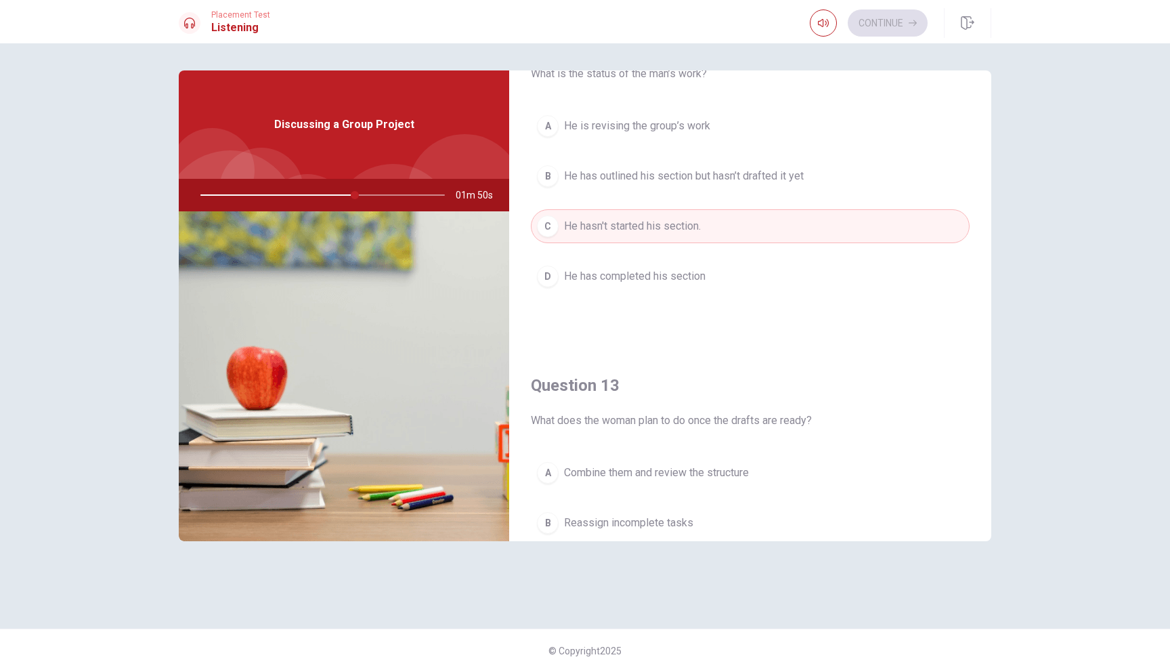
click at [784, 188] on button "B He has outlined his section but hasn’t drafted it yet" at bounding box center [750, 176] width 439 height 34
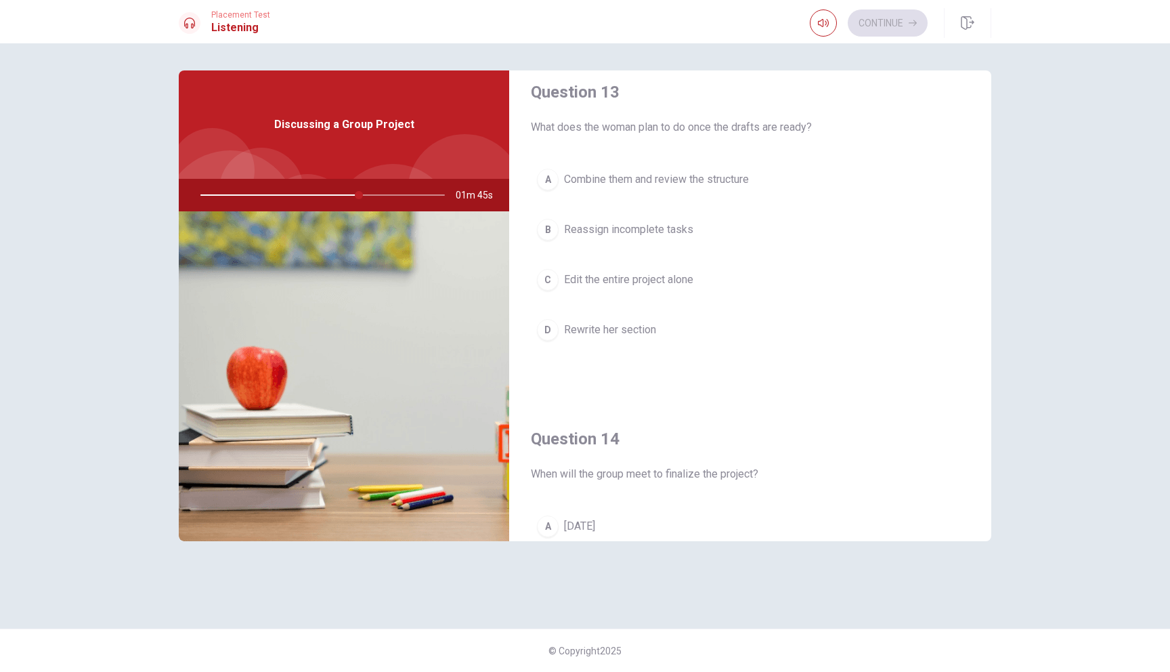
scroll to position [704, 0]
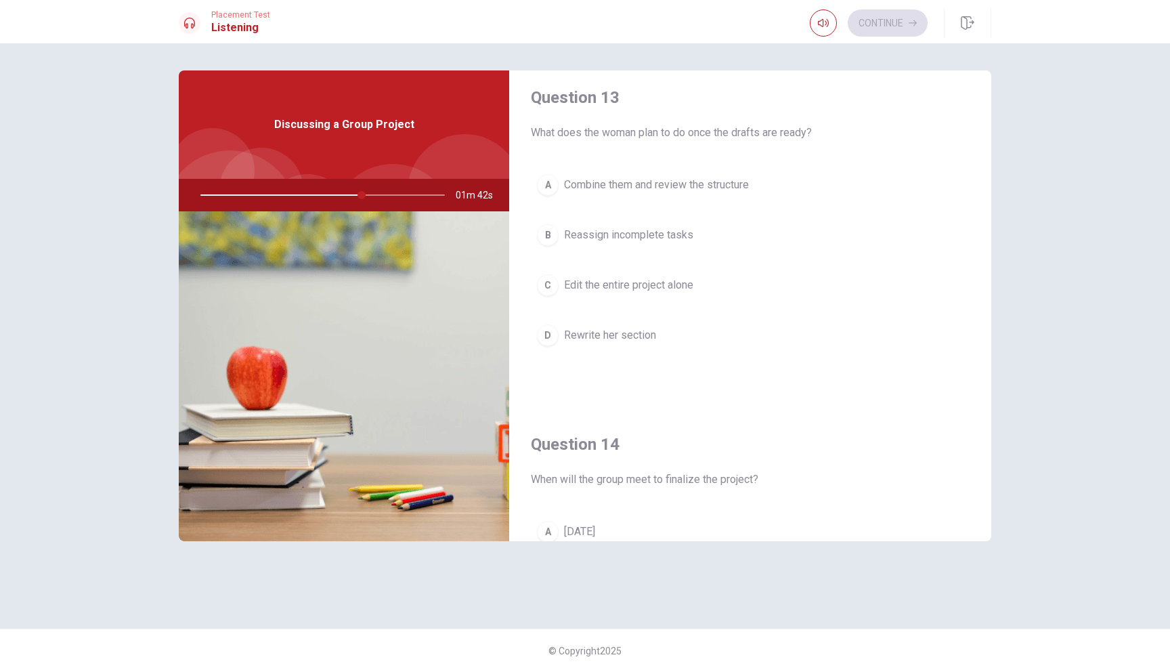
click at [689, 199] on button "A Combine them and review the structure" at bounding box center [750, 185] width 439 height 34
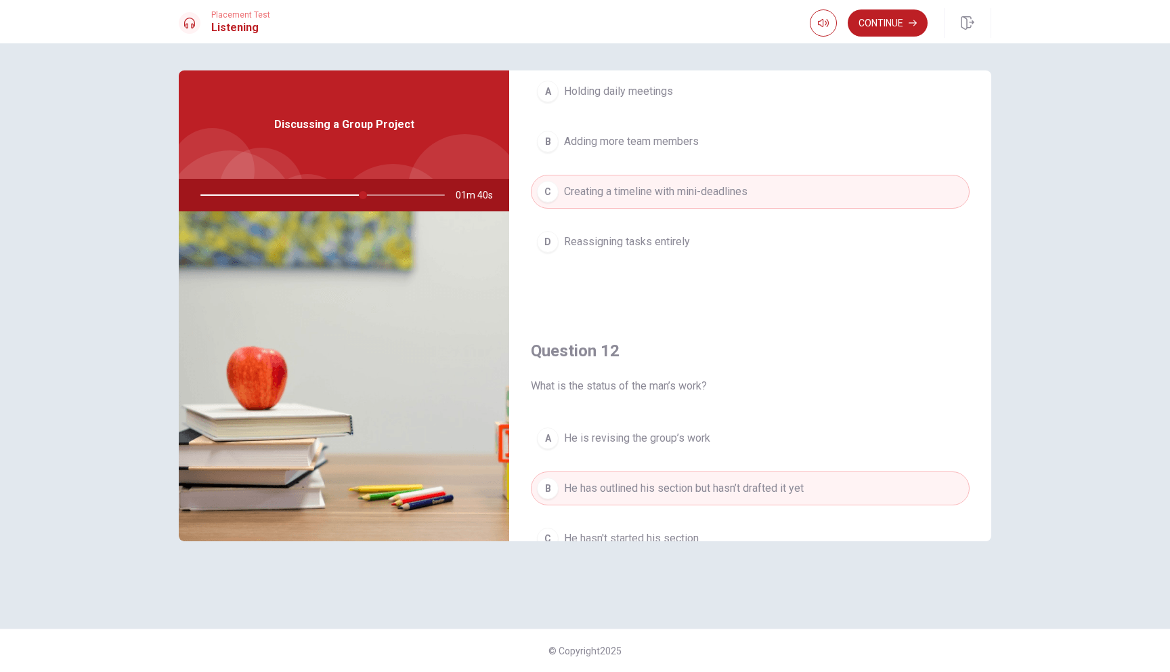
scroll to position [0, 0]
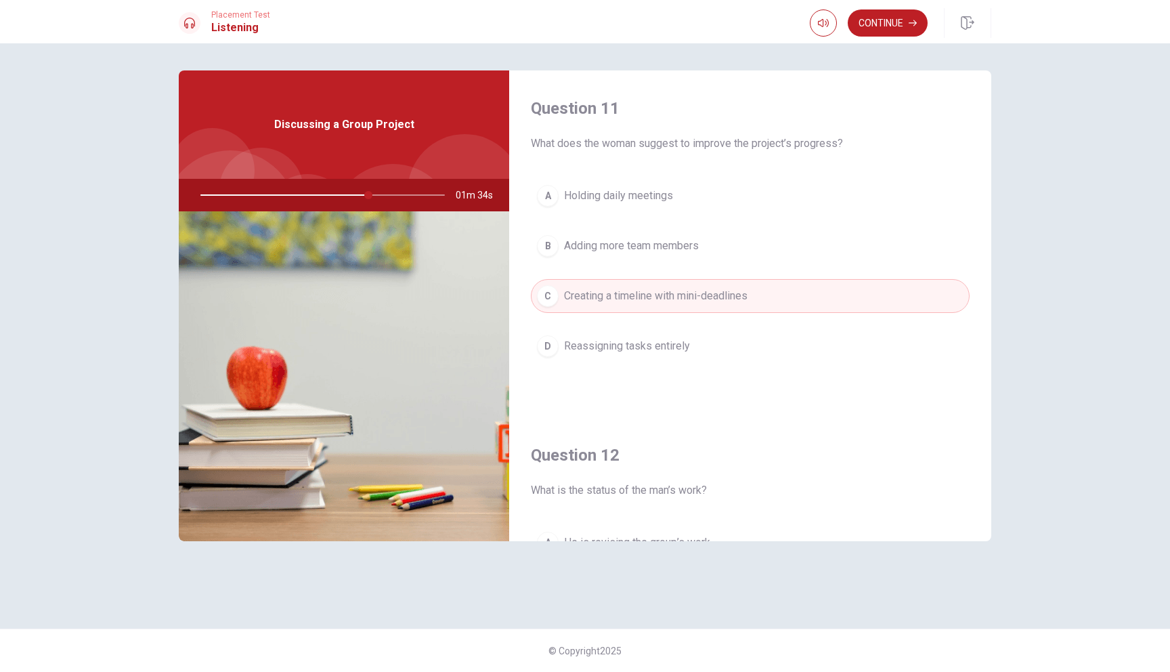
click at [693, 341] on button "D Reassigning tasks entirely" at bounding box center [750, 346] width 439 height 34
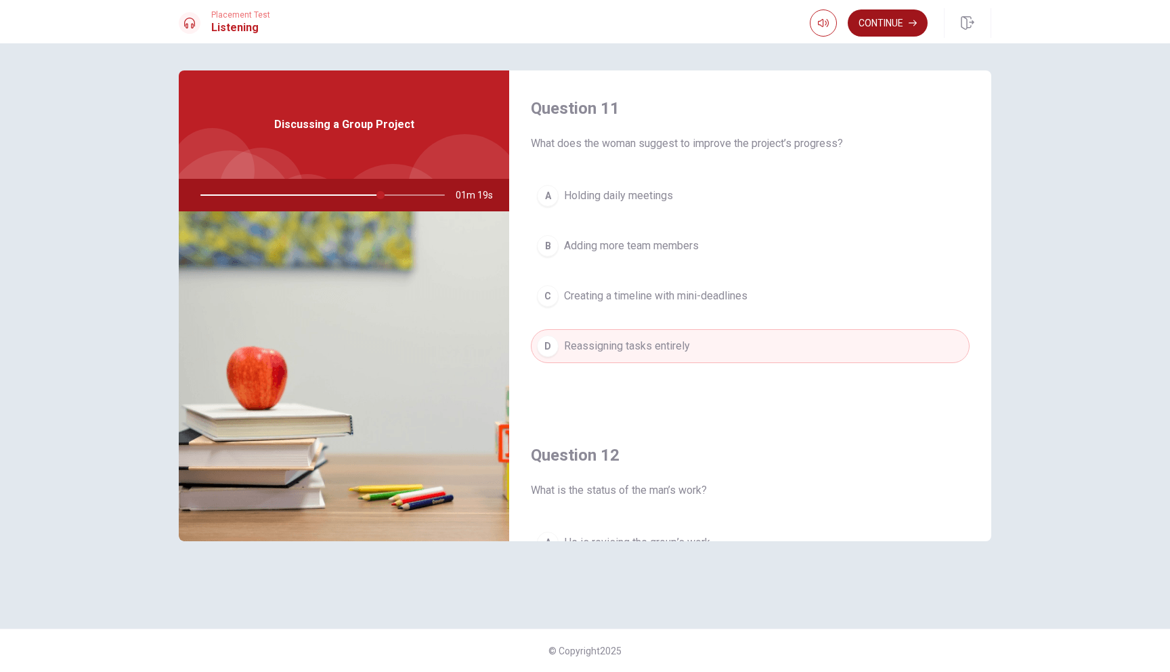
click at [891, 24] on button "Continue" at bounding box center [888, 22] width 80 height 27
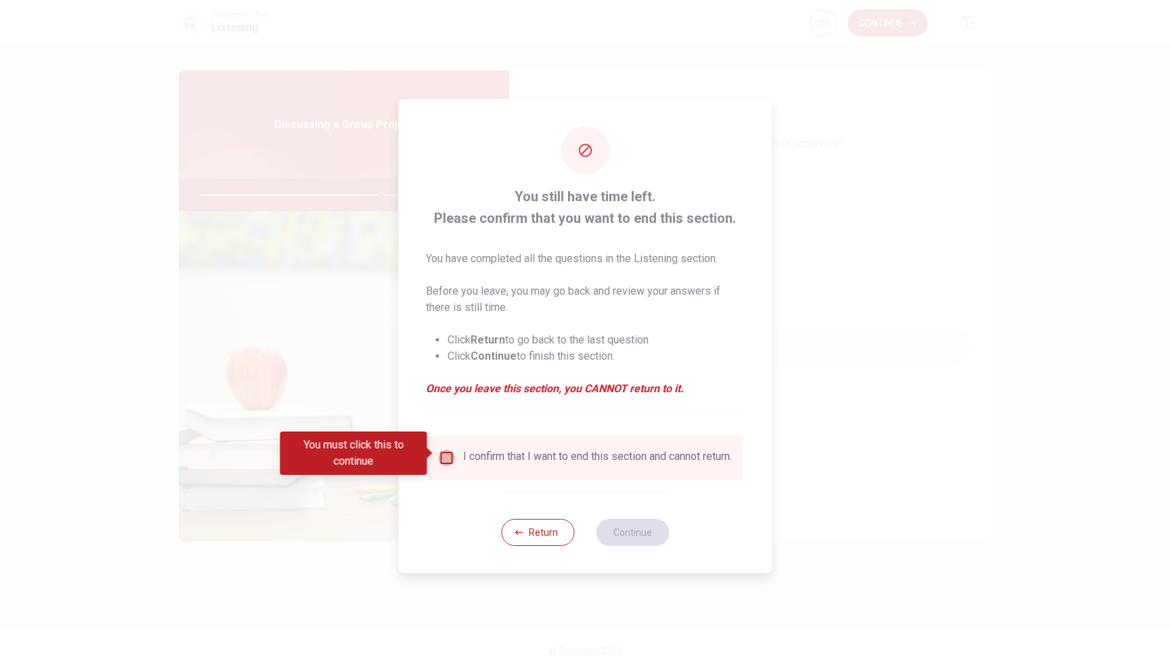
click at [447, 452] on input "You must click this to continue" at bounding box center [447, 458] width 16 height 16
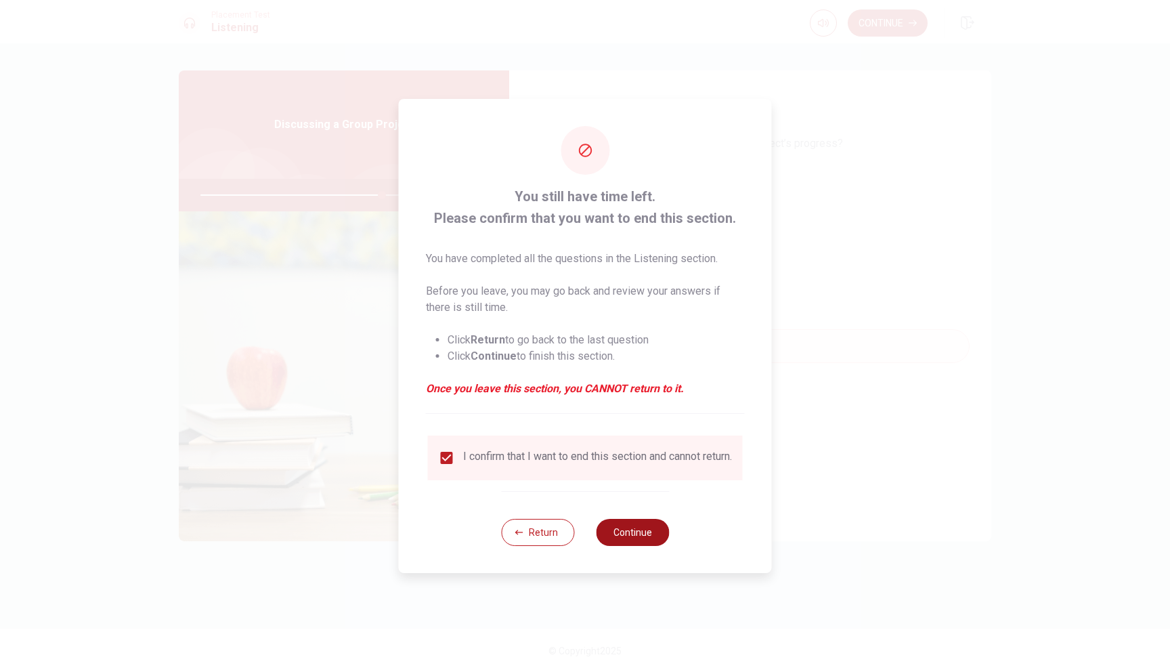
click at [619, 528] on button "Continue" at bounding box center [632, 532] width 73 height 27
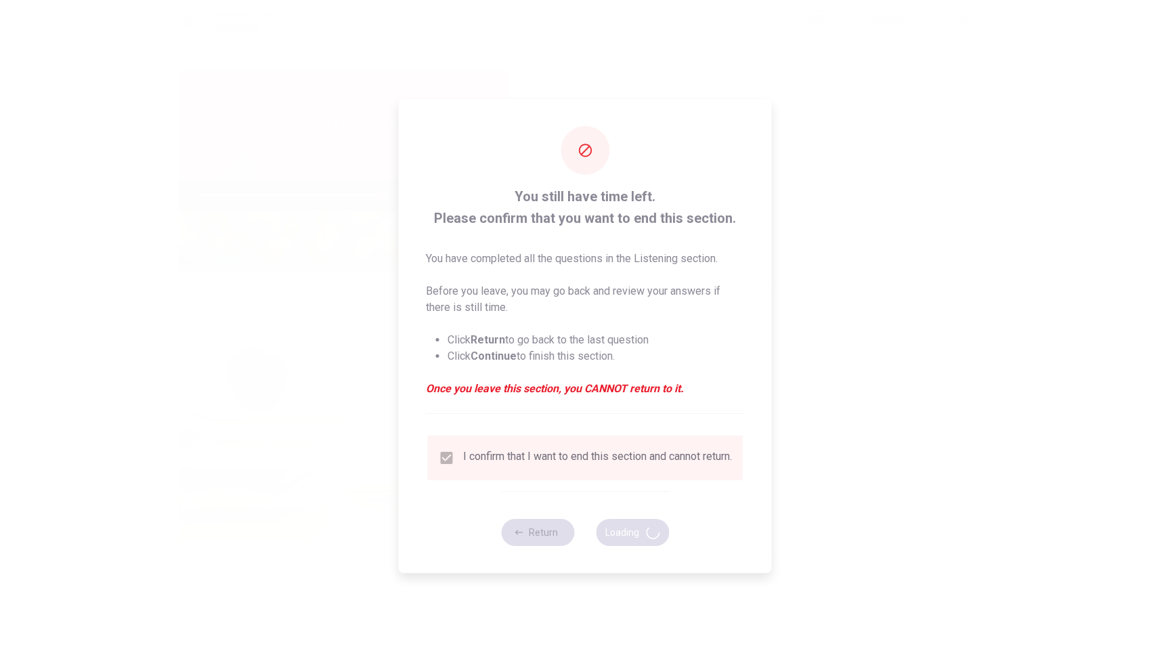
type input "75"
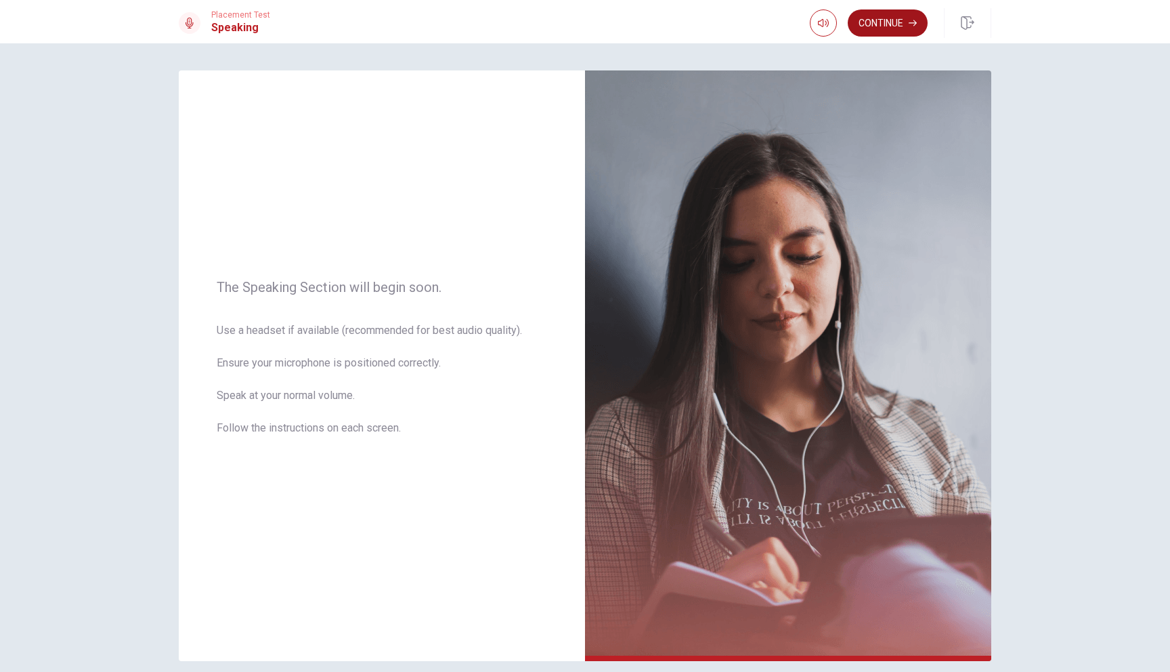
click at [884, 35] on button "Continue" at bounding box center [888, 22] width 80 height 27
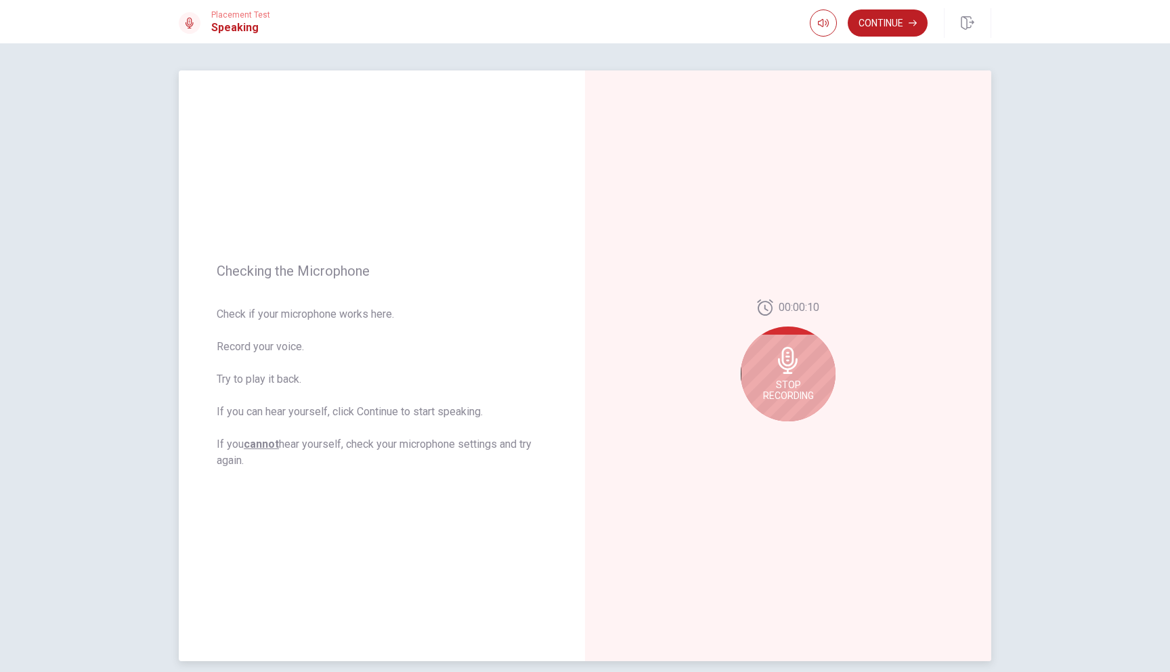
click at [780, 362] on icon at bounding box center [788, 360] width 20 height 27
click at [812, 435] on div at bounding box center [788, 432] width 49 height 19
click at [807, 433] on icon "Play Audio" at bounding box center [803, 432] width 8 height 8
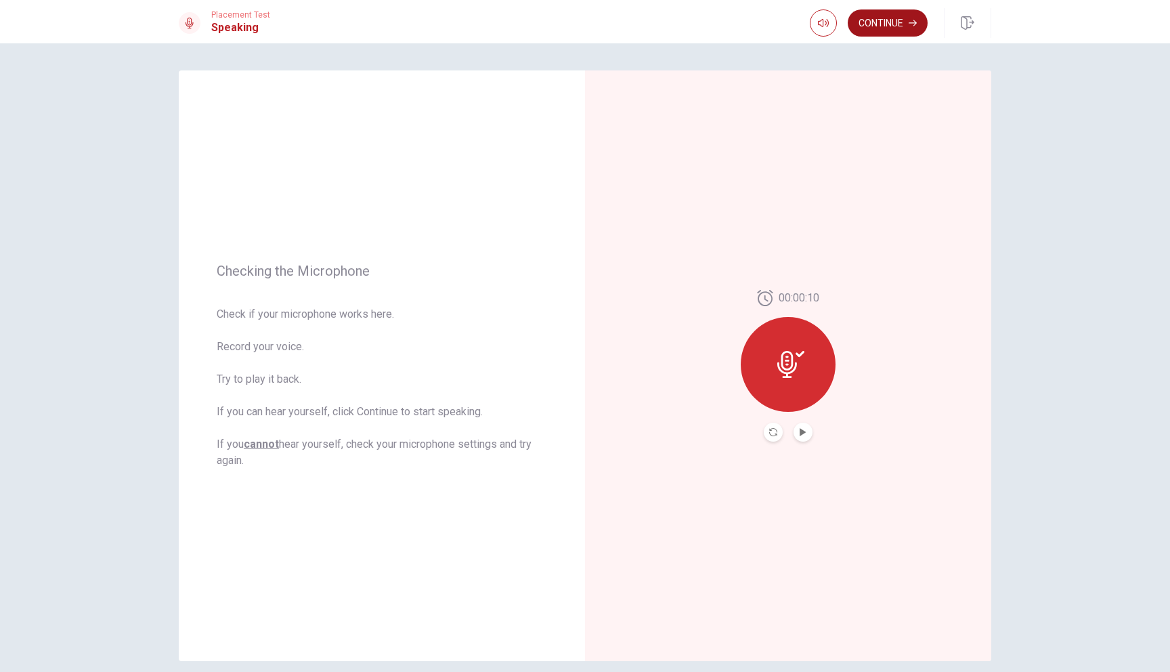
click at [889, 33] on button "Continue" at bounding box center [888, 22] width 80 height 27
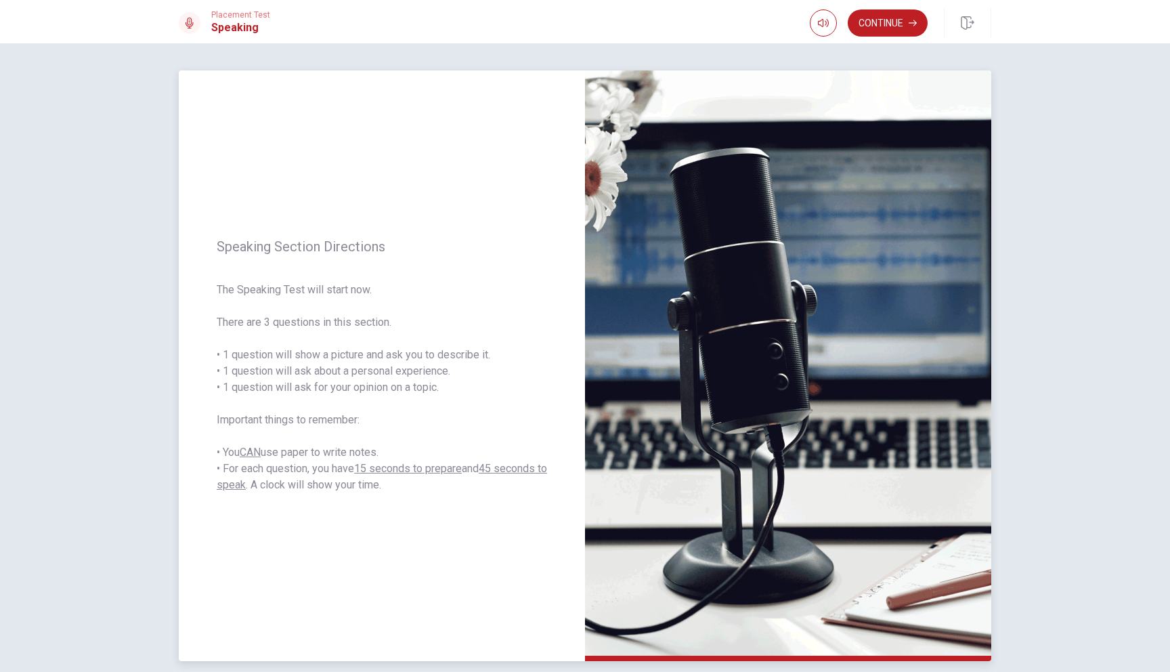
click at [345, 473] on span "The Speaking Test will start now. There are 3 questions in this section. • 1 qu…" at bounding box center [382, 387] width 330 height 211
click at [874, 30] on button "Continue" at bounding box center [888, 22] width 80 height 27
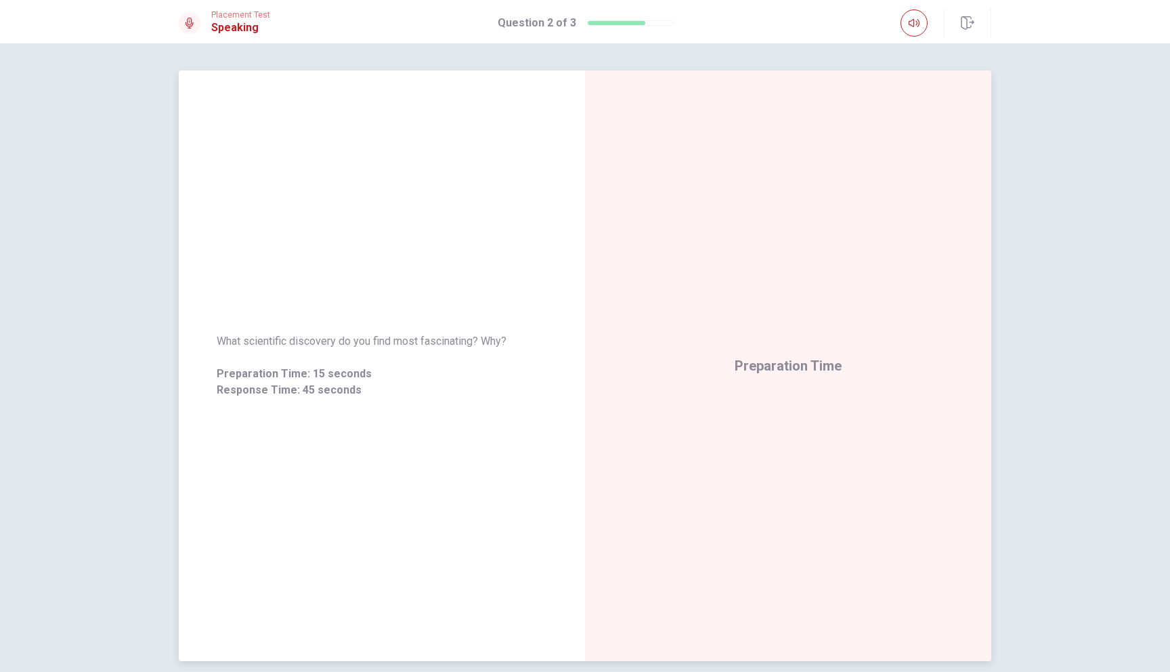
click at [314, 342] on span "What scientific discovery do you find most fascinating? Why?" at bounding box center [382, 341] width 330 height 16
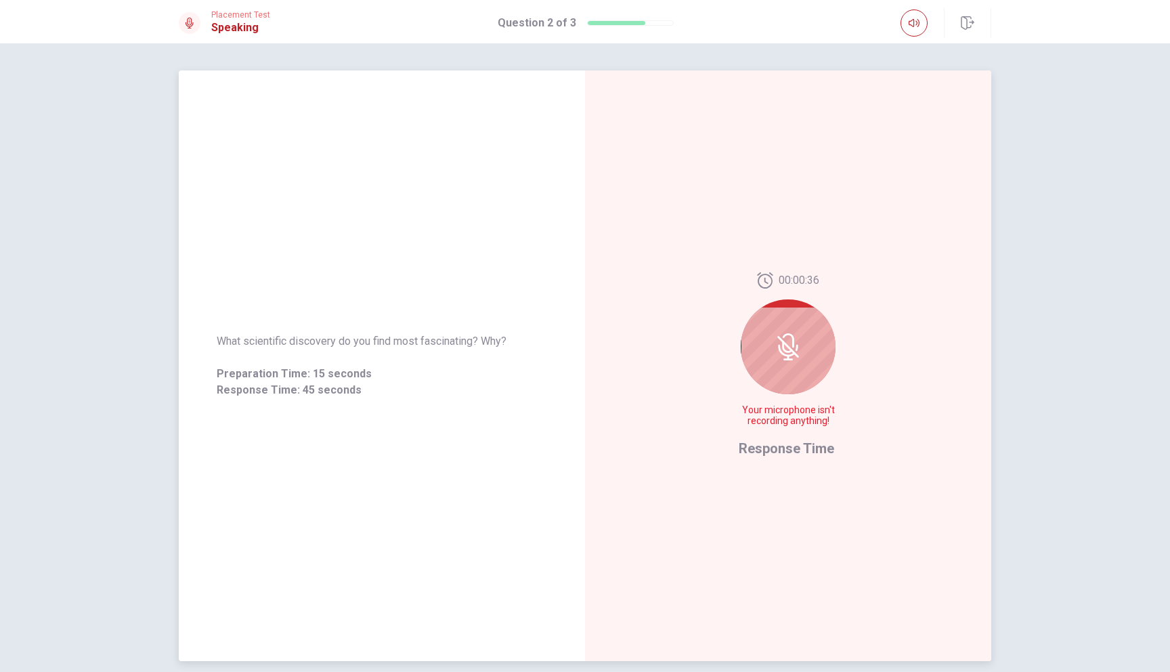
click at [780, 352] on icon at bounding box center [788, 346] width 27 height 27
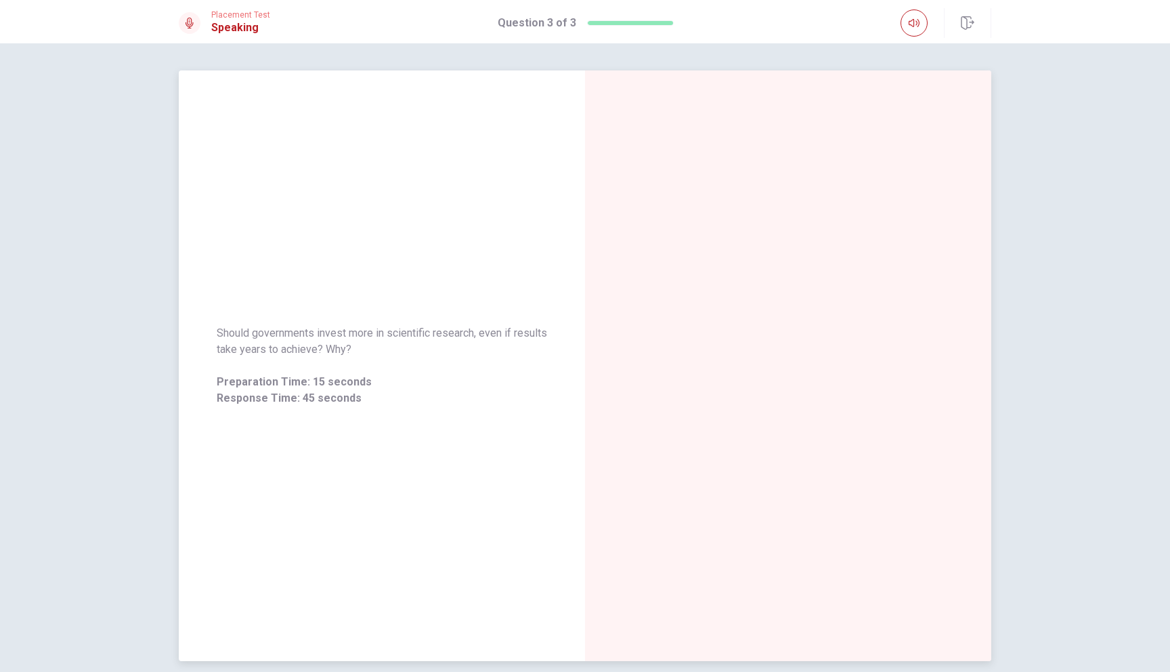
click at [338, 337] on span "Should governments invest more in scientific research, even if results take yea…" at bounding box center [382, 341] width 330 height 33
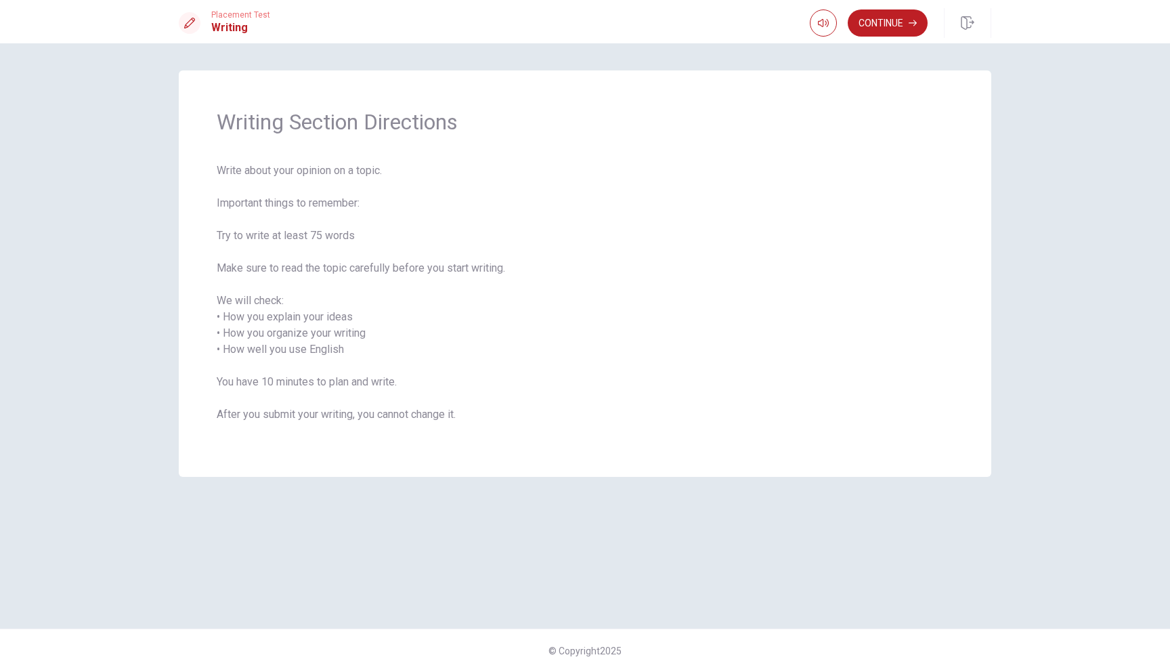
click at [323, 397] on span "Write about your opinion on a topic. Important things to remember: Try to write…" at bounding box center [585, 301] width 737 height 276
click at [872, 22] on button "Continue" at bounding box center [888, 22] width 80 height 27
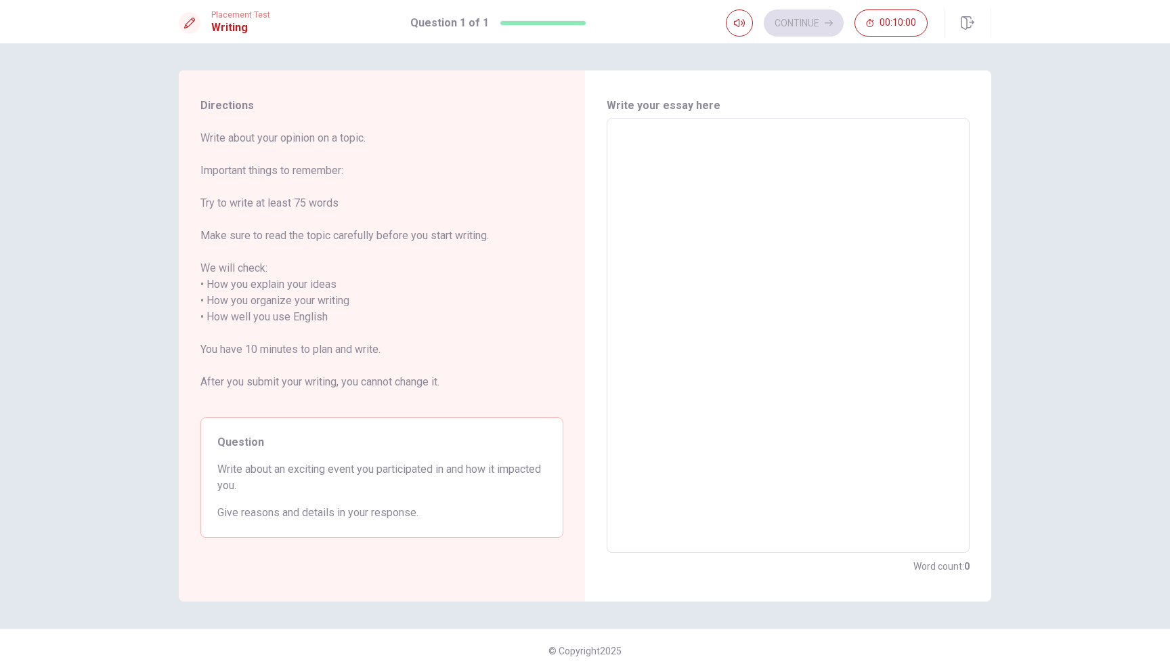
click at [741, 155] on textarea at bounding box center [788, 335] width 344 height 412
click at [274, 176] on span "Write about your opinion on a topic. Important things to remember: Try to write…" at bounding box center [381, 268] width 363 height 276
click at [230, 467] on span "Write about an exciting event you participated in and how it impacted you." at bounding box center [381, 477] width 329 height 33
click at [740, 194] on textarea at bounding box center [788, 335] width 344 height 412
type textarea "/"
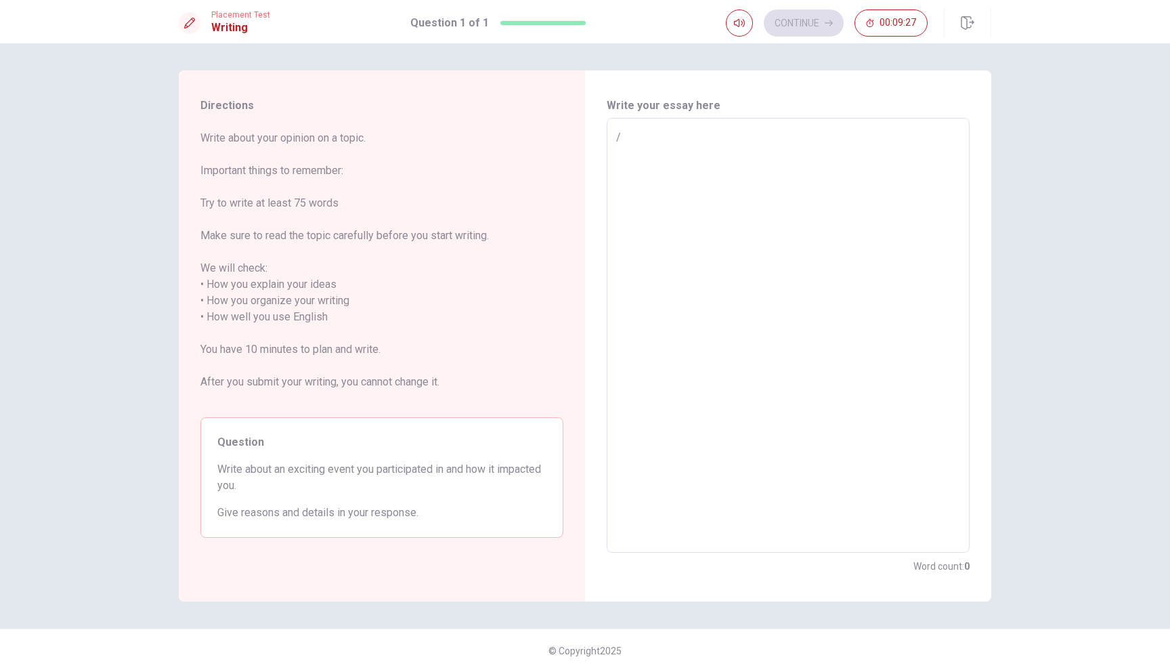
type textarea "x"
type textarea "/i"
type textarea "x"
type textarea "/i"
type textarea "x"
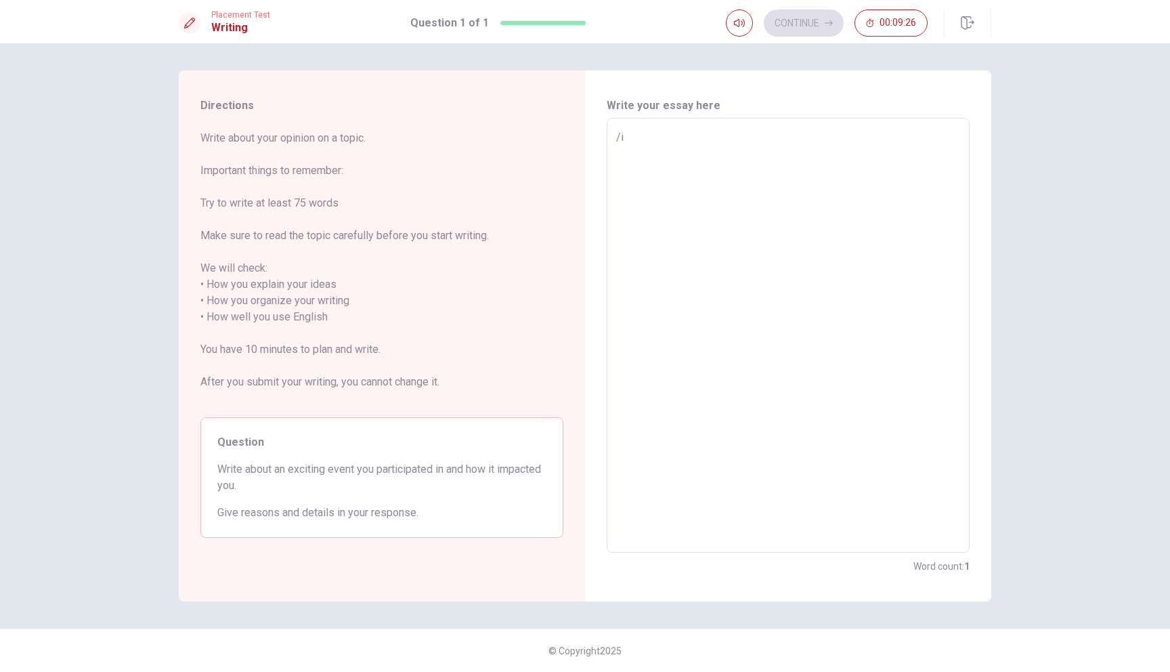
type textarea "/i t"
type textarea "x"
type textarea "/i th"
type textarea "x"
type textarea "/i th="
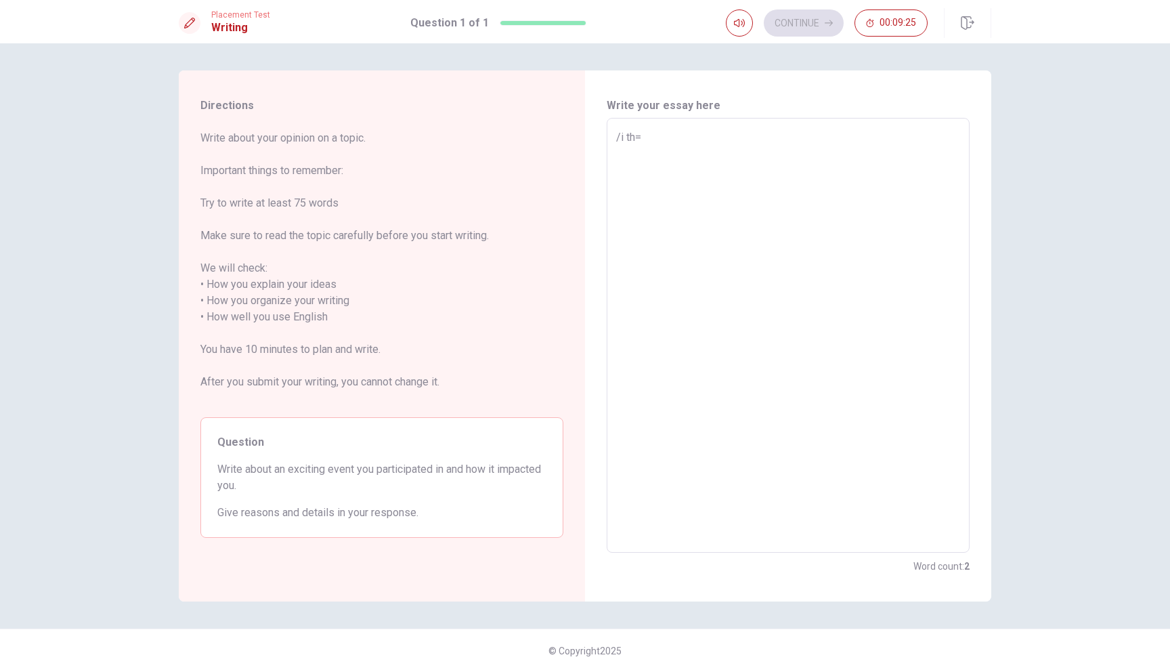
type textarea "x"
type textarea "/i th=="
type textarea "x"
type textarea "/i th==="
type textarea "x"
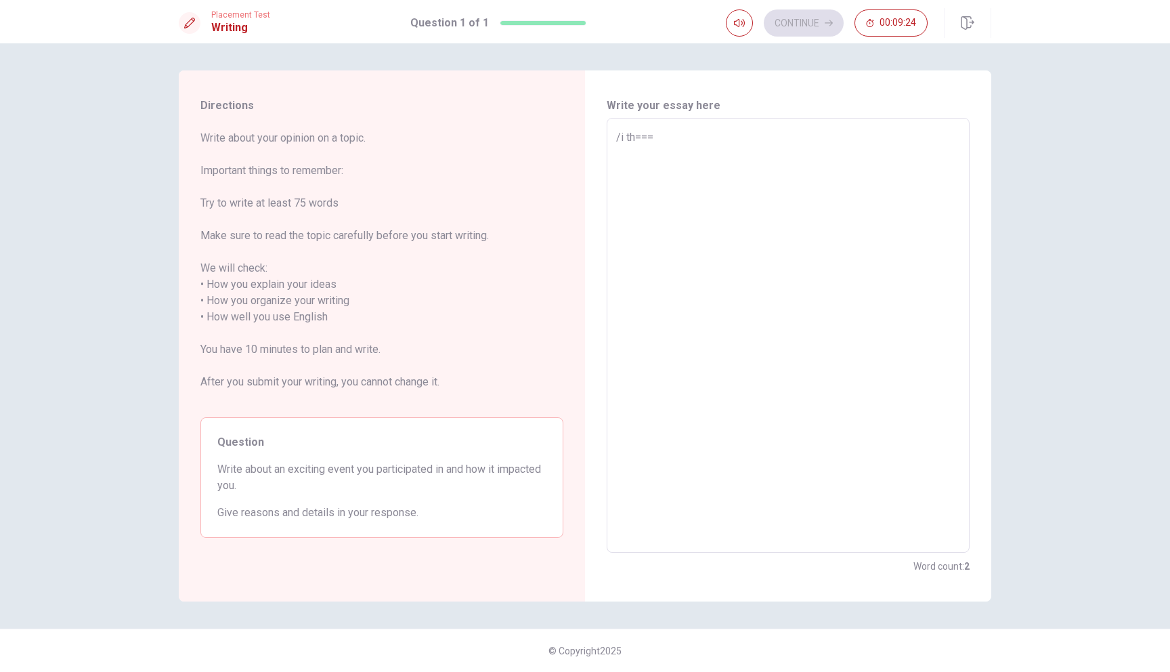
type textarea "/i th=="
type textarea "x"
type textarea "/i th="
type textarea "x"
type textarea "/i th"
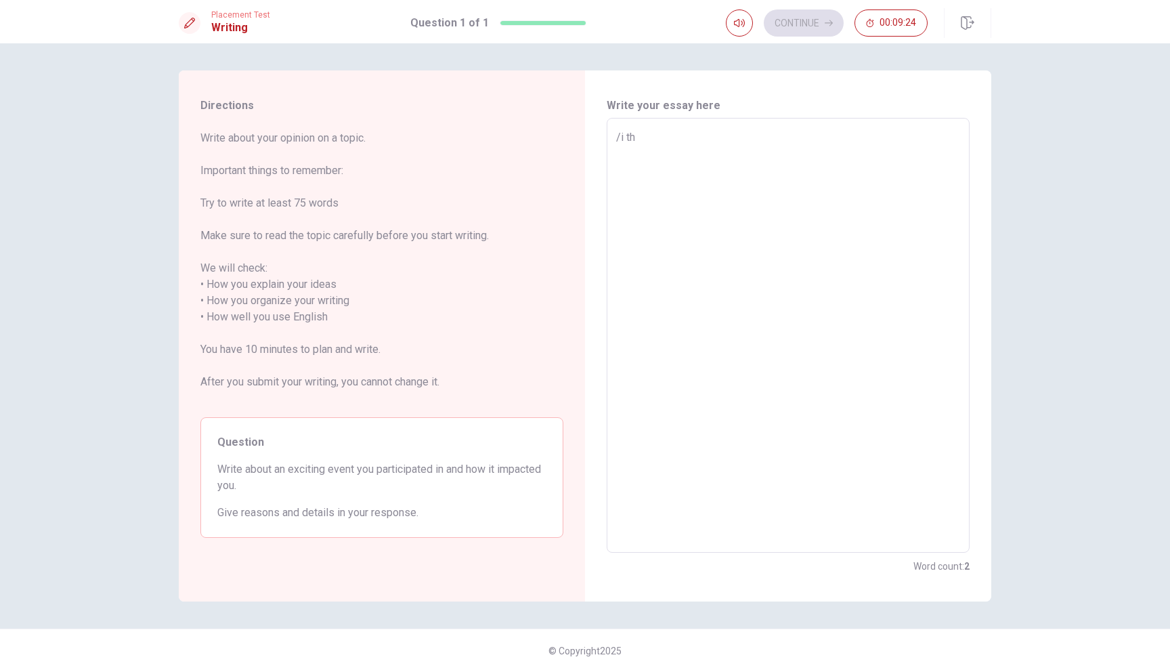
type textarea "x"
type textarea "/i t"
type textarea "x"
type textarea "/i"
type textarea "x"
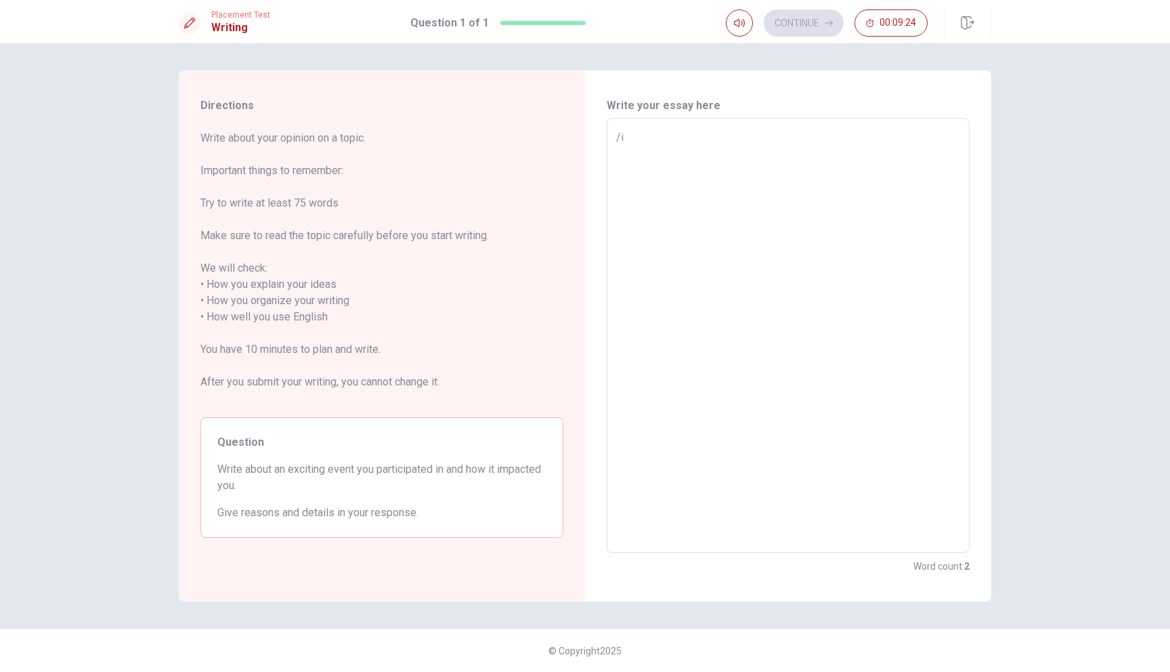
type textarea "/i"
type textarea "x"
type textarea "/"
type textarea "x"
type textarea "I"
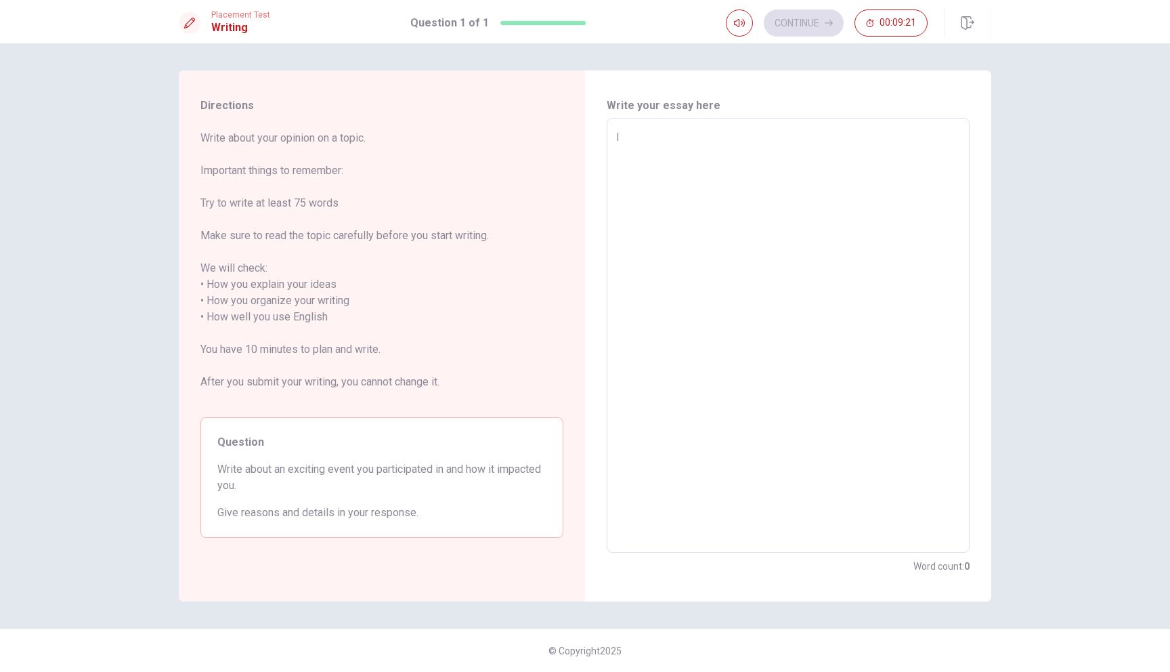
type textarea "x"
type textarea "I"
type textarea "x"
type textarea "I t"
type textarea "x"
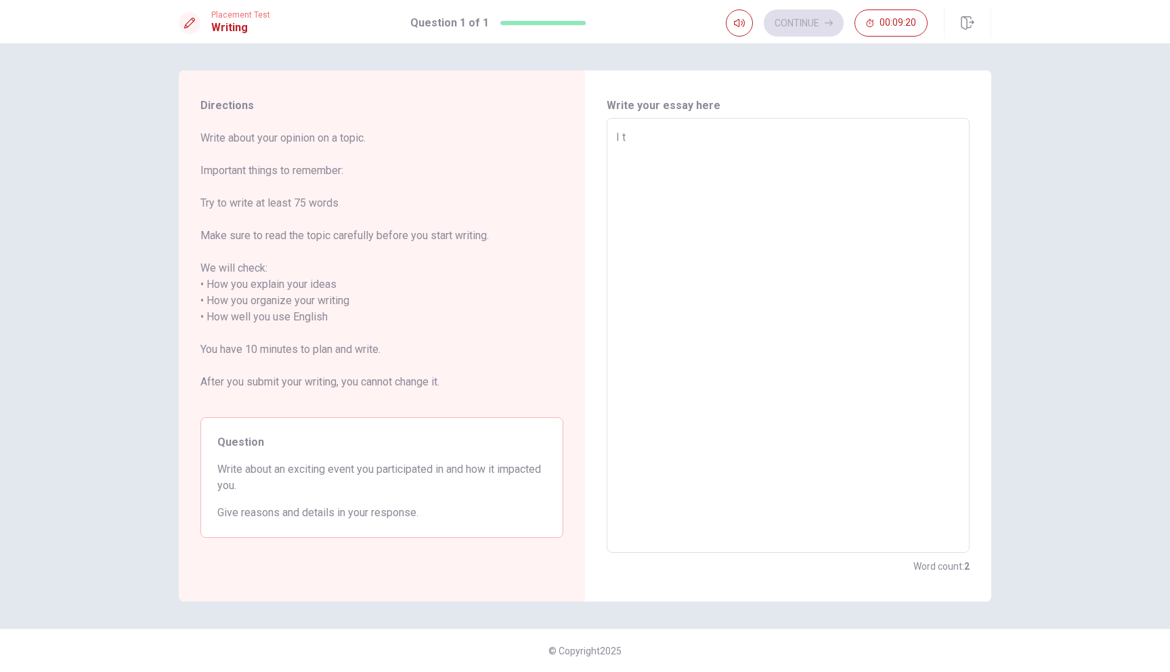
type textarea "I th"
type textarea "x"
type textarea "I thi"
type textarea "x"
type textarea "I thin"
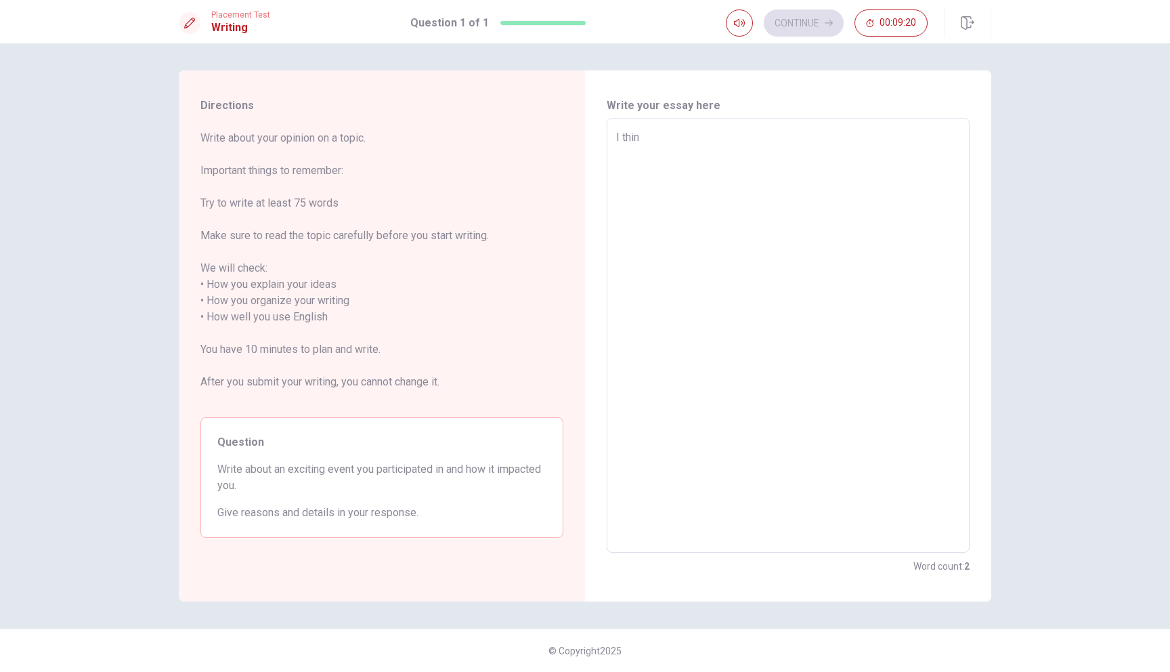
type textarea "x"
type textarea "I thin="
type textarea "x"
type textarea "I thin"
type textarea "x"
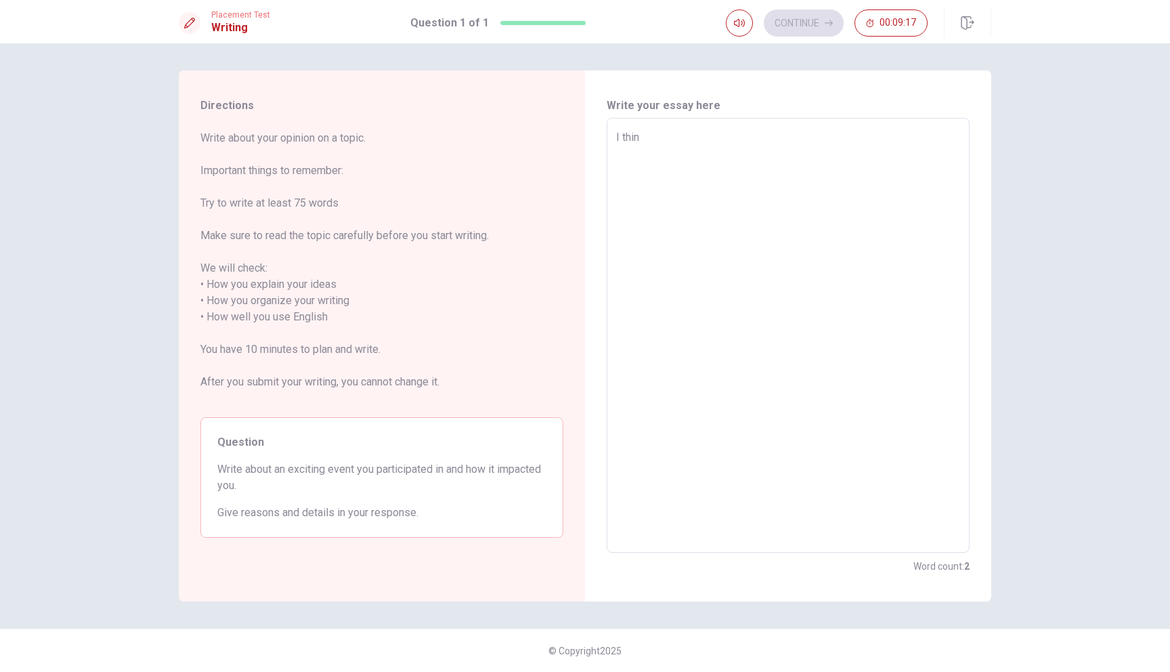
type textarea "I think"
type textarea "x"
type textarea "I think"
type textarea "x"
type textarea "I think w"
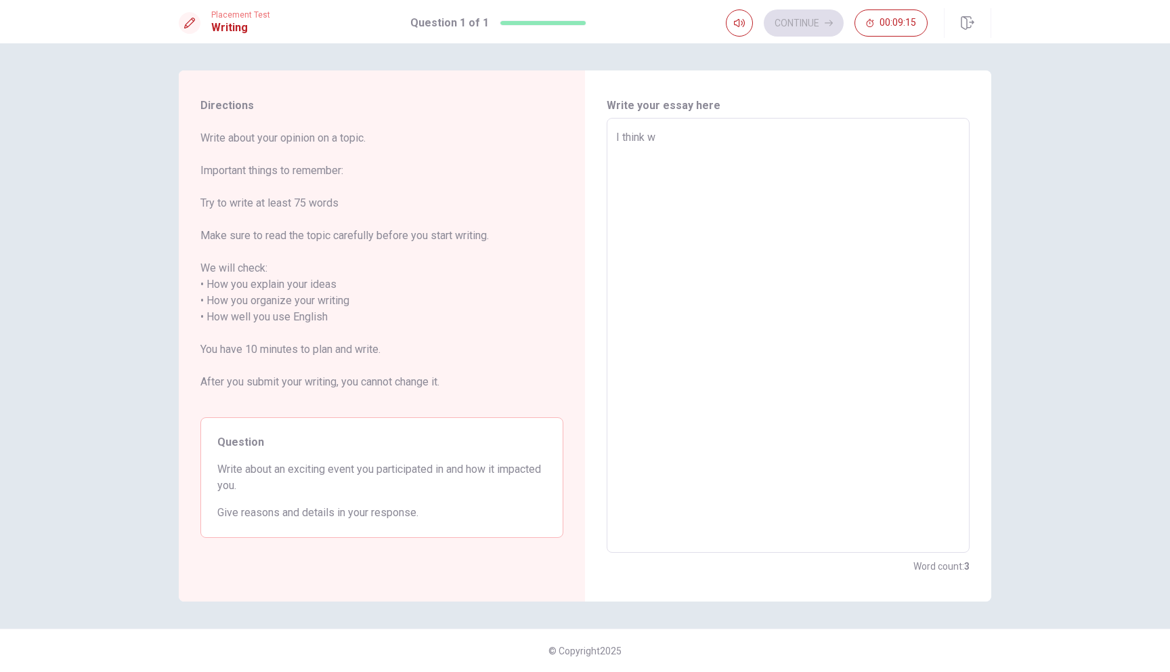
type textarea "x"
type textarea "I think w="
type textarea "x"
type textarea "I think w"
type textarea "x"
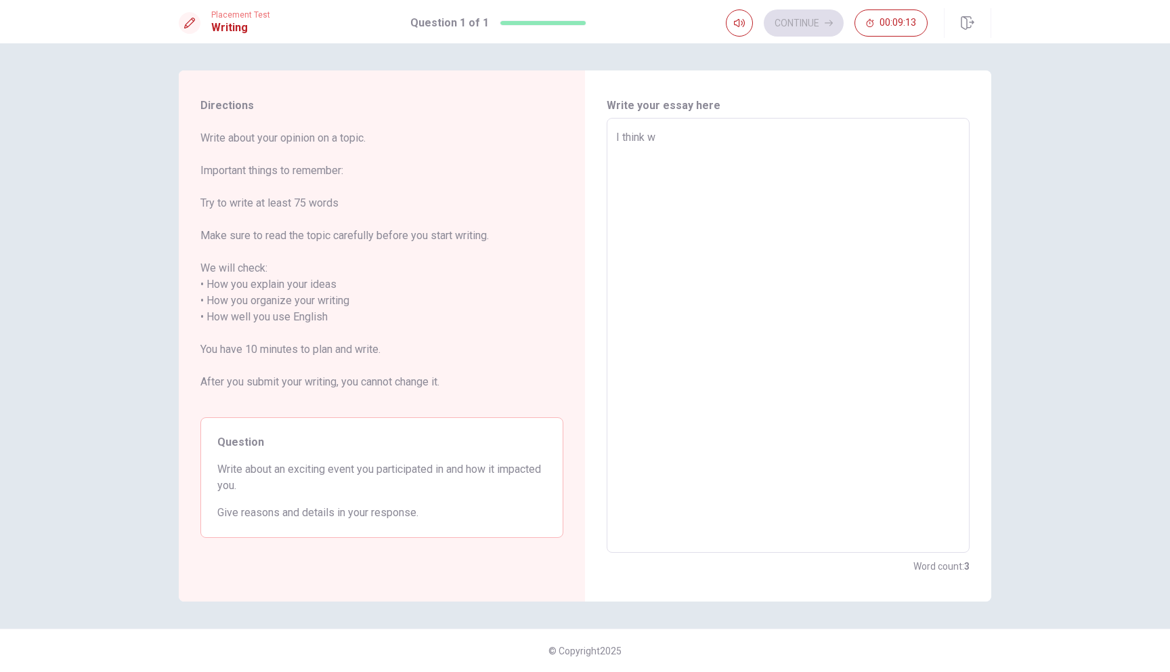
type textarea "I think"
type textarea "x"
type textarea "I think w"
type textarea "x"
type textarea "I think we"
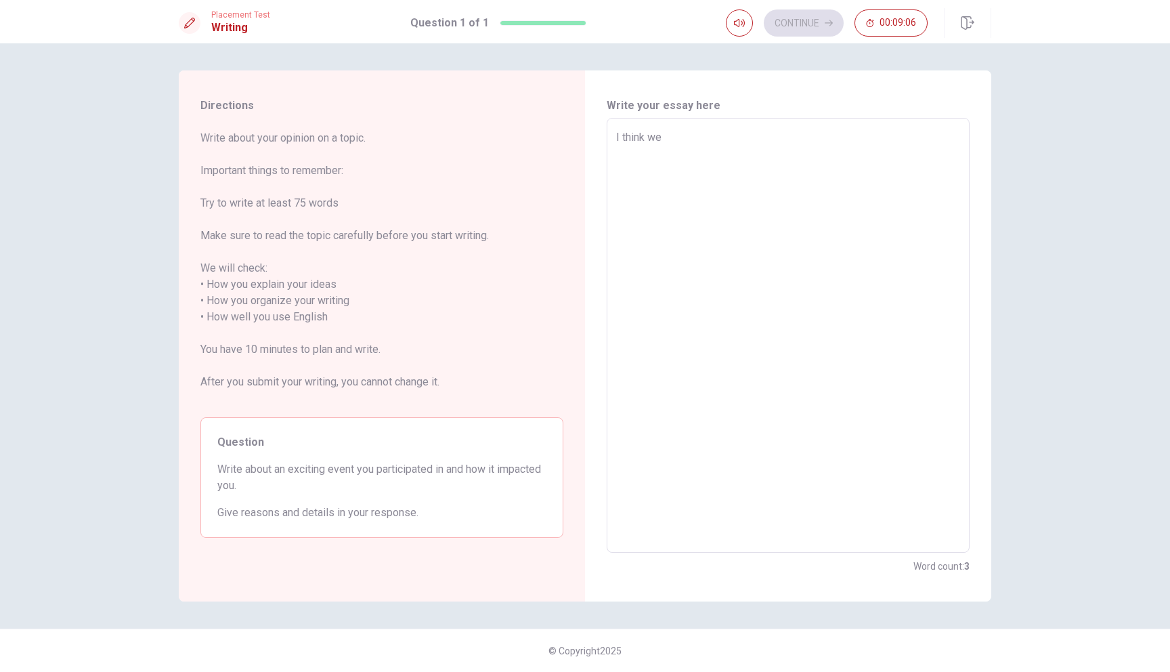
type textarea "x"
type textarea "I think [PERSON_NAME]"
type textarea "x"
type textarea "I think we"
type textarea "x"
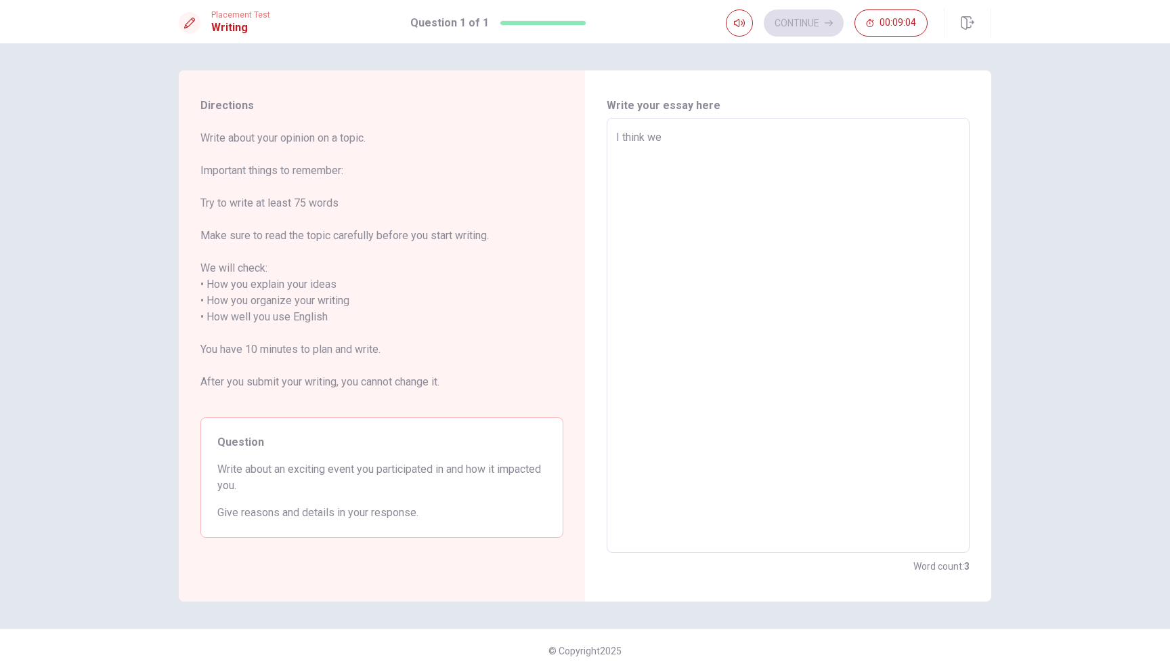
type textarea "I think w"
type textarea "x"
type textarea "I think wh"
type textarea "x"
type textarea "I think whe"
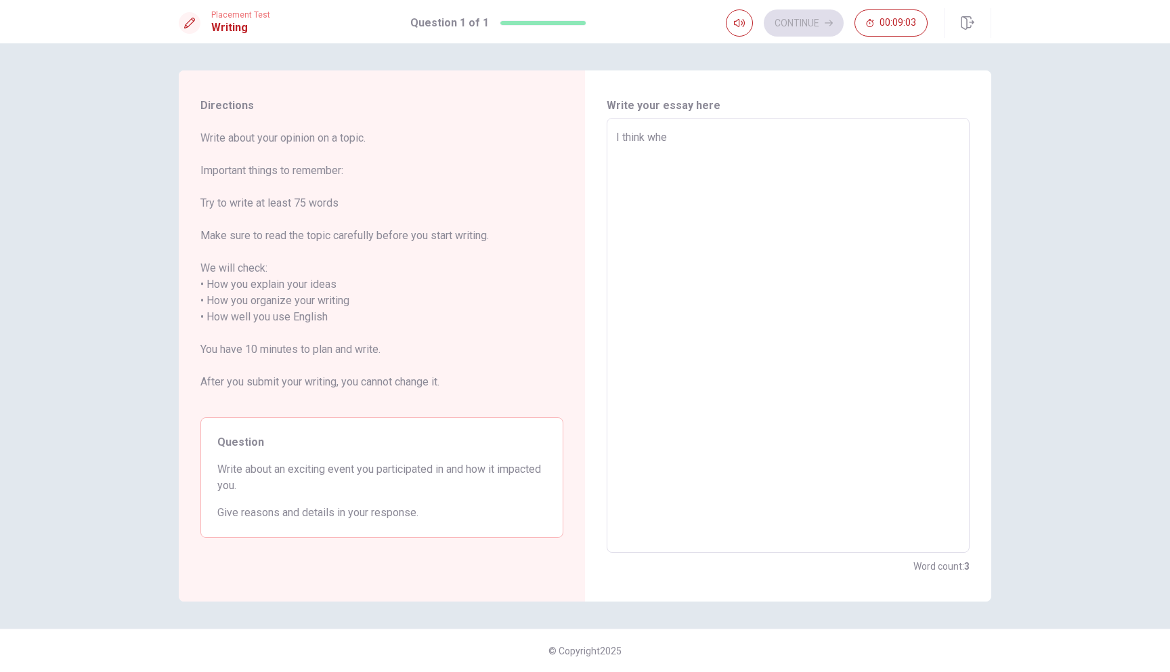
type textarea "x"
type textarea "I think when"
type textarea "x"
type textarea "I think when"
type textarea "x"
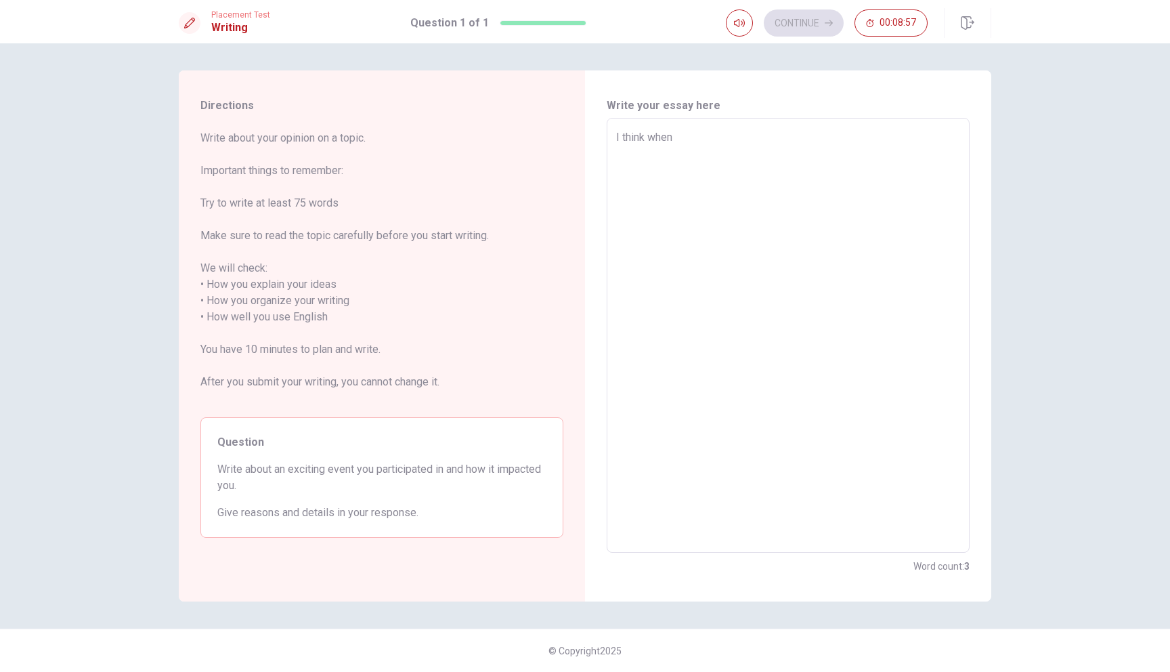
type textarea "I think when /"
type textarea "x"
type textarea "I think when /i"
type textarea "x"
type textarea "I think when /"
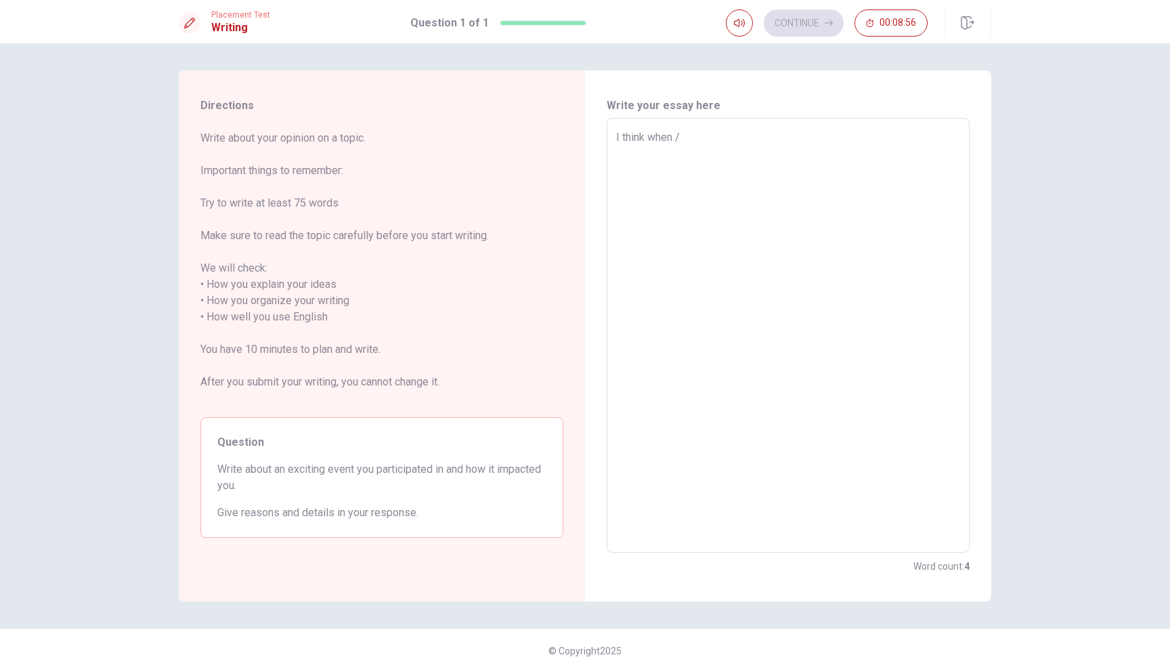
type textarea "x"
type textarea "I think when"
type textarea "x"
type textarea "I think when"
type textarea "x"
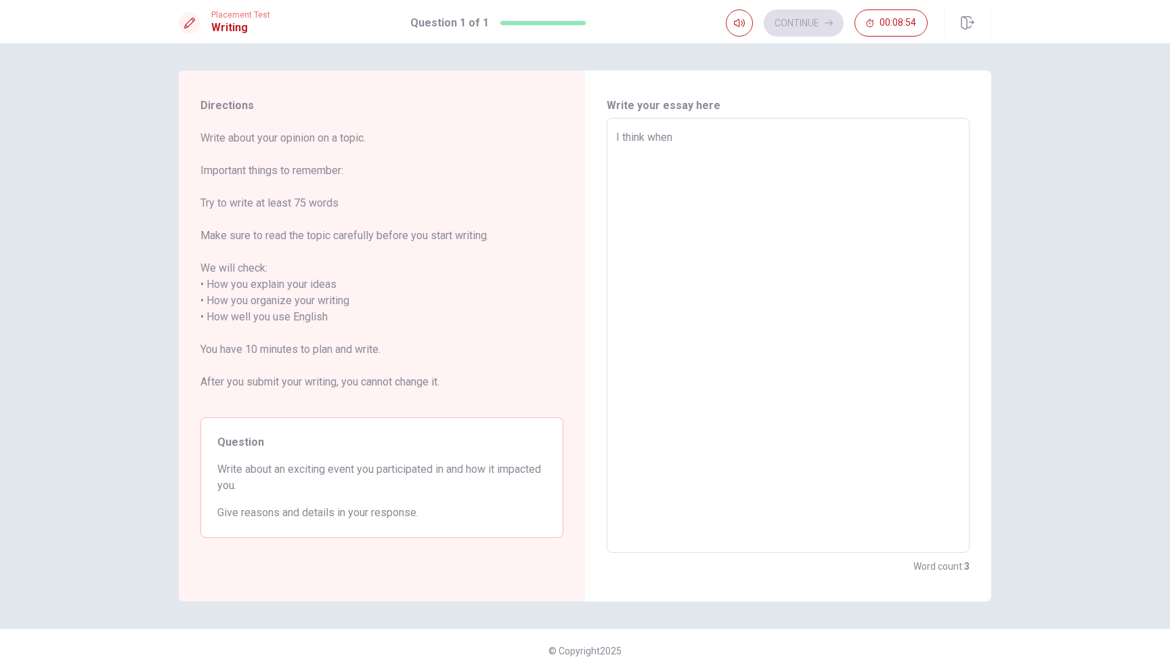
type textarea "I think whe"
type textarea "x"
type textarea "I think wh"
type textarea "x"
type textarea "I think w"
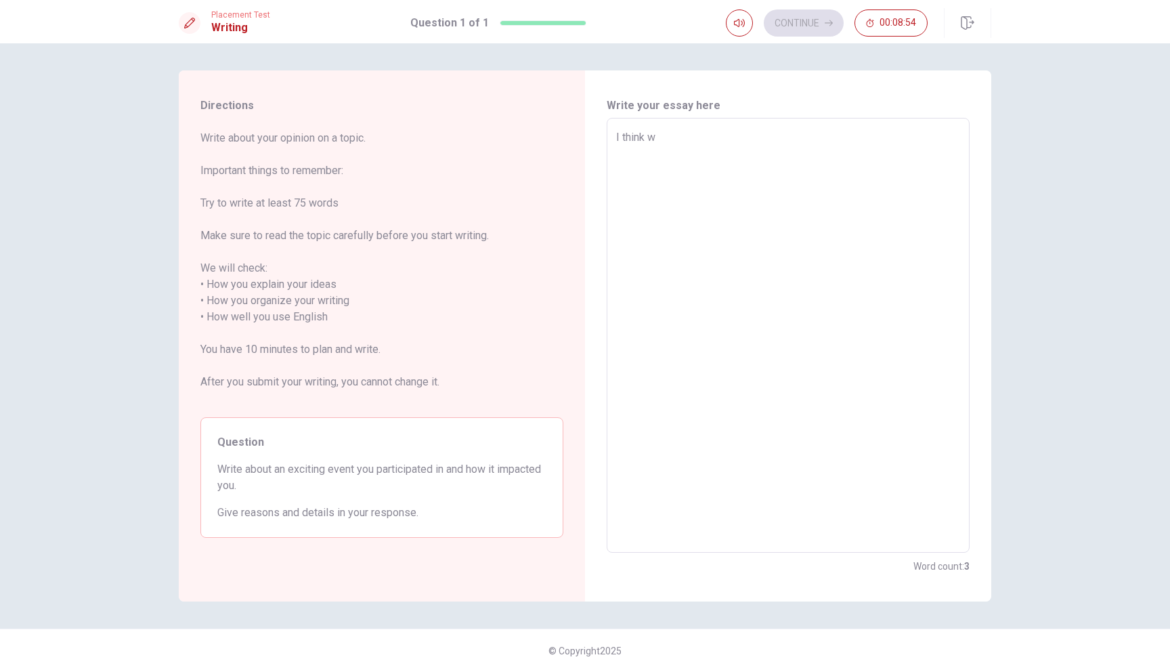
type textarea "x"
type textarea "I think"
type textarea "x"
type textarea "I think"
type textarea "x"
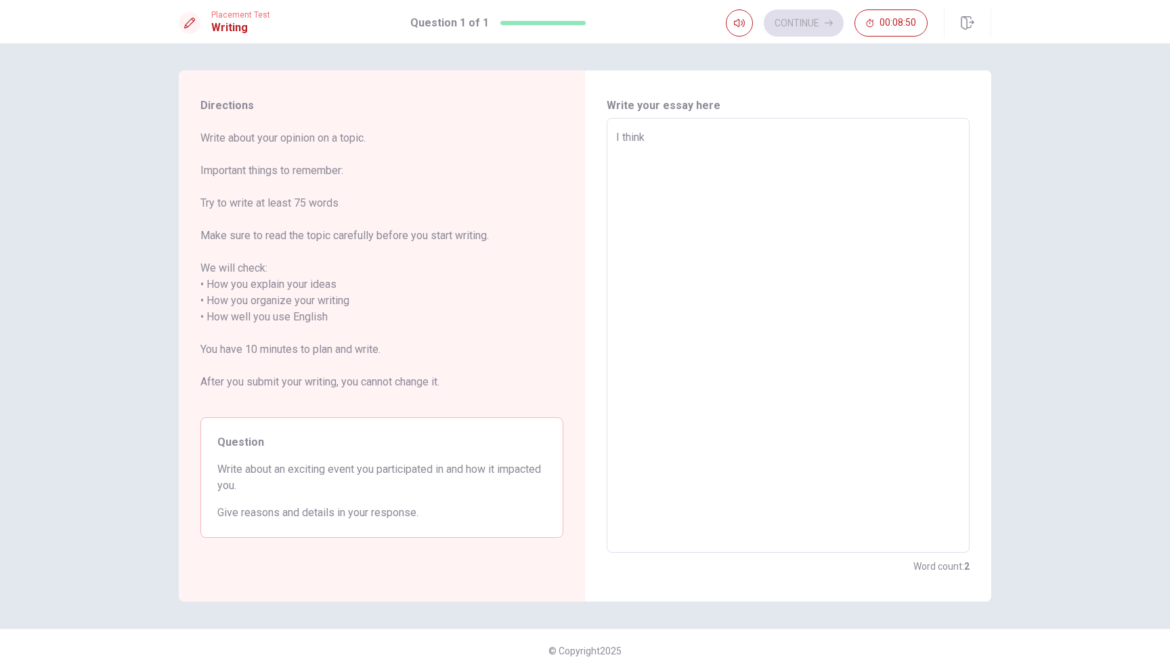
type textarea "I thin"
type textarea "x"
type textarea "I thi"
type textarea "x"
type textarea "I th"
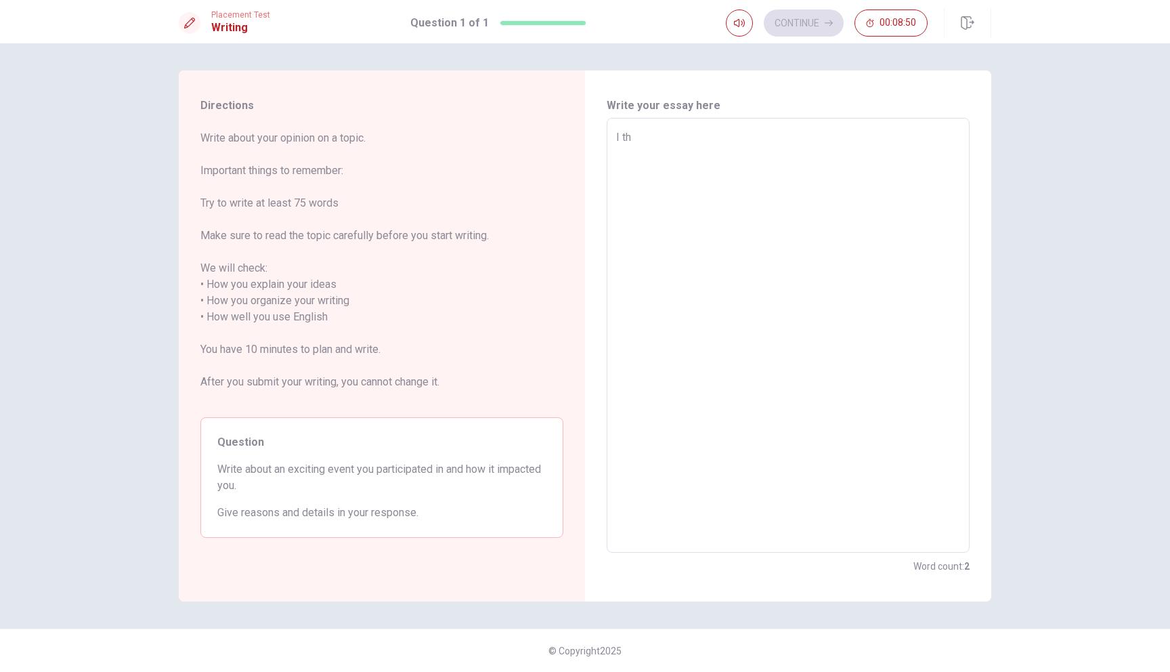
type textarea "x"
type textarea "I t"
type textarea "x"
type textarea "I"
type textarea "x"
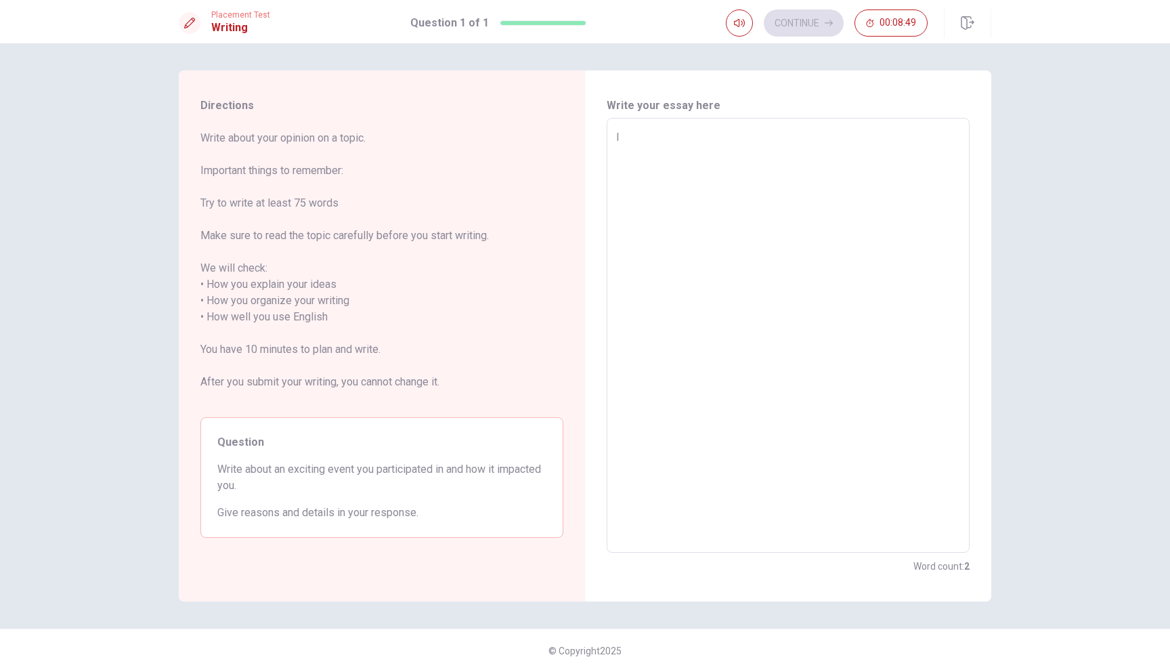
type textarea "I"
type textarea "x"
type textarea "E"
type textarea "x"
type textarea "Ev"
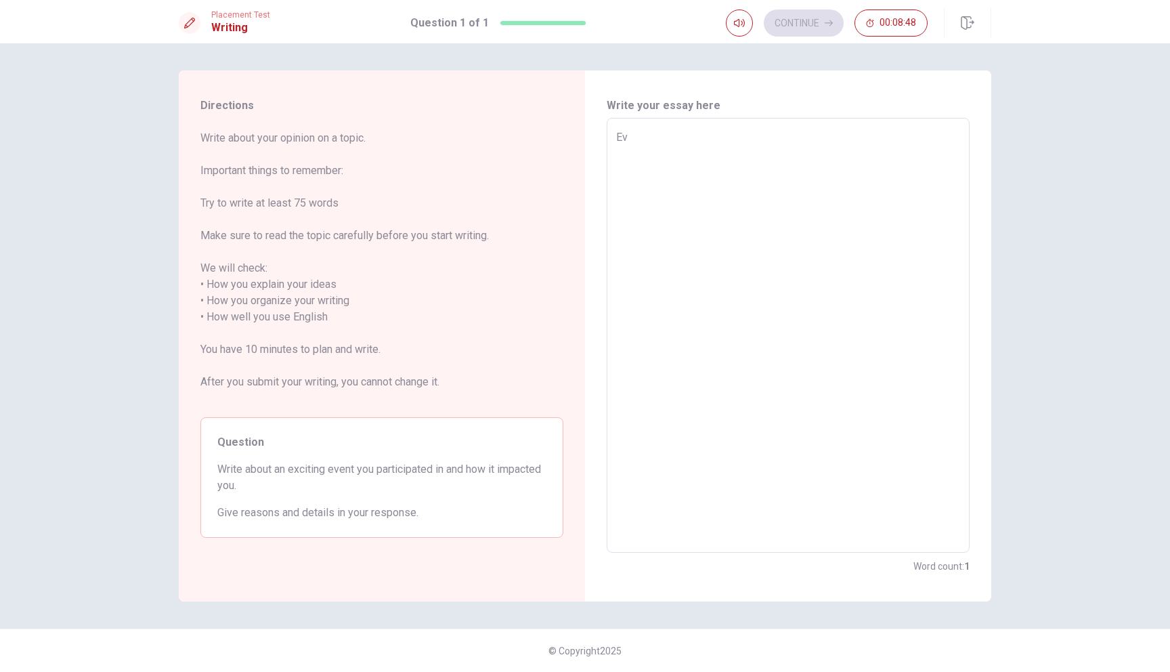
type textarea "x"
type textarea "Eve"
type textarea "x"
type textarea "Even"
type textarea "x"
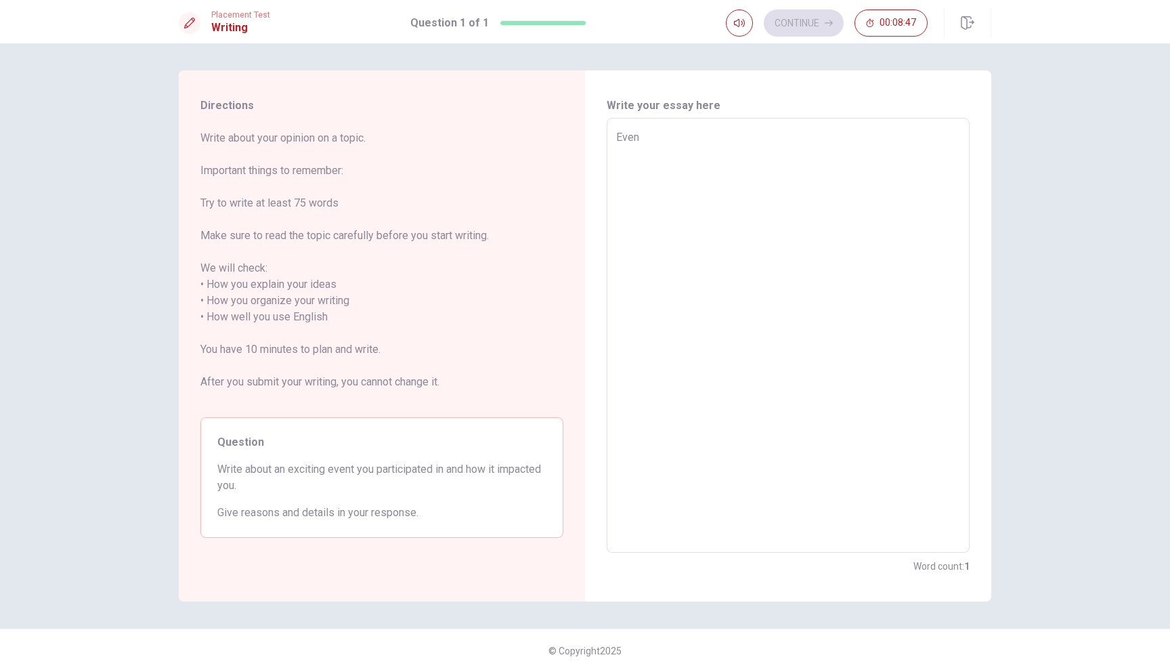
type textarea "Event"
type textarea "x"
type textarea "Event"
type textarea "x"
type textarea "Event i"
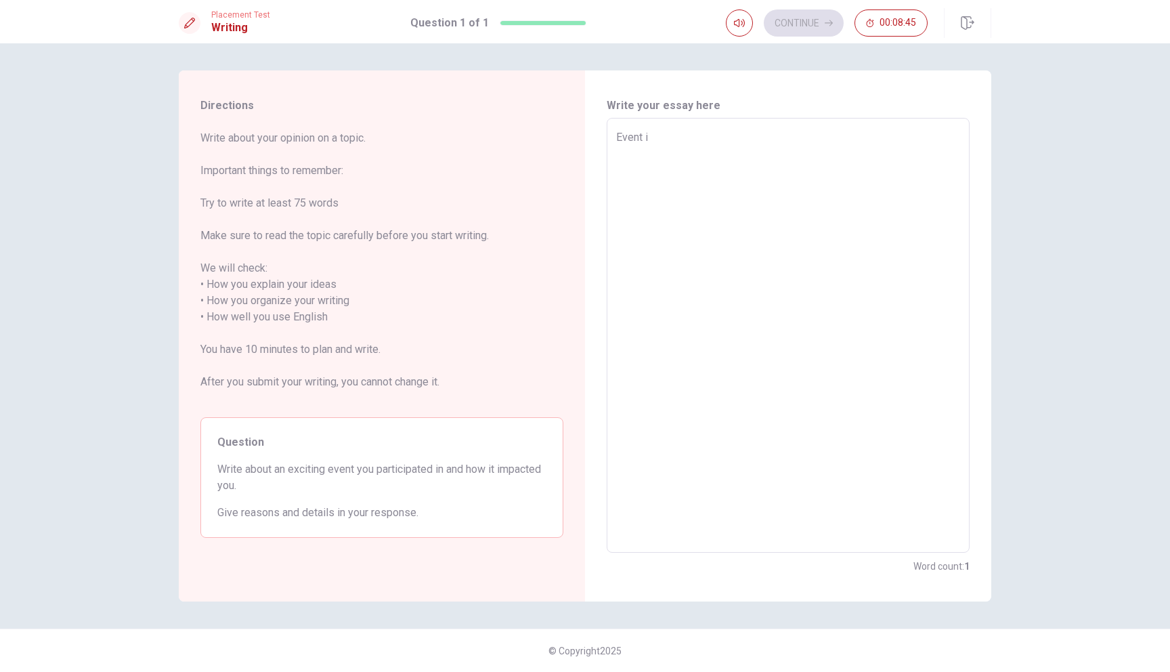
type textarea "x"
type textarea "Event i"
type textarea "x"
type textarea "Event i"
type textarea "x"
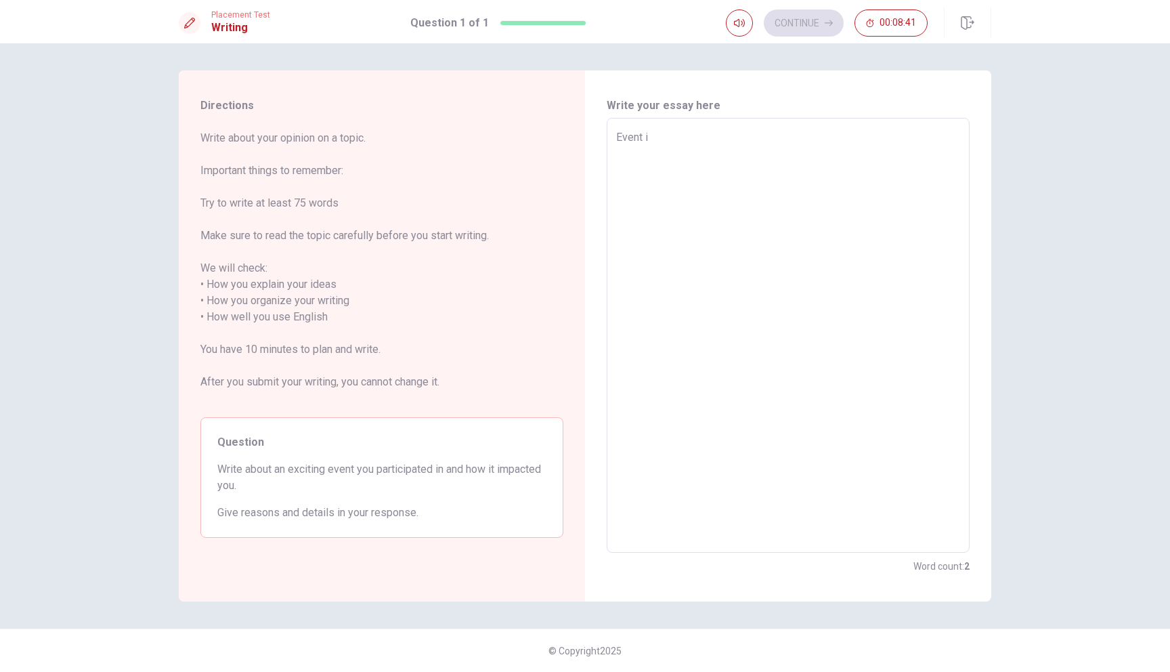
type textarea "Event iI"
type textarea "x"
type textarea "Event iI"
type textarea "x"
type textarea "Event iI f"
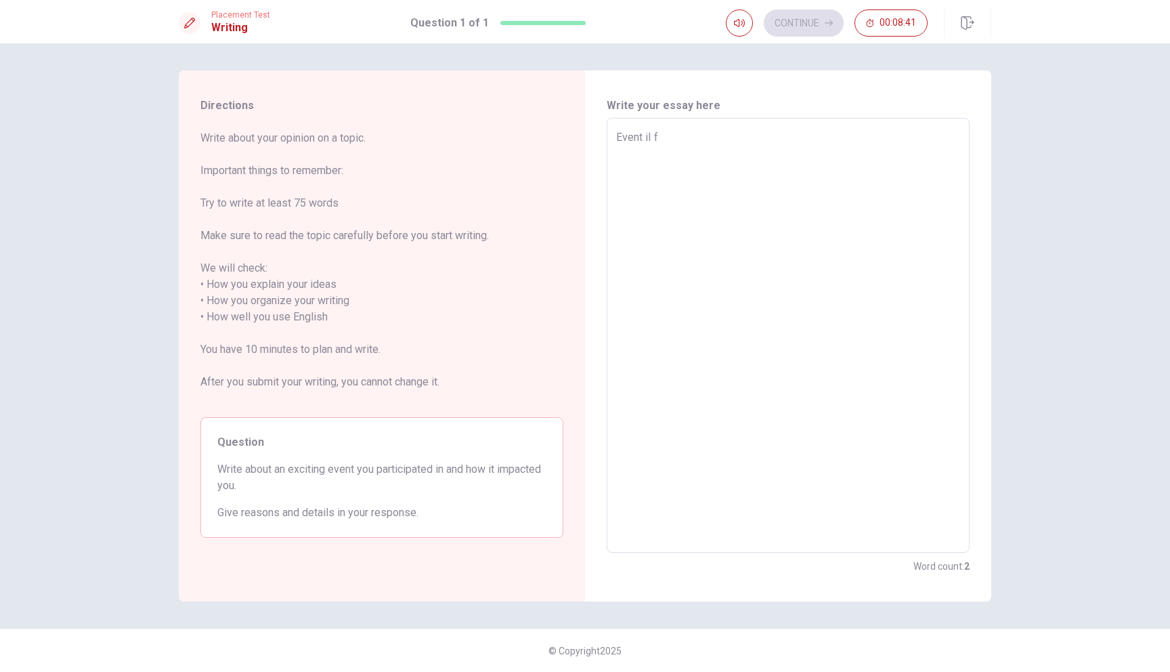
type textarea "x"
type textarea "Event iI fe"
type textarea "x"
type textarea "Event iI fee"
type textarea "x"
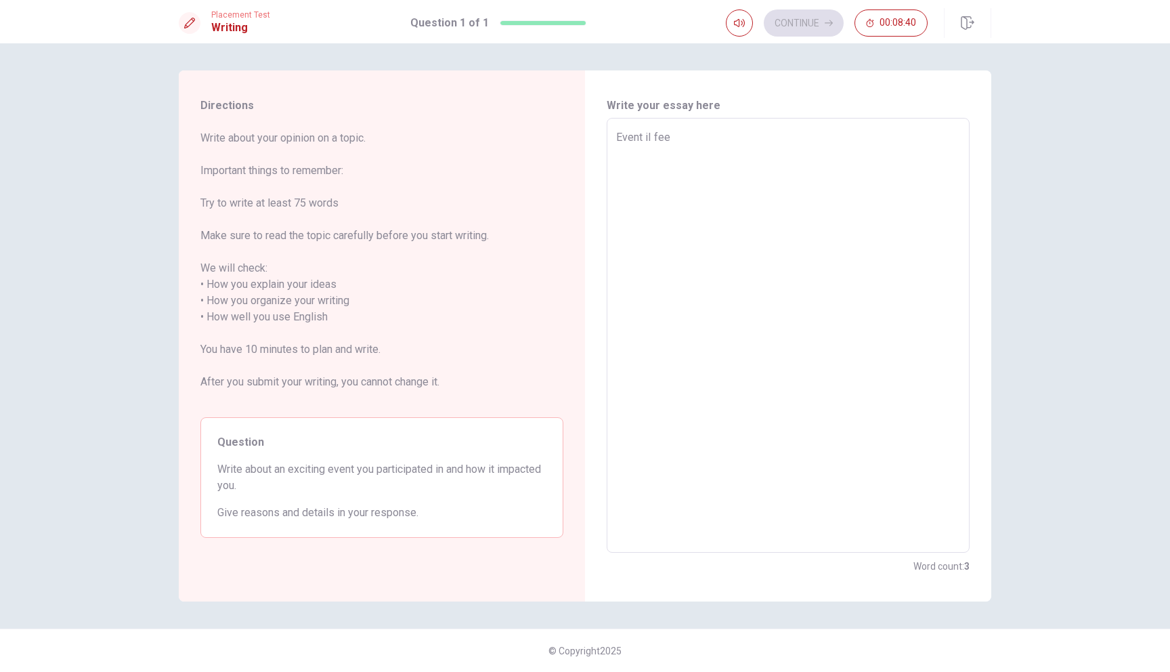
type textarea "Event iI feel"
type textarea "x"
type textarea "Event iI feel"
type textarea "x"
type textarea "Event iI feel e"
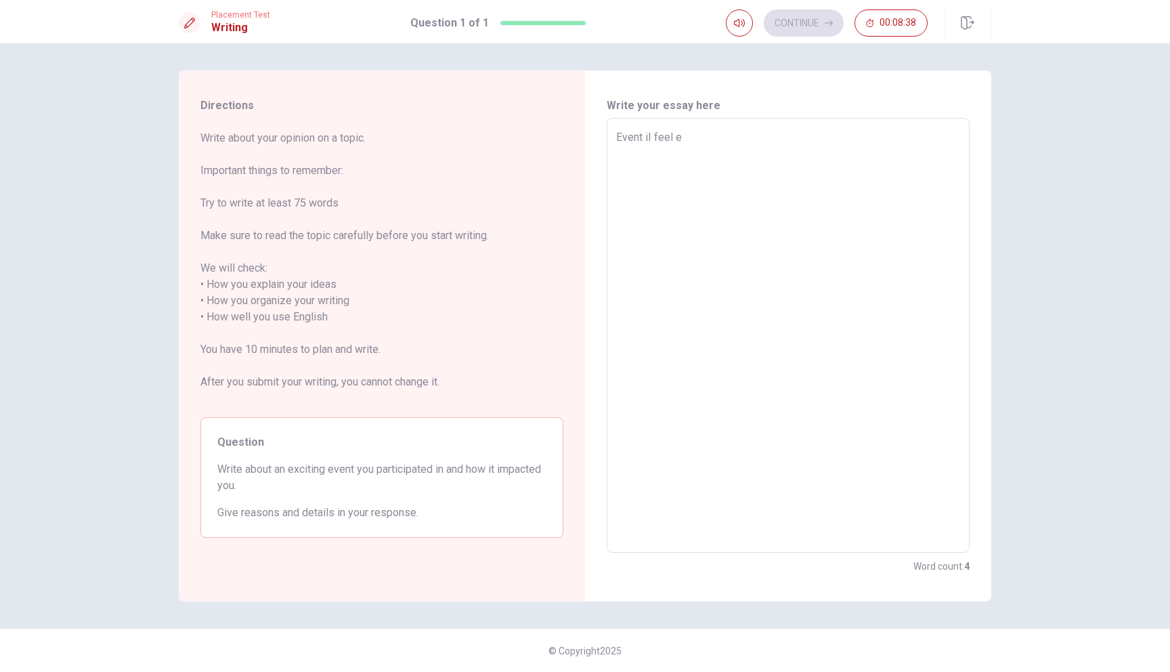
type textarea "x"
type textarea "Event iI feel ex"
type textarea "x"
type textarea "Event iI feel exc"
type textarea "x"
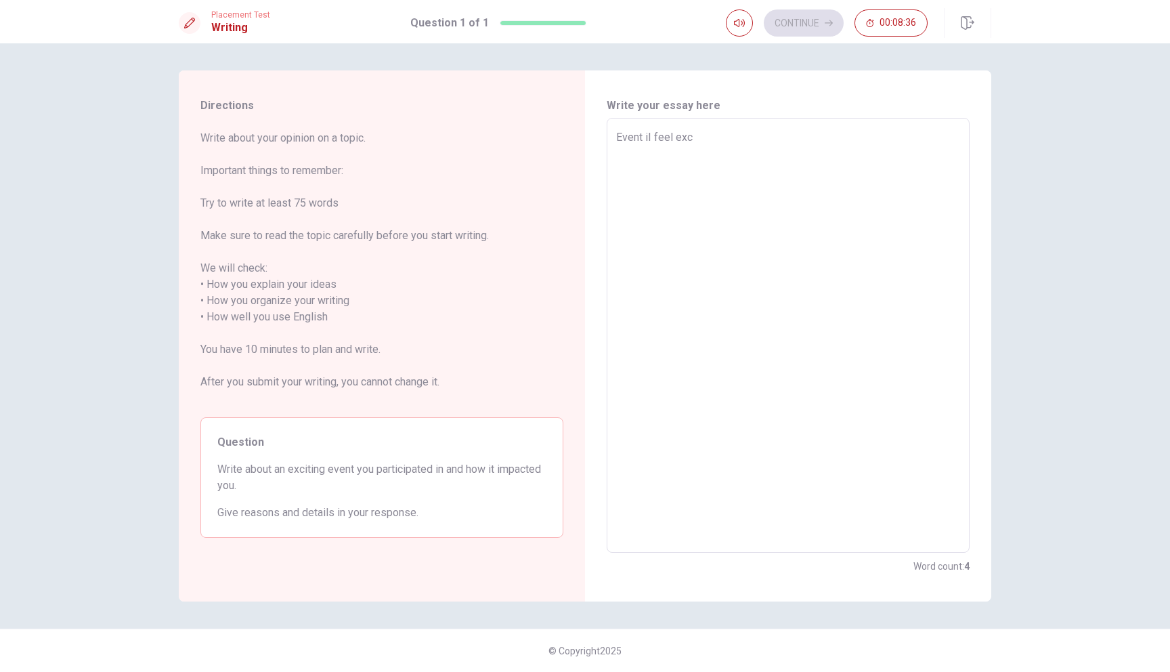
type textarea "Event iI feel exci"
type textarea "x"
type textarea "Event iI feel excit"
type textarea "x"
type textarea "Event iI feel excitr"
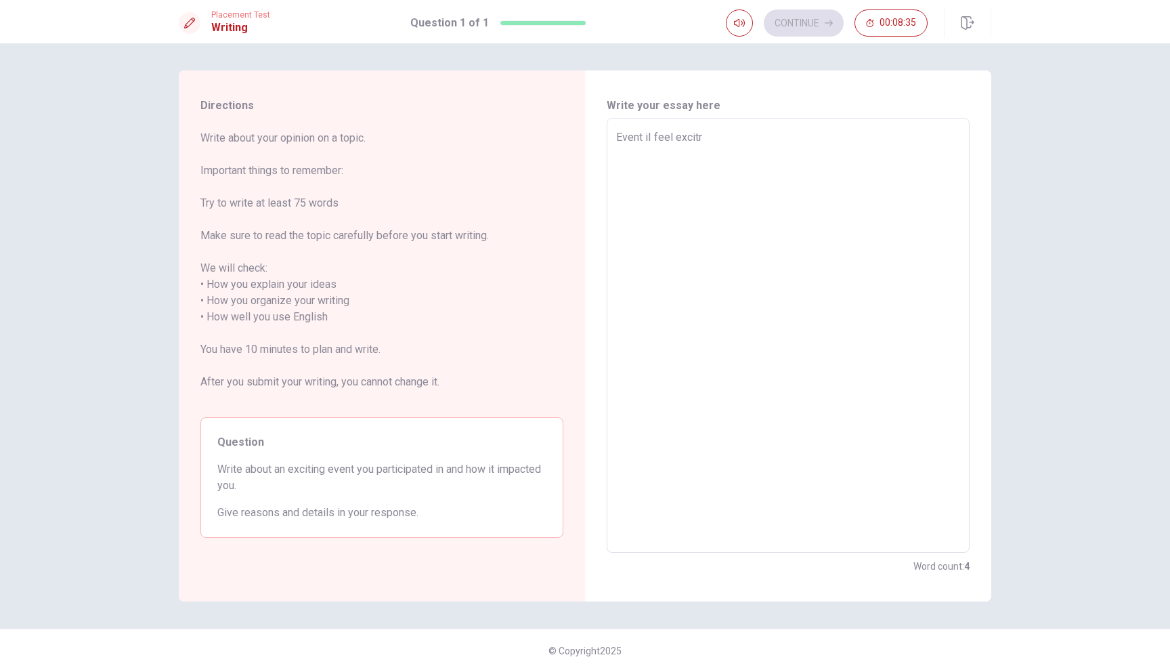
type textarea "x"
type textarea "Event iI feel excit"
type textarea "x"
type textarea "Event iI feel excite"
type textarea "x"
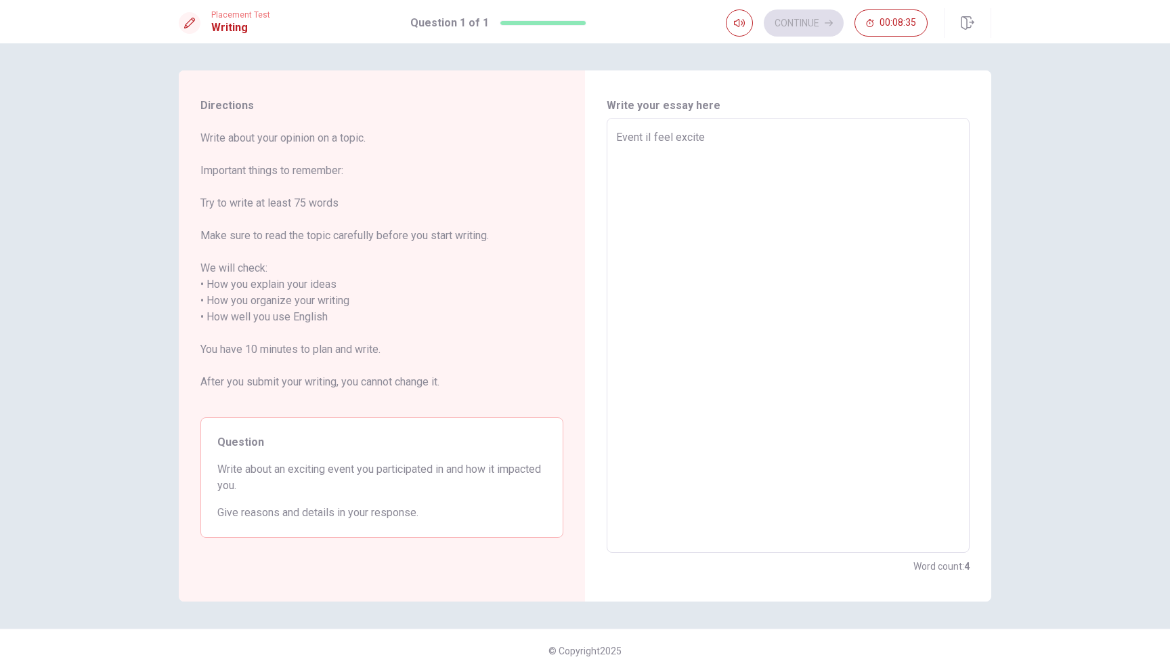
type textarea "Event iI feel excited"
type textarea "x"
type textarea "Event iI feel excited"
type textarea "x"
type textarea "Event i feel excited"
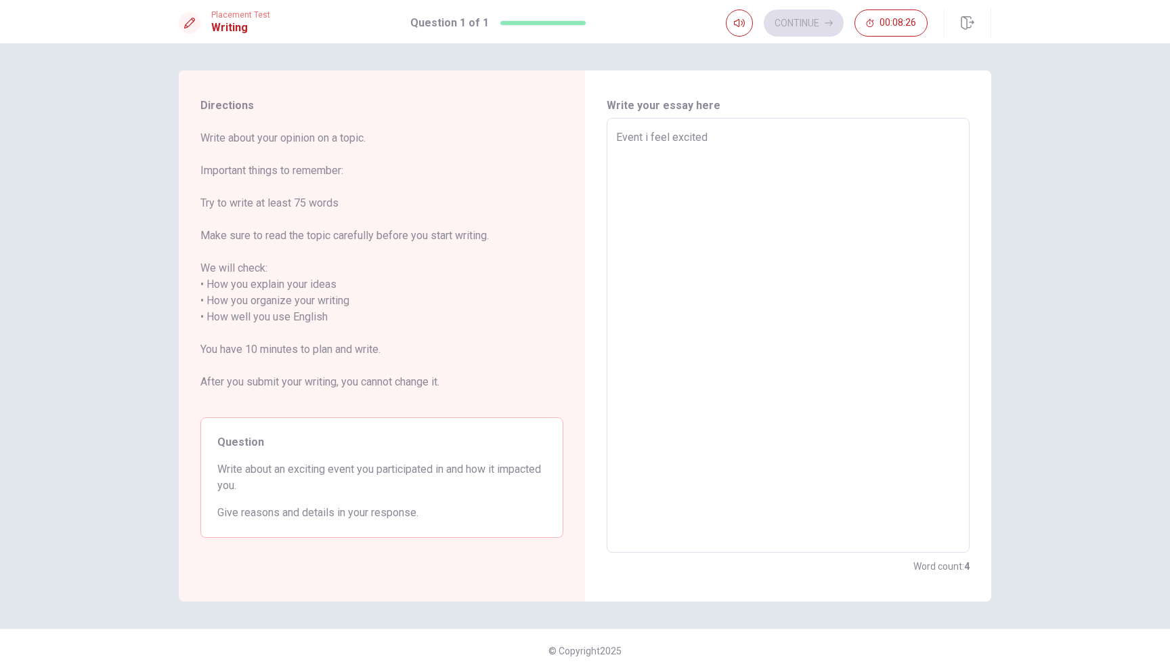
type textarea "x"
type textarea "Event i feel excited i"
type textarea "x"
type textarea "Event i feel excited is"
type textarea "x"
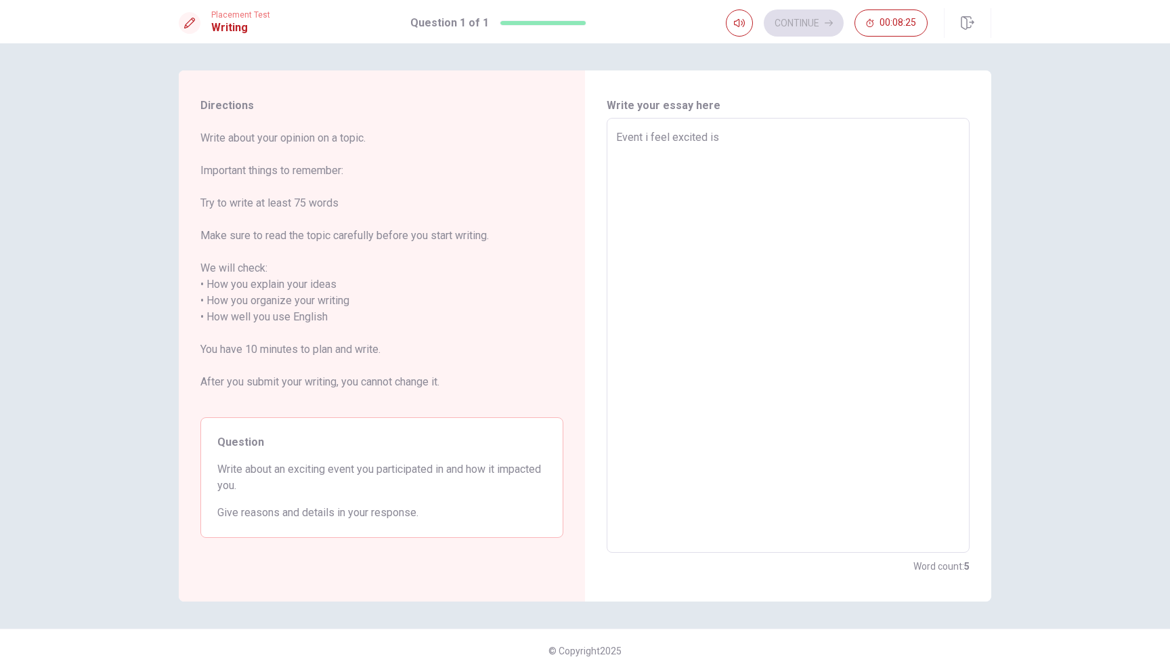
type textarea "Event i feel excited is"
type textarea "x"
type textarea "Event i feel excited is t"
type textarea "x"
type textarea "Event i feel excited is tr"
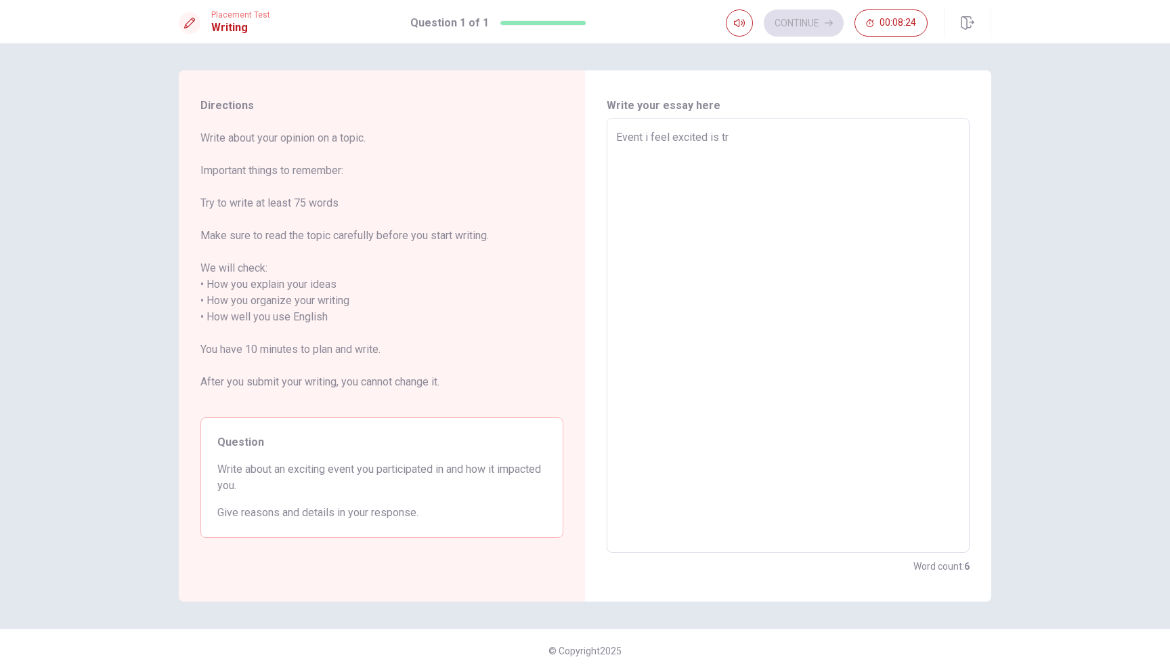
type textarea "x"
type textarea "Event i feel excited is tra"
type textarea "x"
type textarea "Event i feel excited is trav"
type textarea "x"
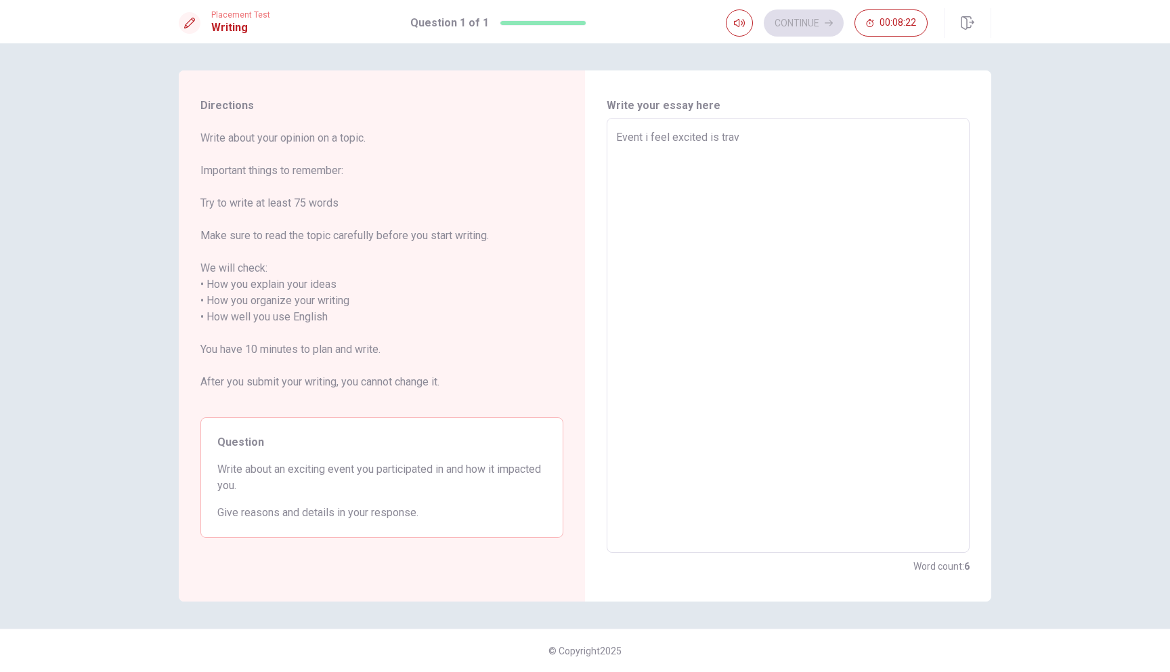
type textarea "Event i feel excited is trave"
type textarea "x"
type textarea "Event i feel excited is travel"
type textarea "x"
type textarea "Event i feel excited is traveli"
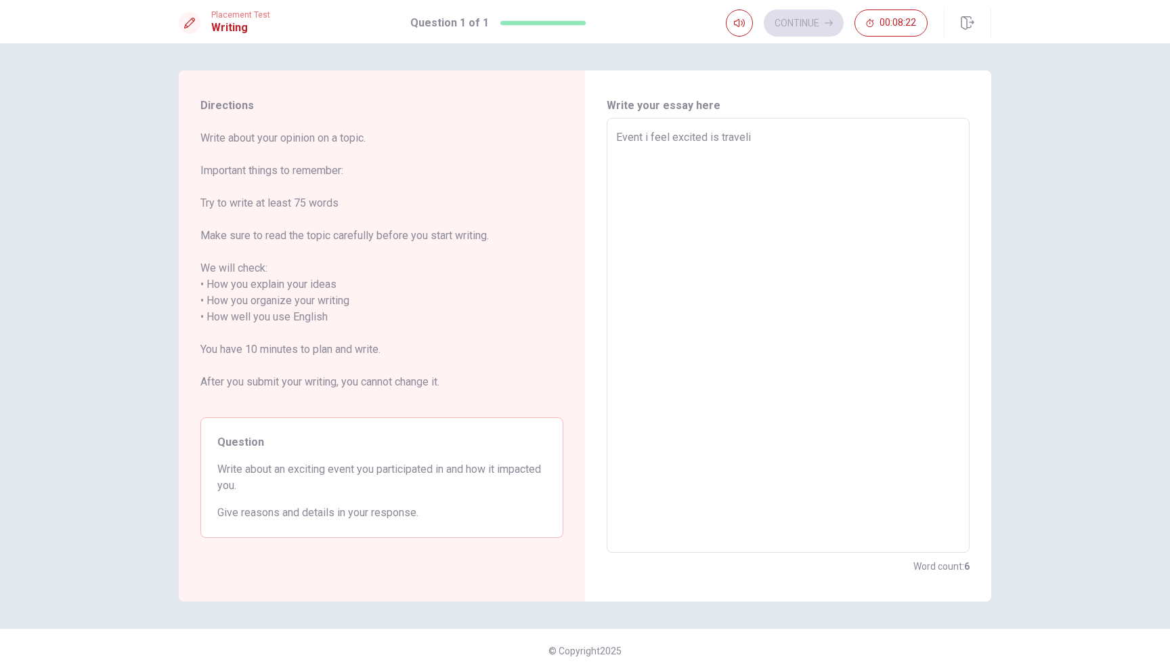
type textarea "x"
type textarea "Event i feel excited is travelin"
type textarea "x"
type textarea "Event i feel excited is traveling"
type textarea "x"
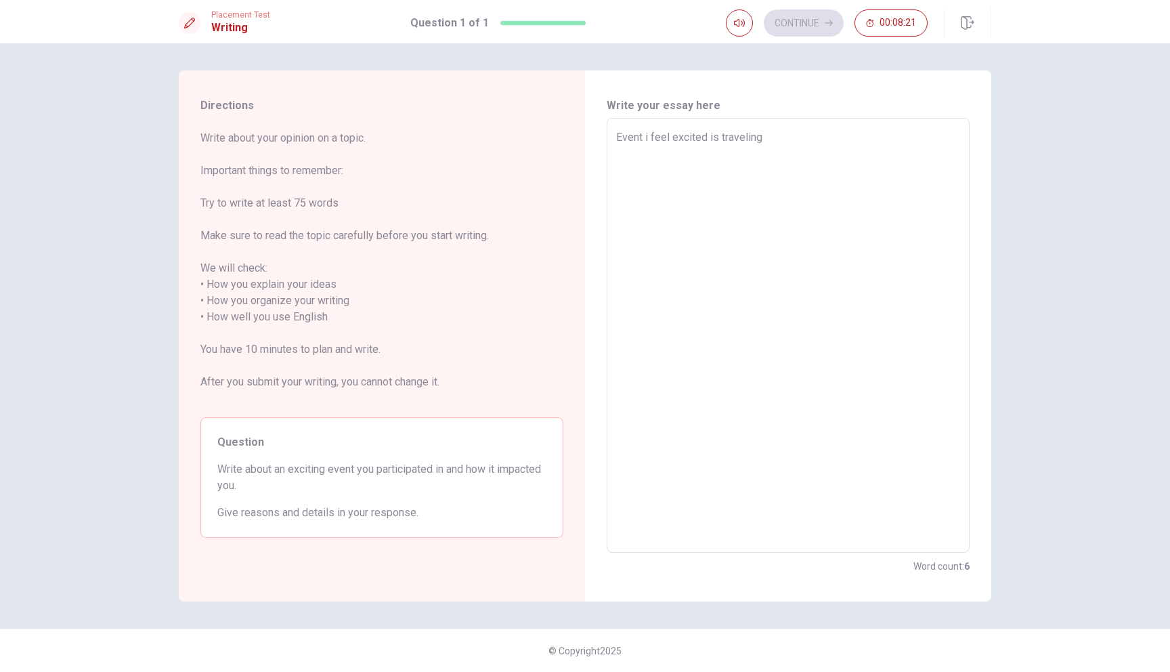
type textarea "Event i feel excited is traveling"
click at [647, 140] on textarea "Event i feel excited is traveling" at bounding box center [788, 335] width 344 height 412
type textarea "x"
type textarea "Event feel excited is traveling"
type textarea "x"
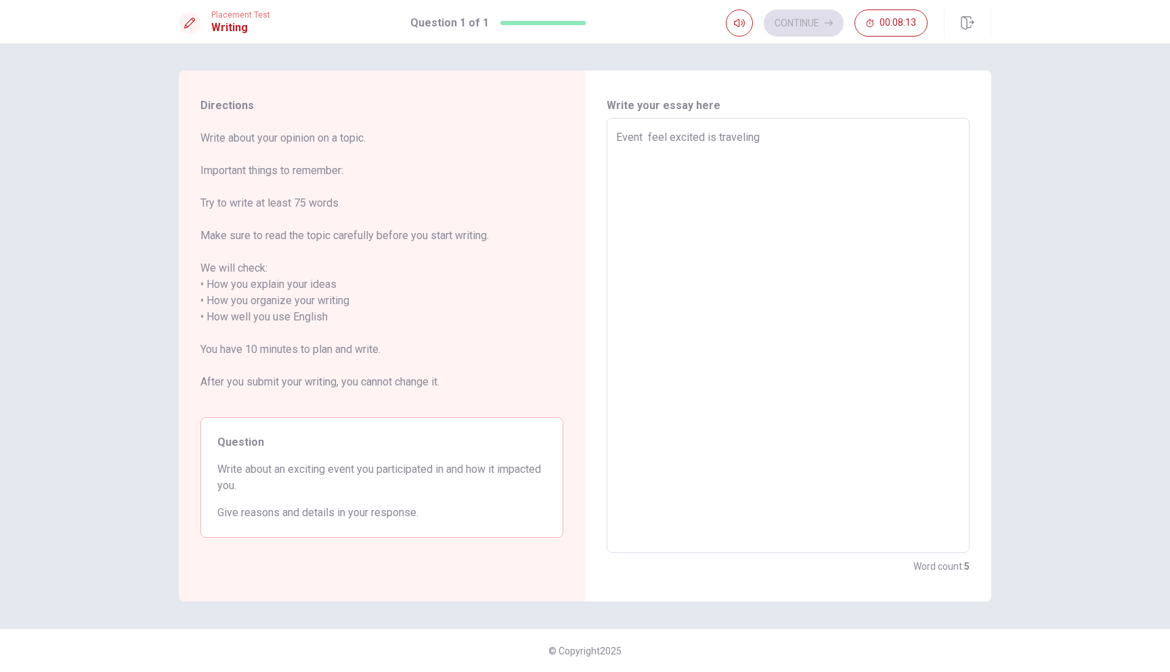
type textarea "Event I feel excited is traveling"
type textarea "x"
type textarea "Event I feel excited is traveling a"
type textarea "x"
type textarea "Event I feel excited is traveling ab"
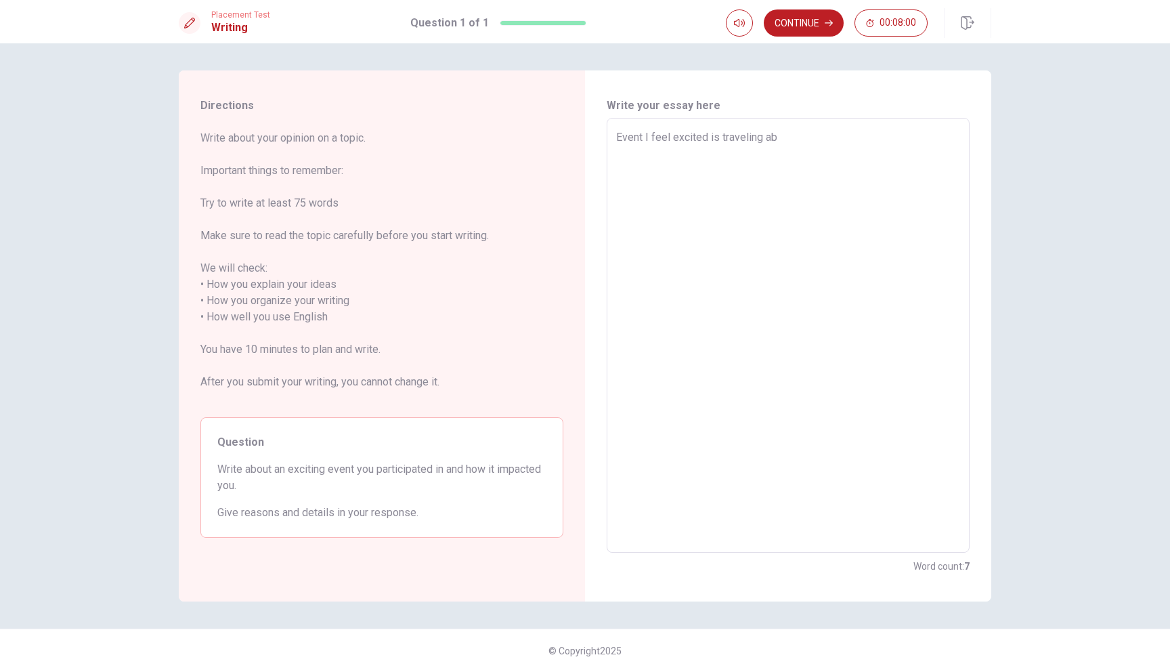
type textarea "x"
click at [819, 139] on textarea "Event I feel excited is to travel overseas. when I went to other countries like…" at bounding box center [788, 335] width 344 height 412
click at [694, 169] on textarea "Event I feel excited is to travel overseas. When I went to other countries like…" at bounding box center [788, 335] width 344 height 412
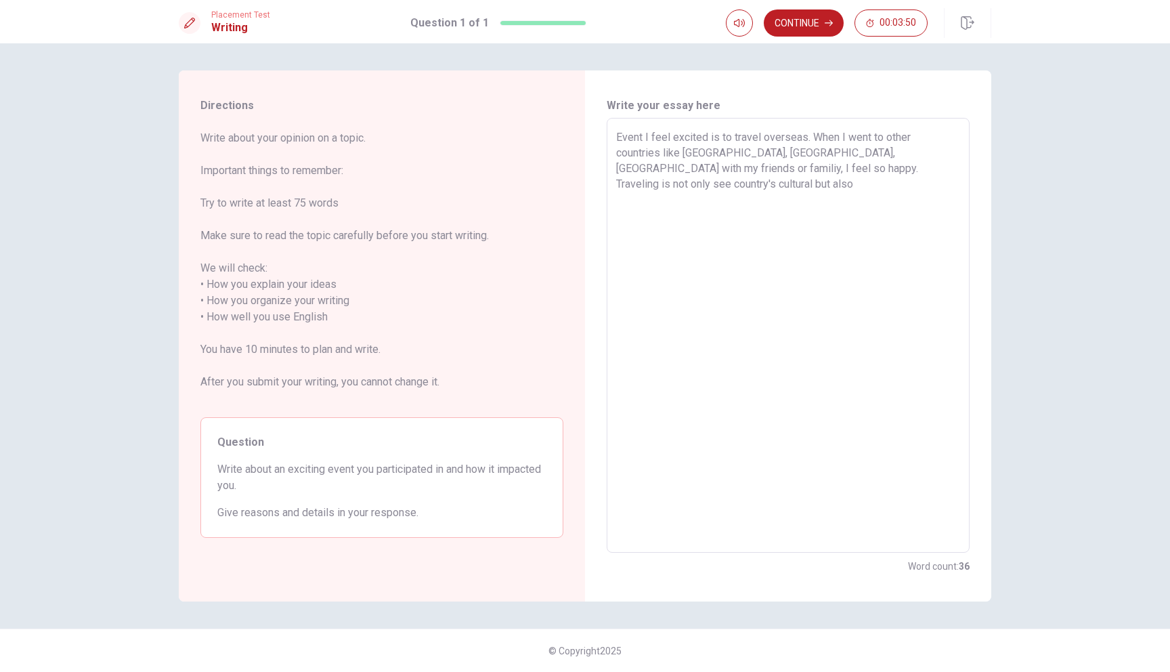
click at [766, 173] on textarea "Event I feel excited is to travel overseas. When I went to other countries like…" at bounding box center [788, 335] width 344 height 412
click at [929, 175] on textarea "Event I feel excited is to travel overseas. When I went to other countries like…" at bounding box center [788, 335] width 344 height 412
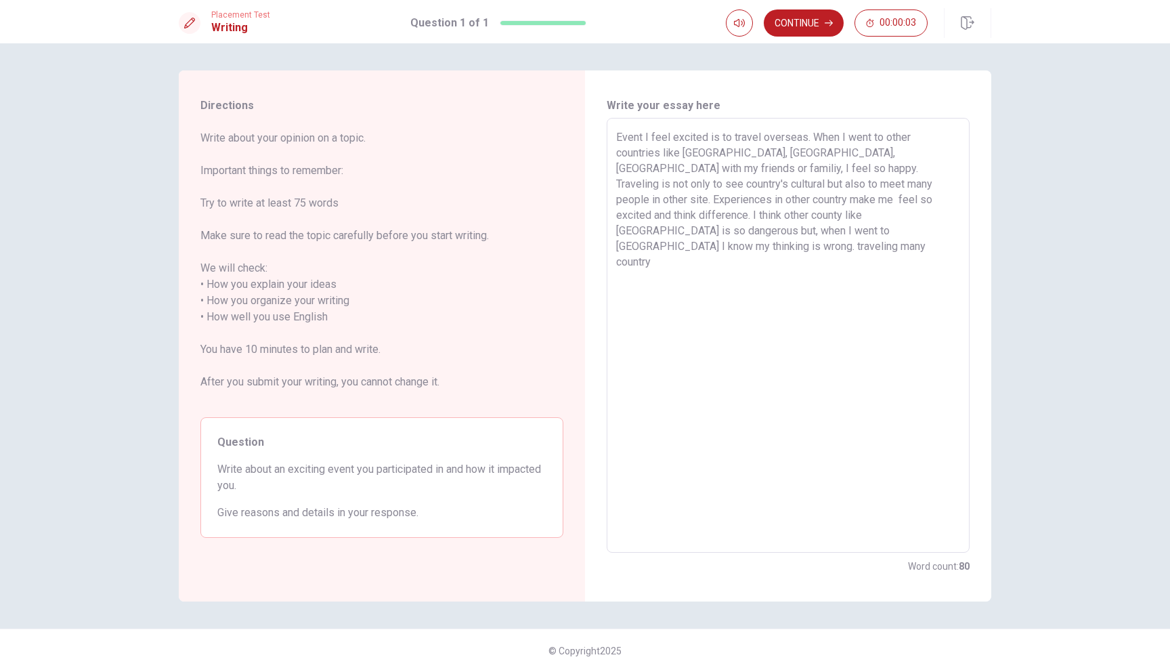
click at [933, 173] on textarea "Event I feel excited is to travel overseas. When I went to other countries like…" at bounding box center [788, 335] width 344 height 412
click at [803, 226] on textarea "Event I feel excited is to travel overseas. When I went to other countries like…" at bounding box center [788, 335] width 344 height 412
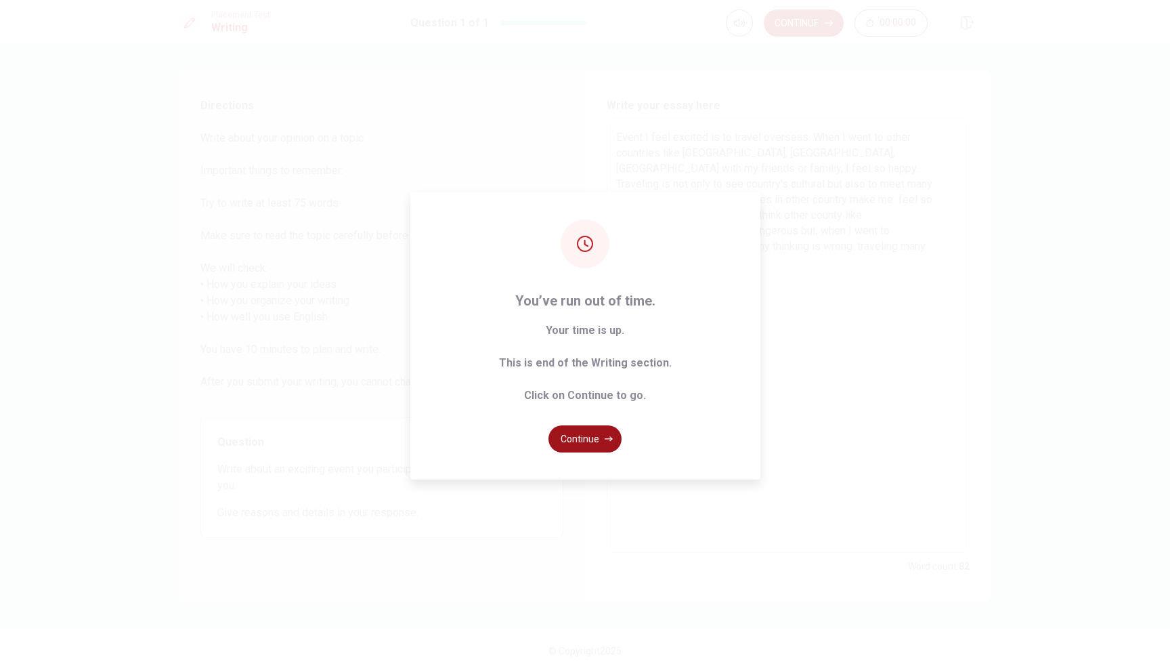
click at [602, 446] on button "Continue" at bounding box center [585, 438] width 73 height 27
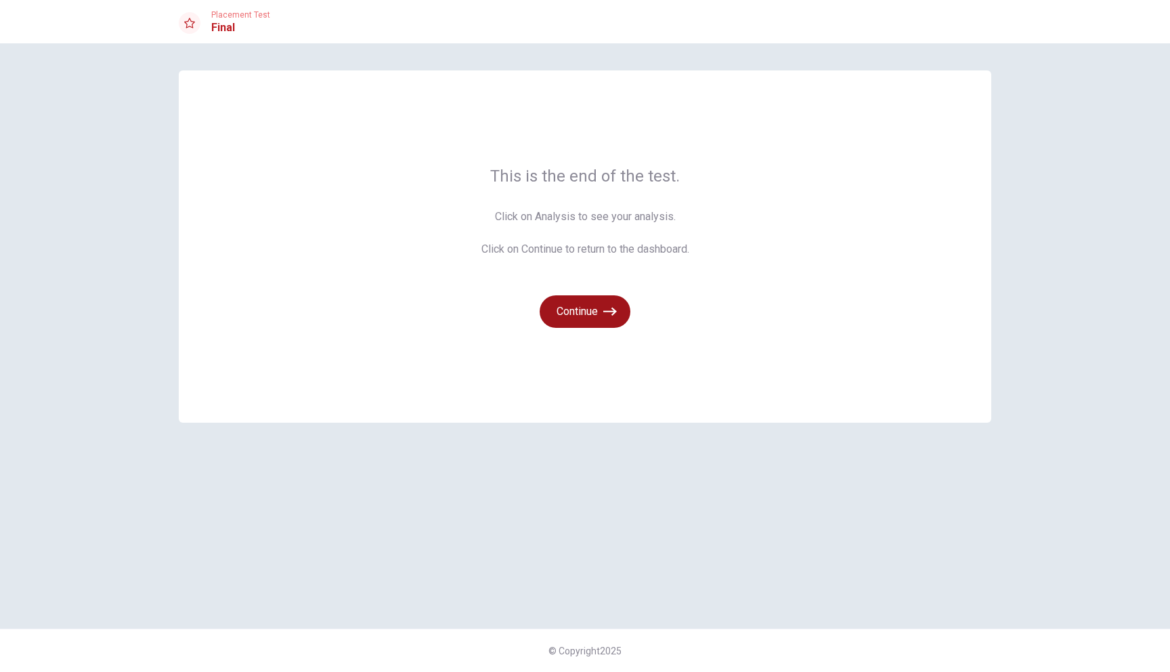
click at [582, 307] on button "Continue" at bounding box center [585, 311] width 91 height 33
